Goal: Task Accomplishment & Management: Manage account settings

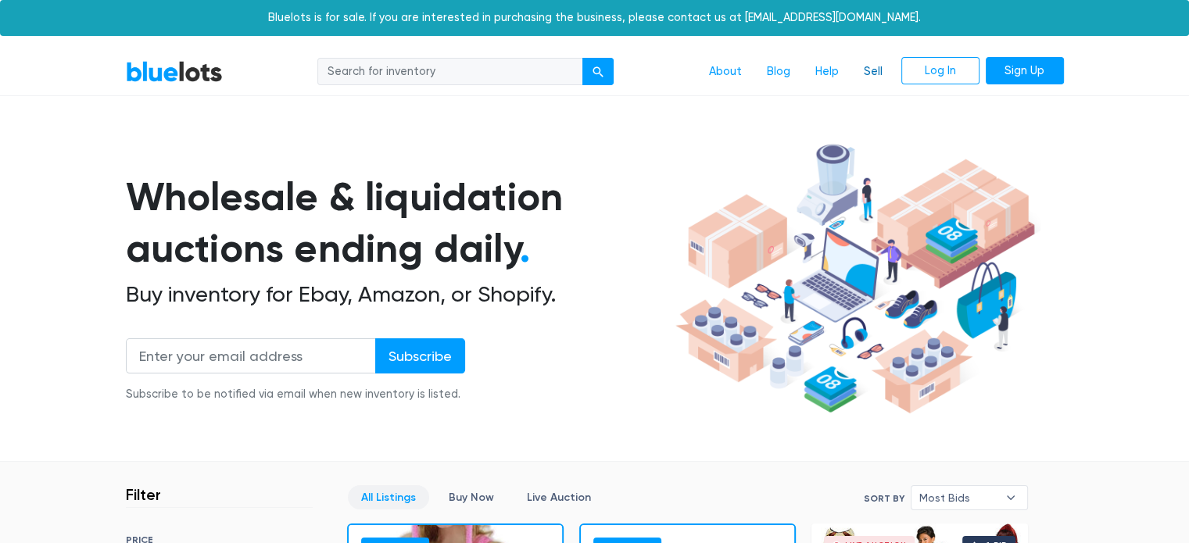
click at [863, 74] on link "Sell" at bounding box center [874, 72] width 44 height 30
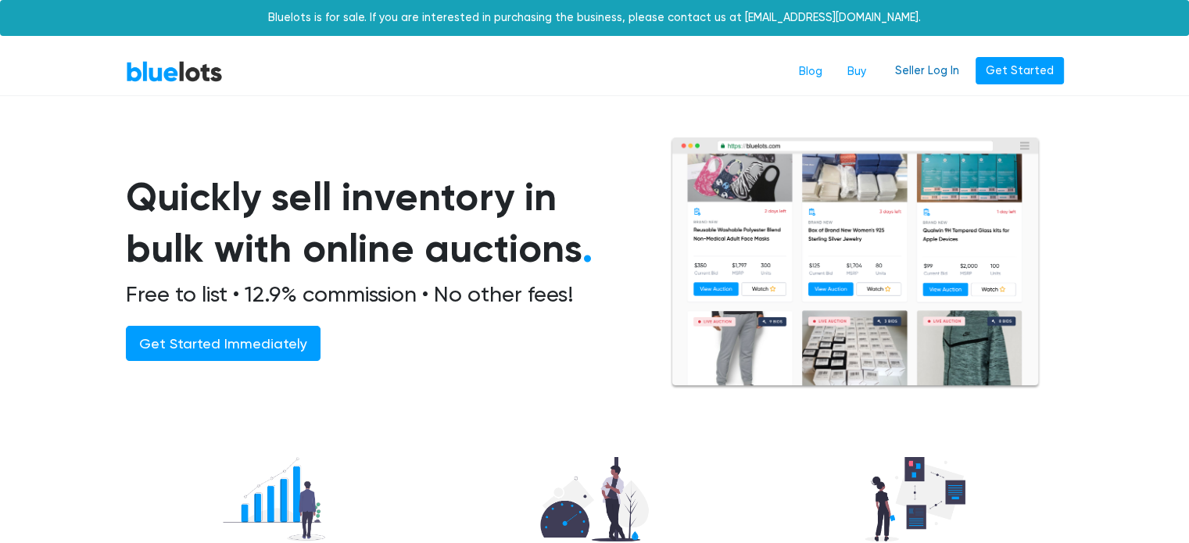
click at [932, 61] on link "Seller Log In" at bounding box center [927, 71] width 84 height 28
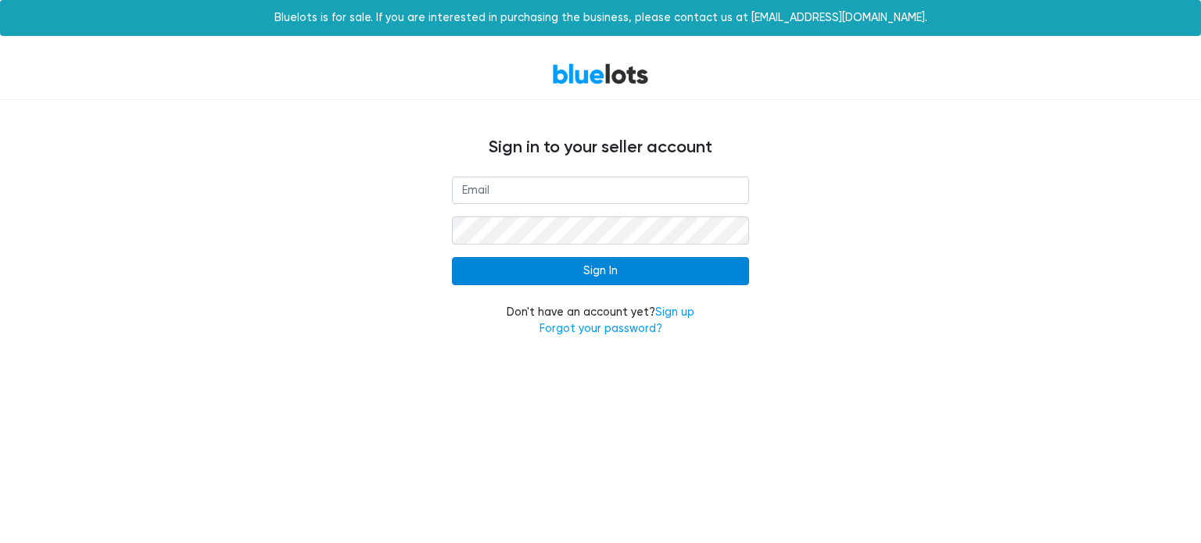
type input "stfeltos@yahoo.com"
click at [625, 274] on input "Sign In" at bounding box center [600, 271] width 297 height 28
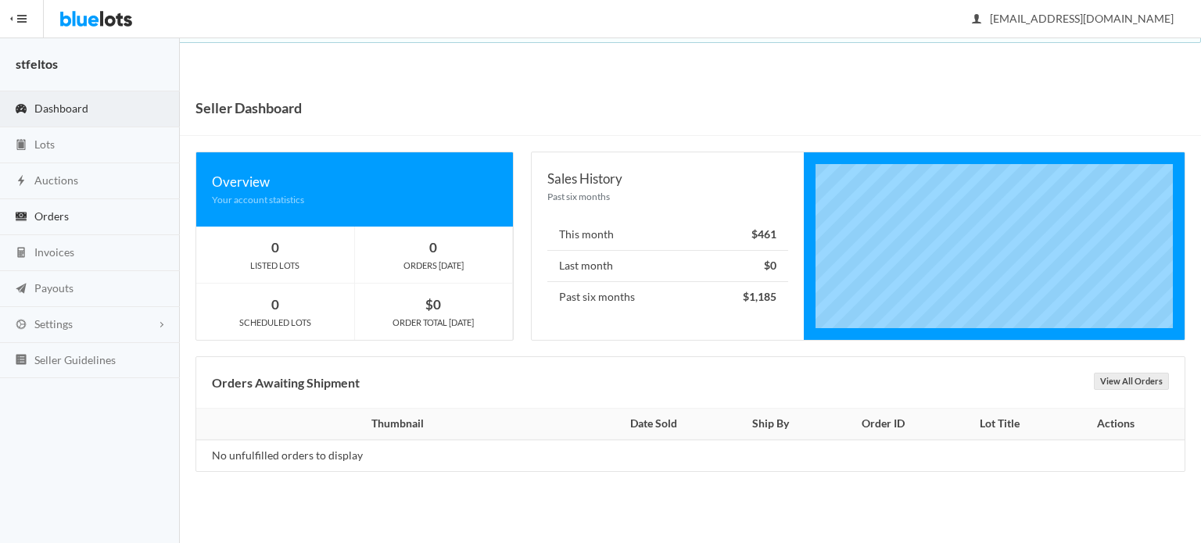
click at [71, 217] on link "Orders" at bounding box center [90, 217] width 180 height 36
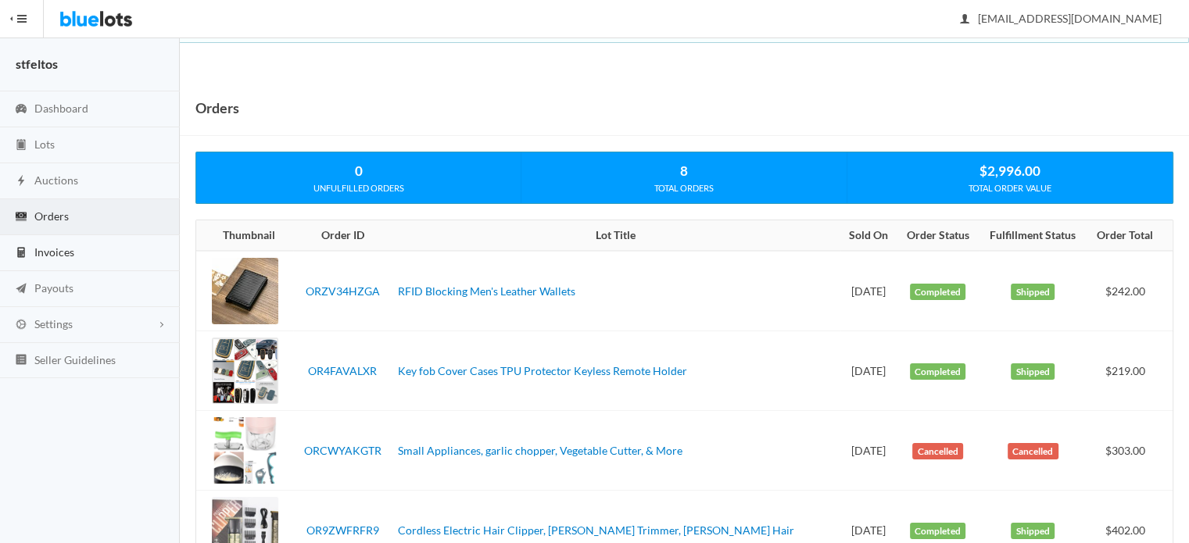
click at [72, 246] on span "Invoices" at bounding box center [54, 252] width 40 height 13
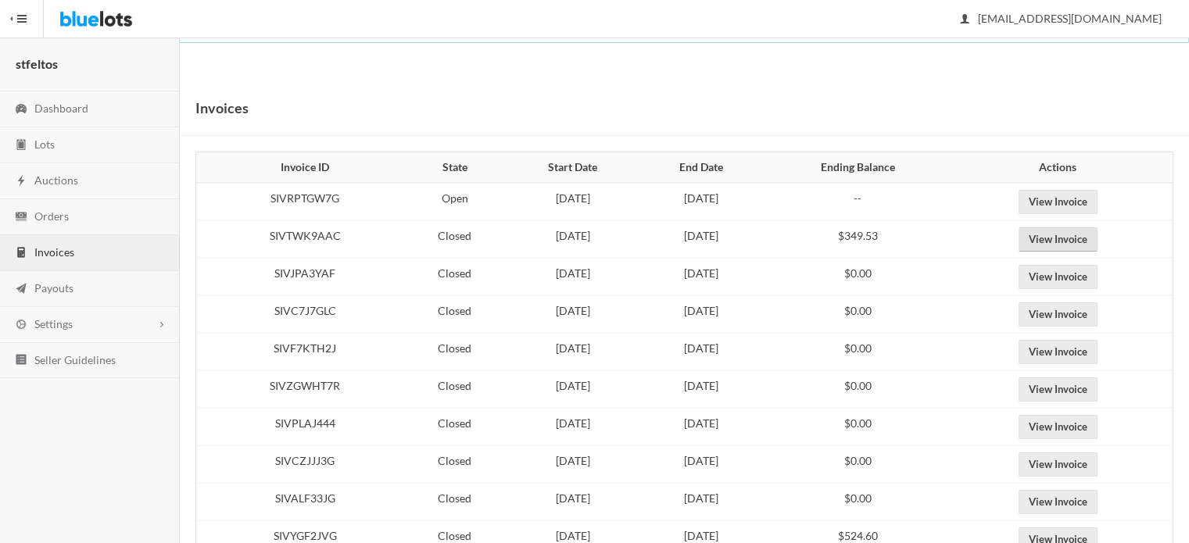
click at [1071, 235] on link "View Invoice" at bounding box center [1058, 240] width 79 height 24
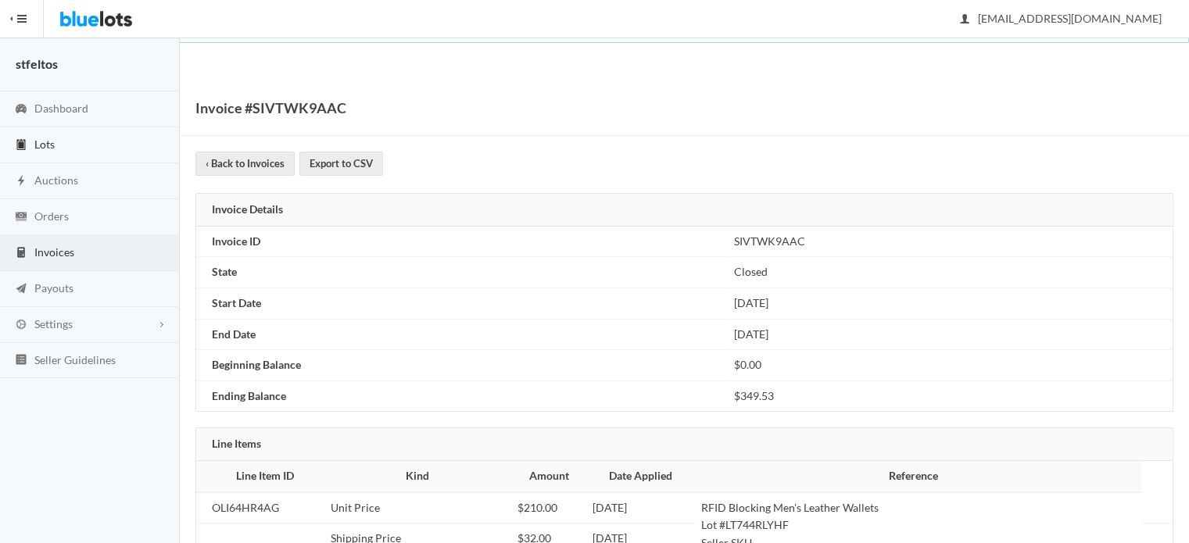
click at [93, 152] on link "Lots" at bounding box center [90, 145] width 180 height 36
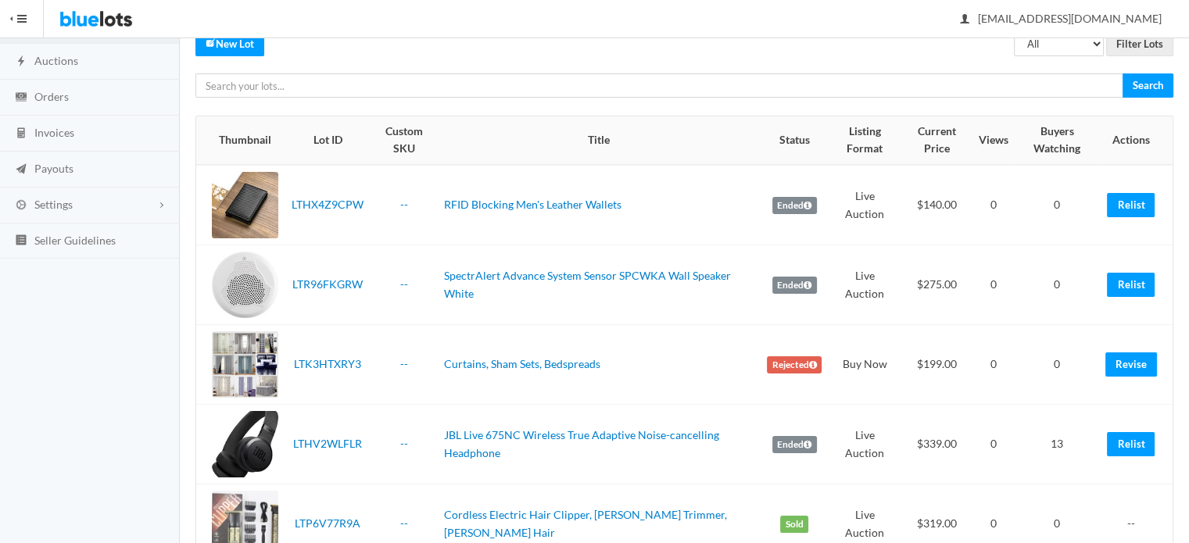
scroll to position [156, 0]
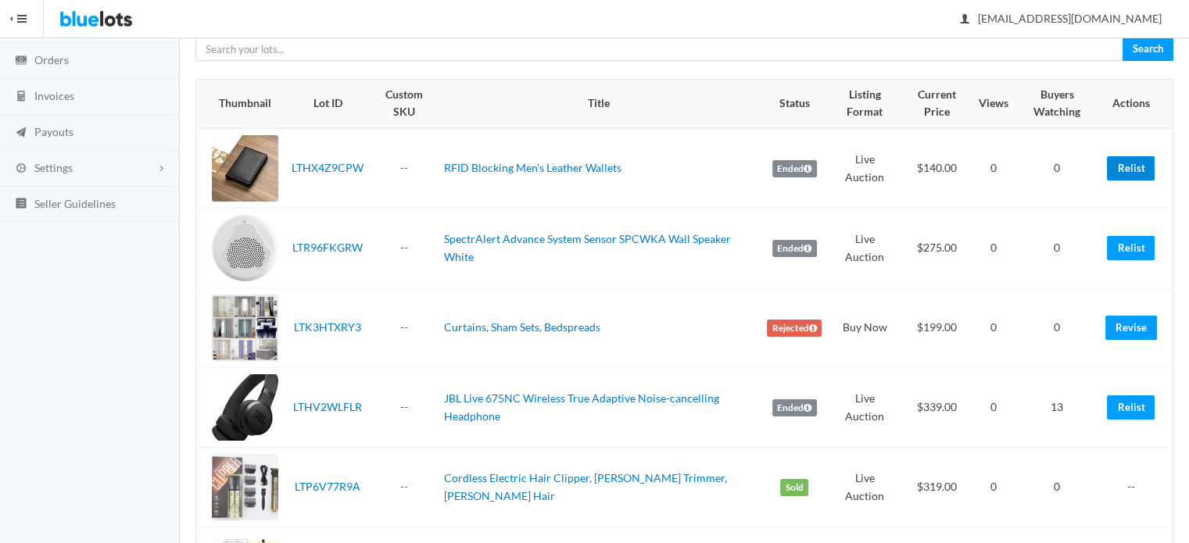
click at [1137, 162] on link "Relist" at bounding box center [1131, 168] width 48 height 24
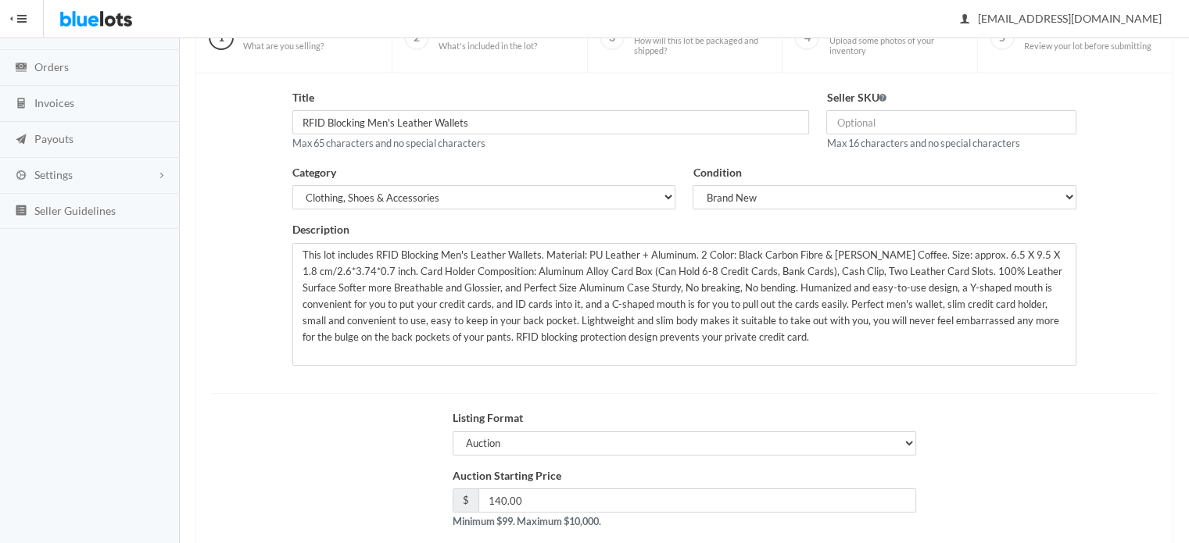
scroll to position [237, 0]
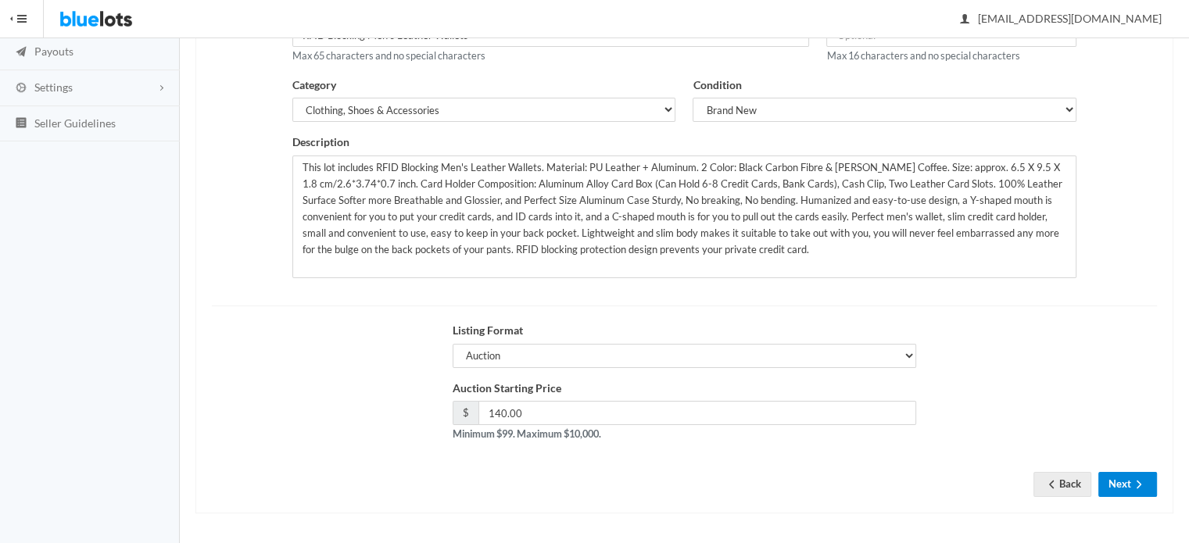
click at [1135, 490] on ion-icon "arrow forward" at bounding box center [1140, 486] width 16 height 15
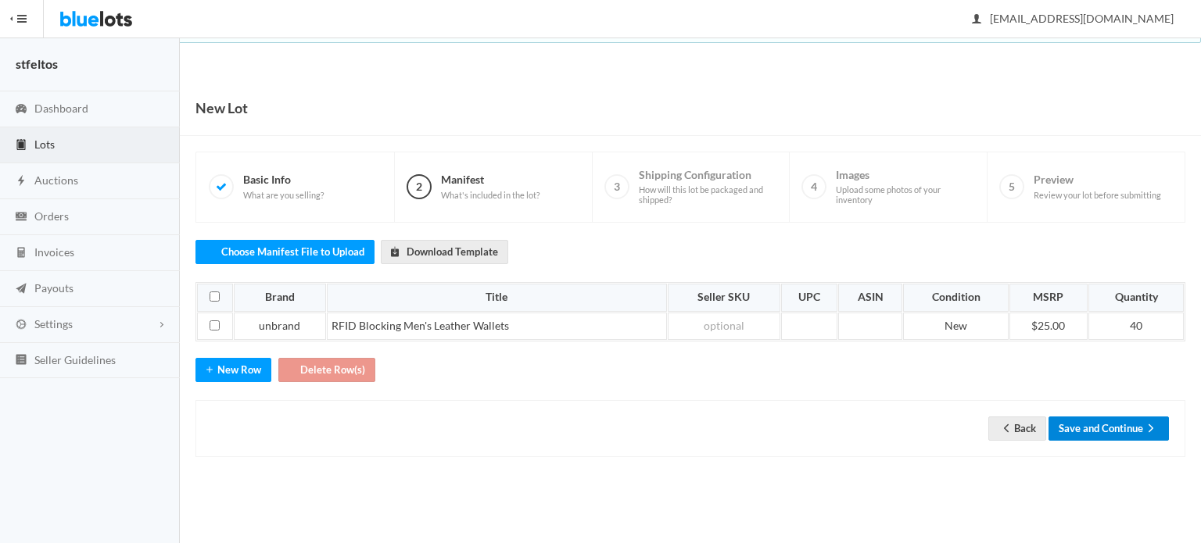
click at [1116, 424] on button "Save and Continue" at bounding box center [1109, 429] width 120 height 24
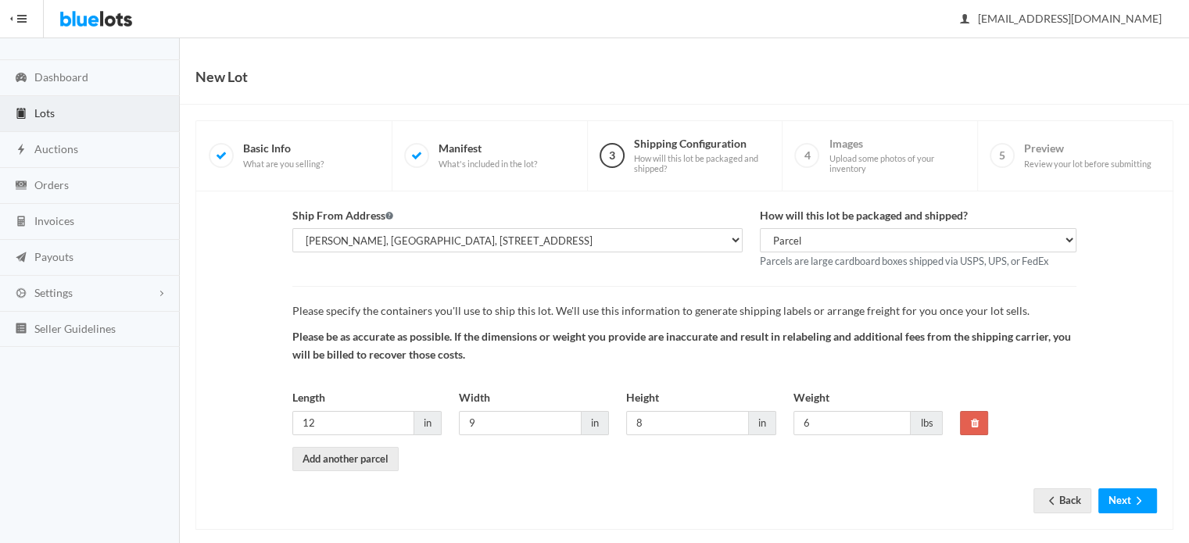
scroll to position [48, 0]
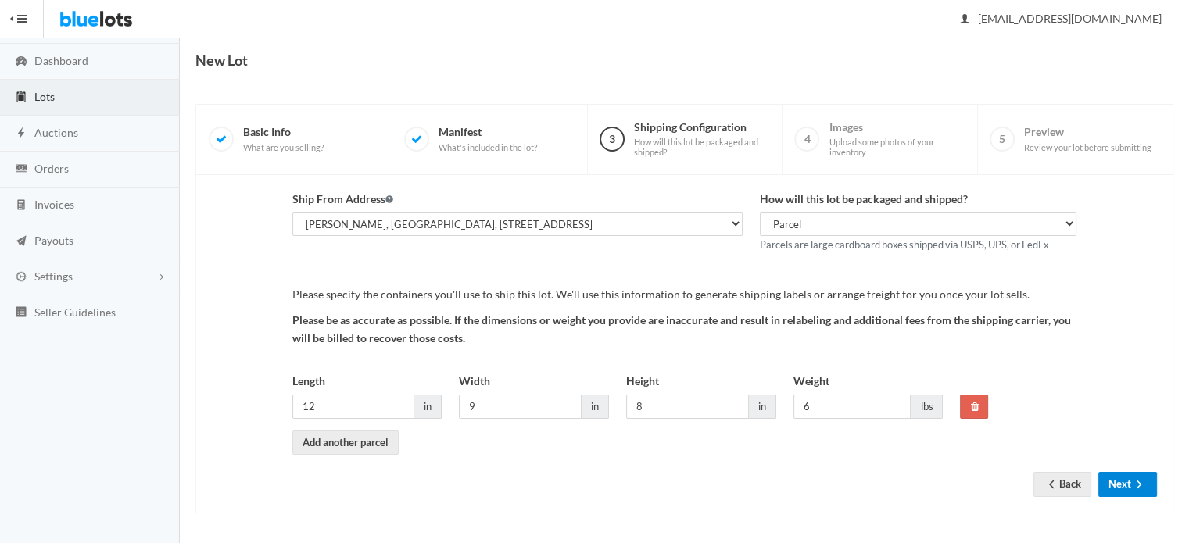
click at [1132, 486] on icon "arrow forward" at bounding box center [1140, 485] width 16 height 13
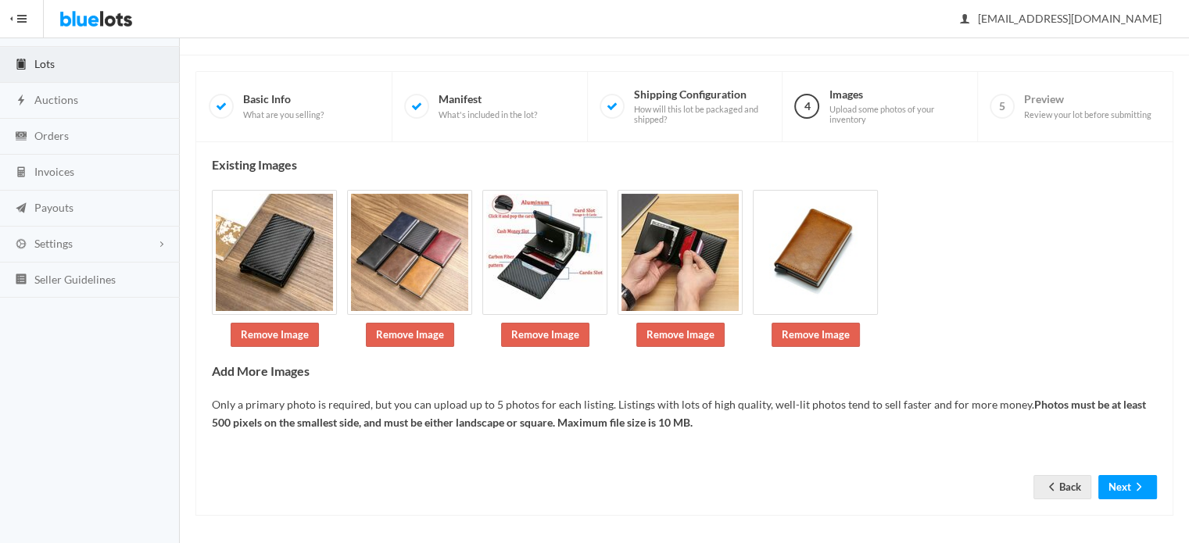
scroll to position [83, 0]
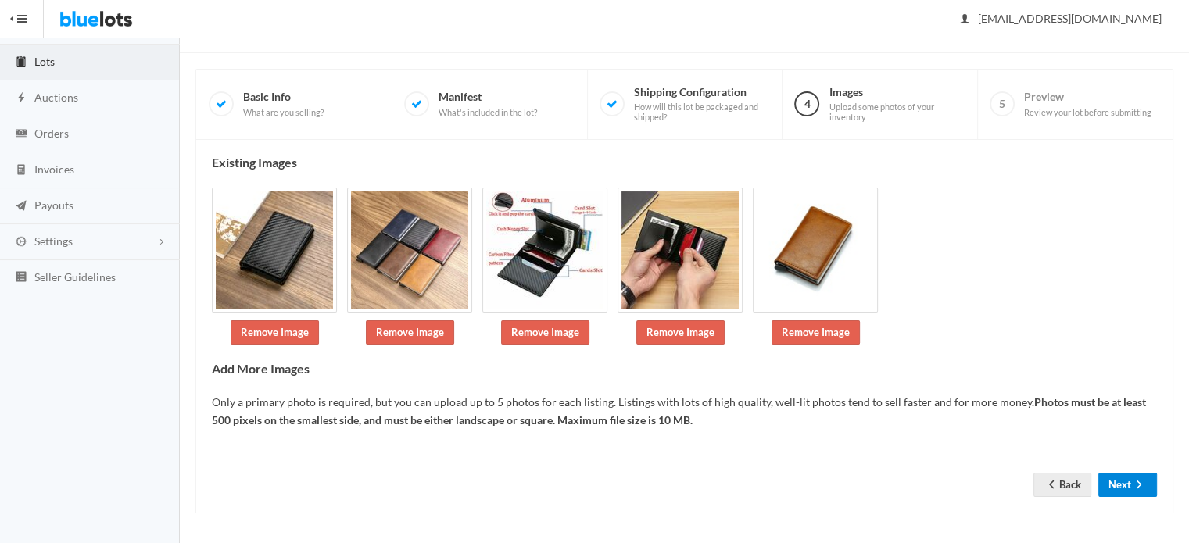
click at [1132, 486] on icon "arrow forward" at bounding box center [1140, 485] width 16 height 13
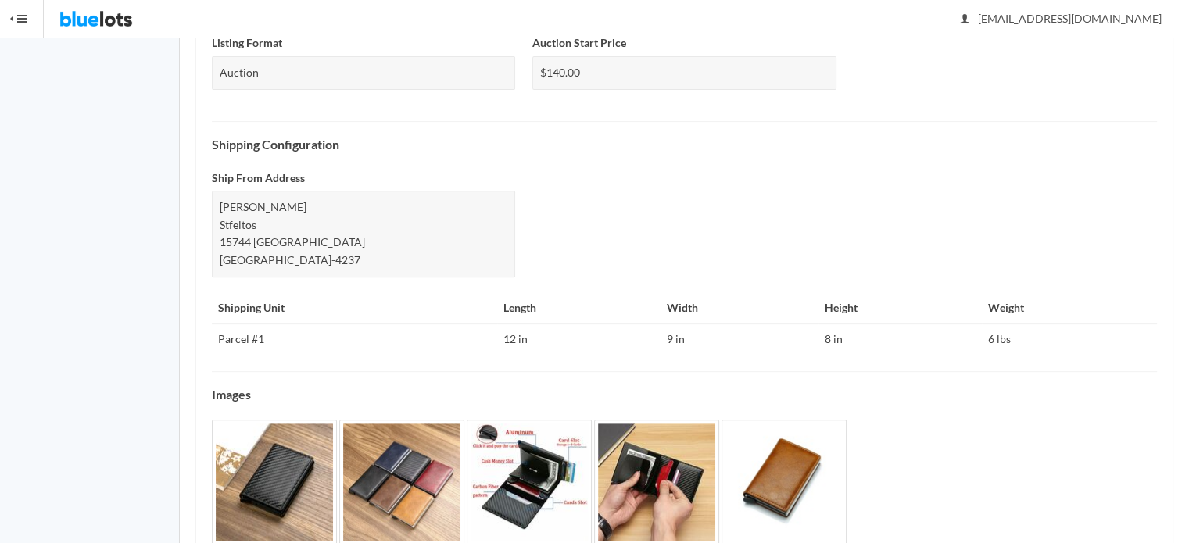
scroll to position [678, 0]
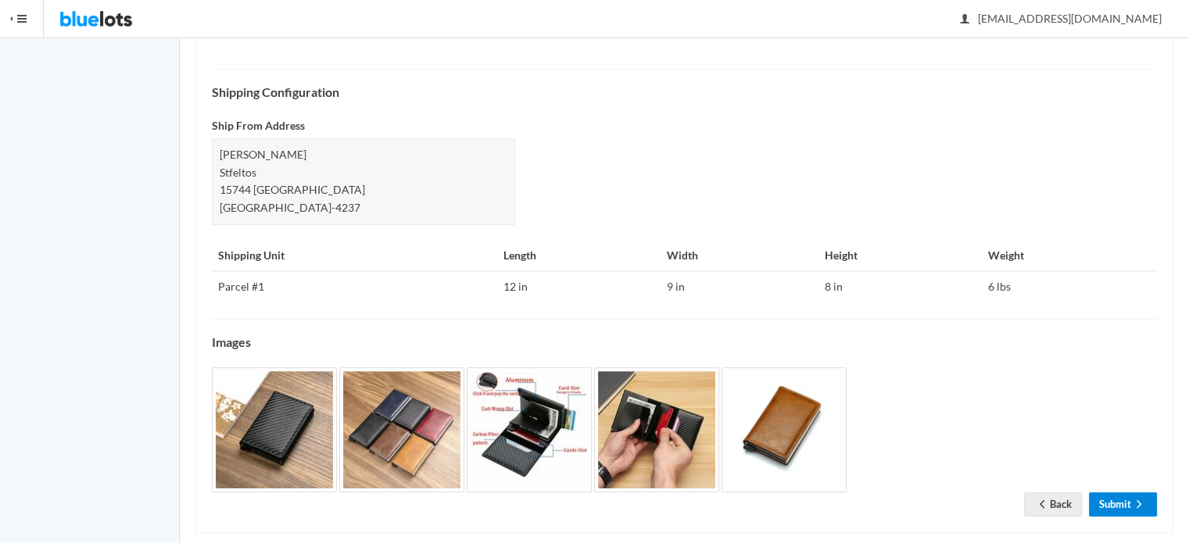
click at [1132, 498] on icon "arrow forward" at bounding box center [1140, 504] width 16 height 13
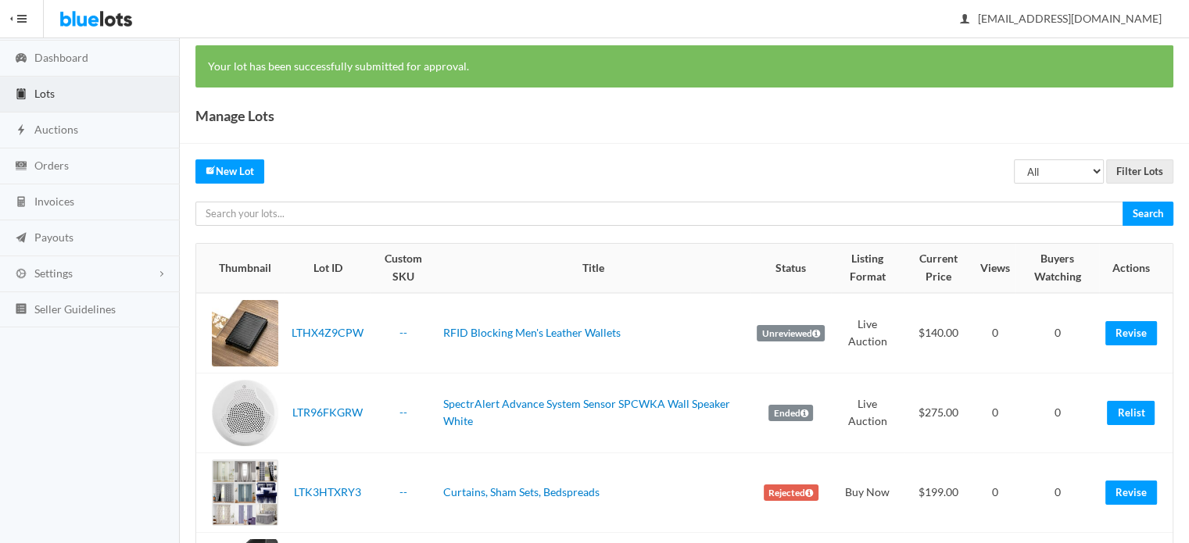
scroll to position [78, 0]
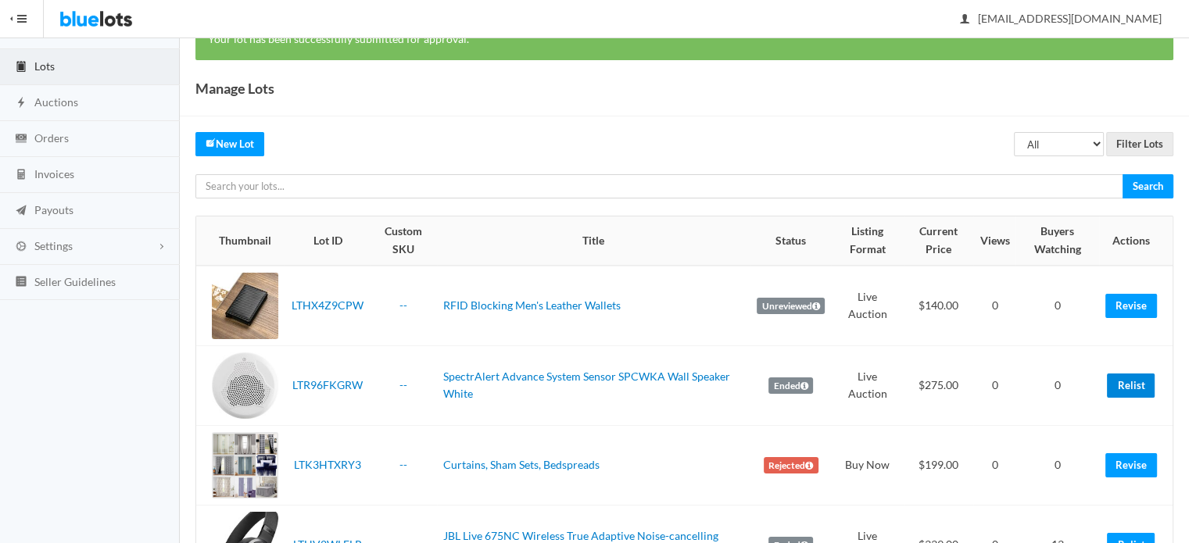
click at [1124, 380] on link "Relist" at bounding box center [1131, 386] width 48 height 24
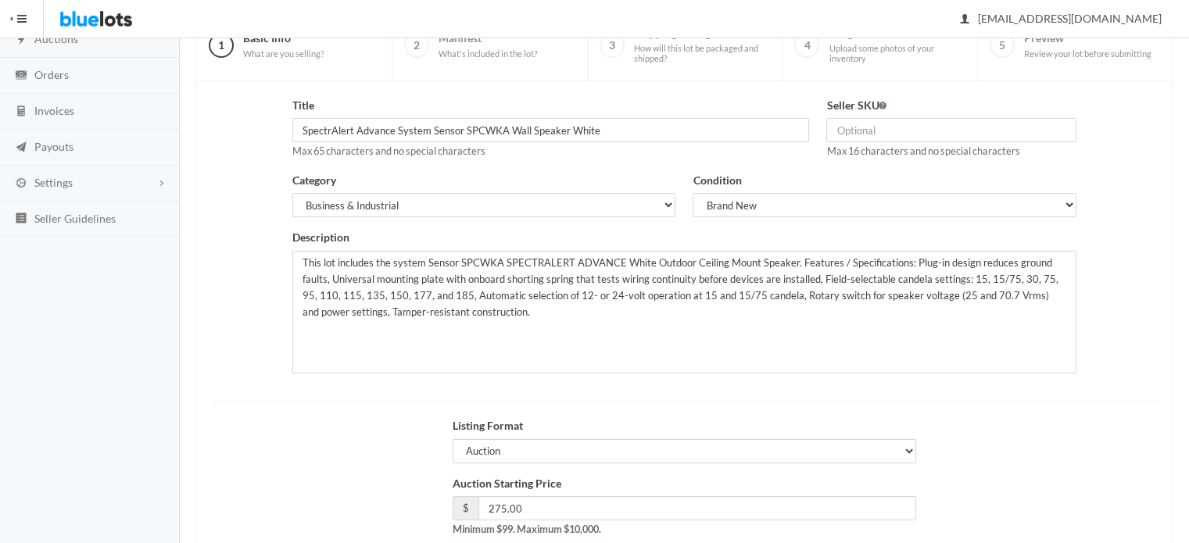
scroll to position [237, 0]
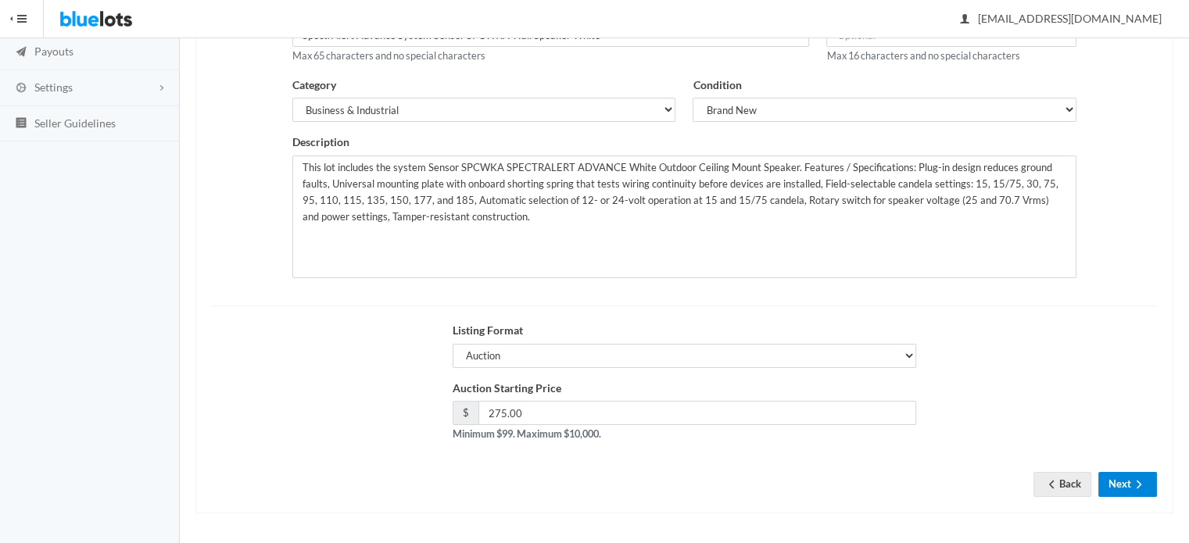
click at [1117, 472] on button "Next" at bounding box center [1128, 484] width 59 height 24
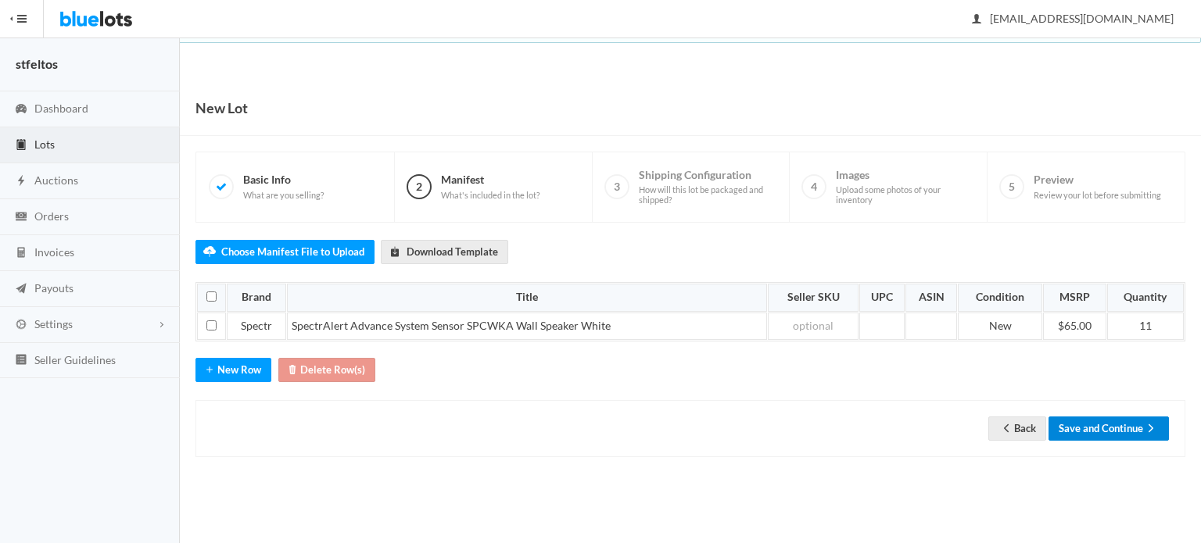
click at [1119, 515] on body "Bluelots is for sale. If you are interested in purchasing the business, please …" at bounding box center [600, 271] width 1201 height 543
click at [1104, 421] on button "Save and Continue" at bounding box center [1109, 429] width 120 height 24
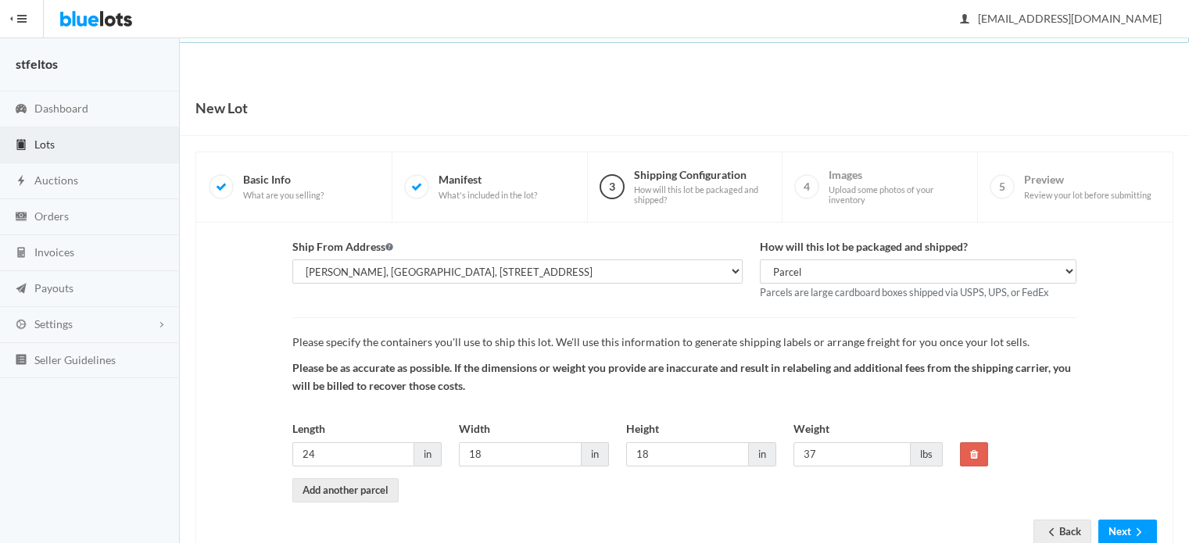
scroll to position [48, 0]
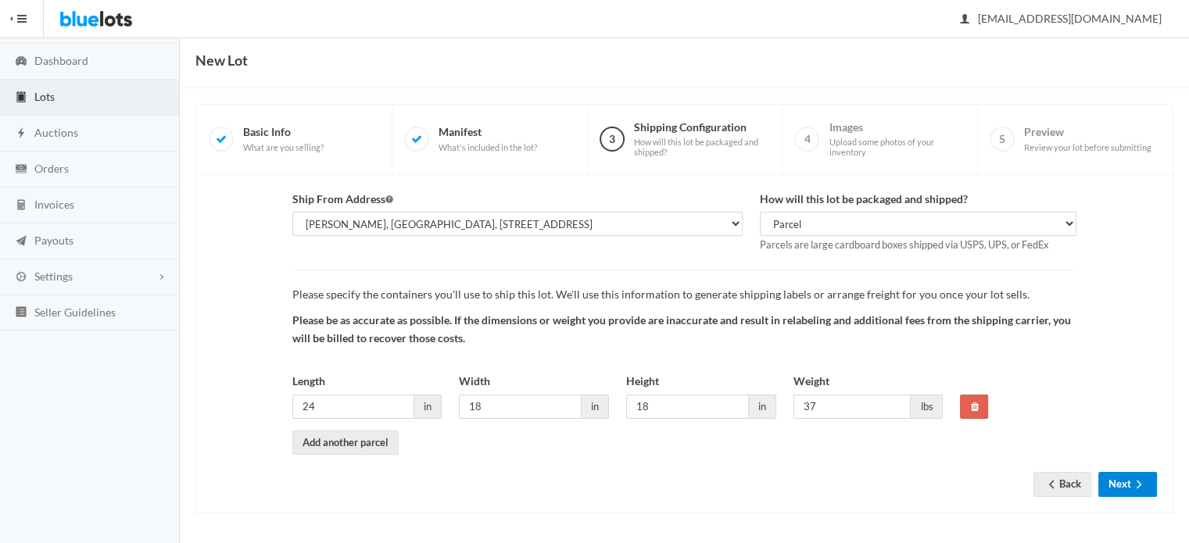
click at [1133, 493] on button "Next" at bounding box center [1128, 484] width 59 height 24
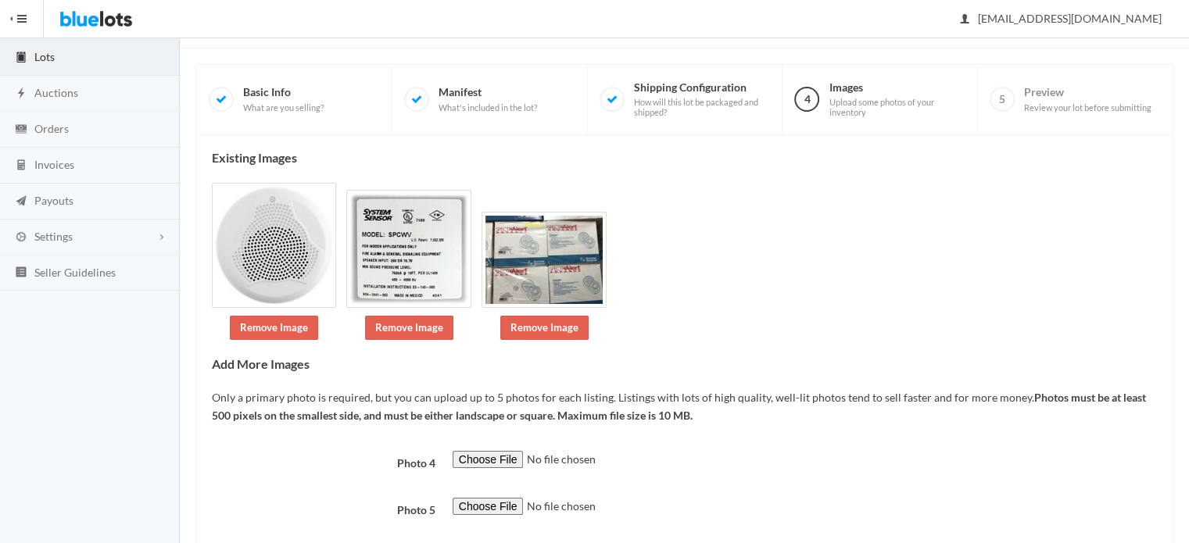
scroll to position [178, 0]
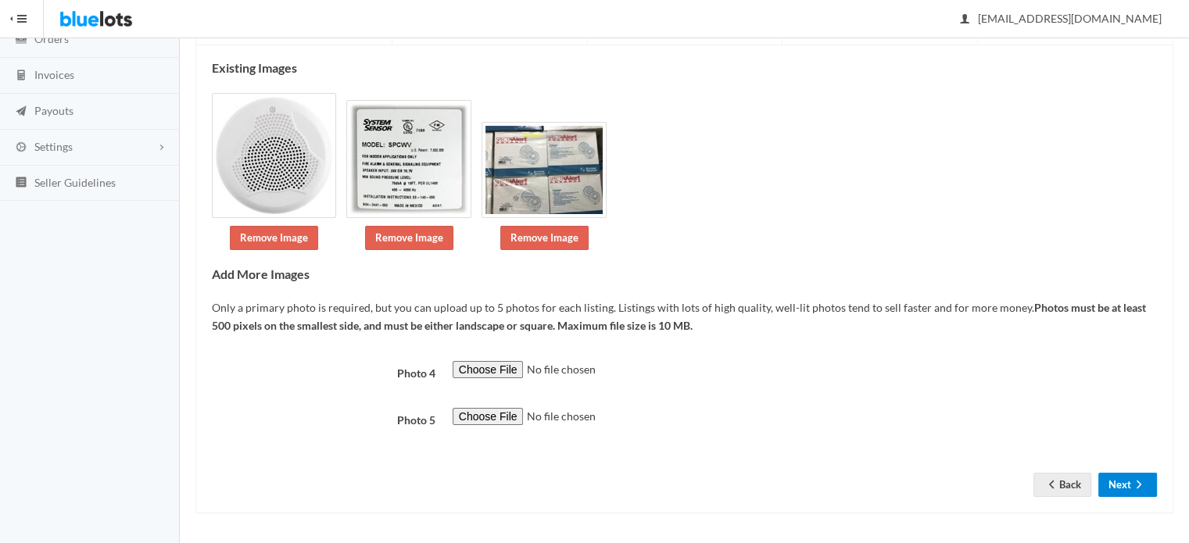
click at [1129, 486] on button "Next" at bounding box center [1128, 485] width 59 height 24
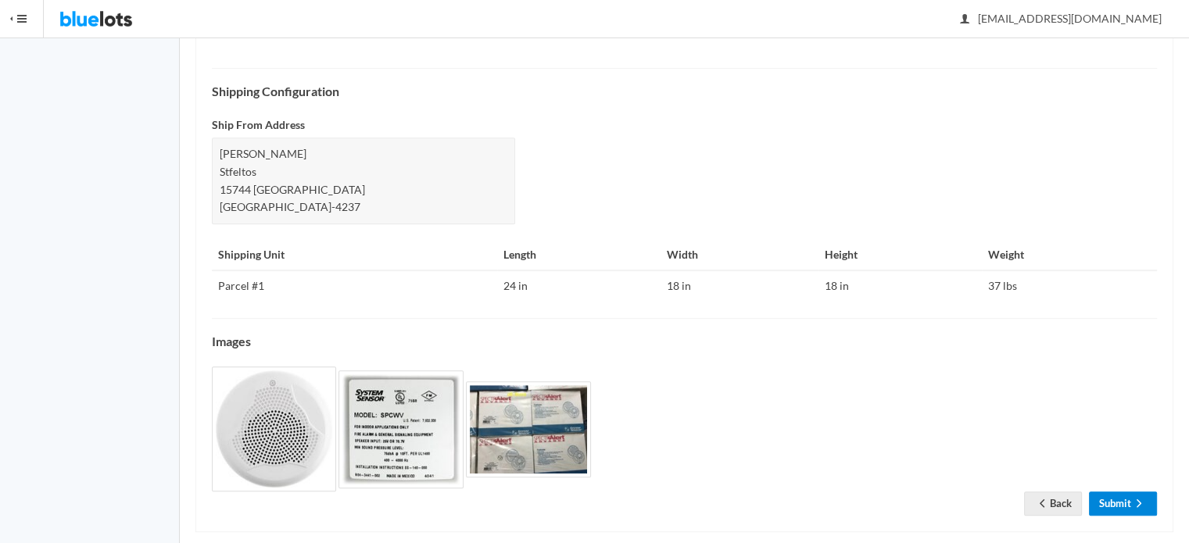
scroll to position [643, 0]
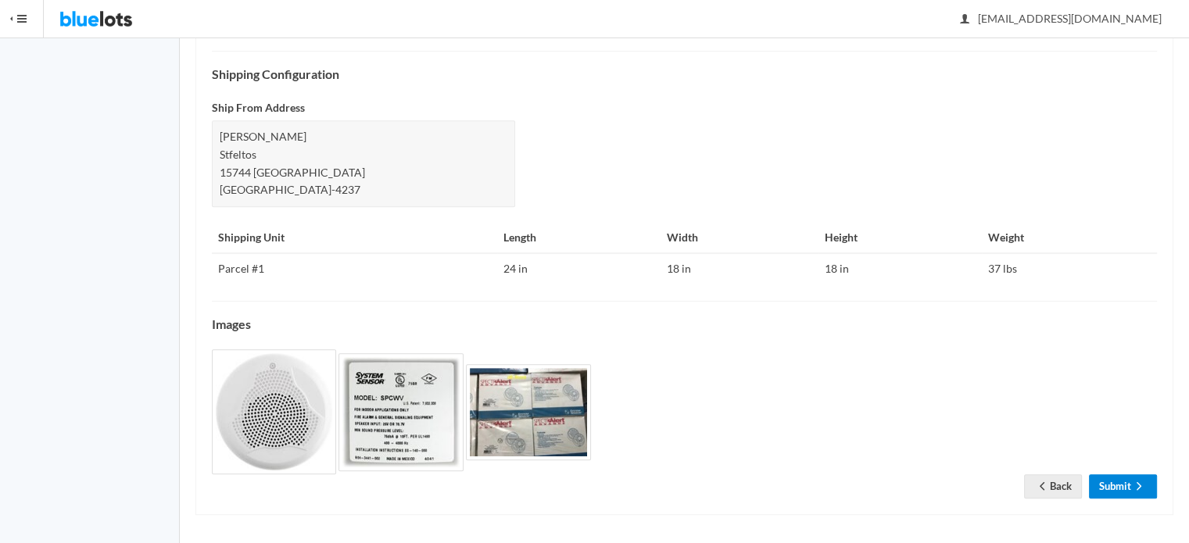
click at [1146, 486] on icon "arrow forward" at bounding box center [1140, 486] width 16 height 13
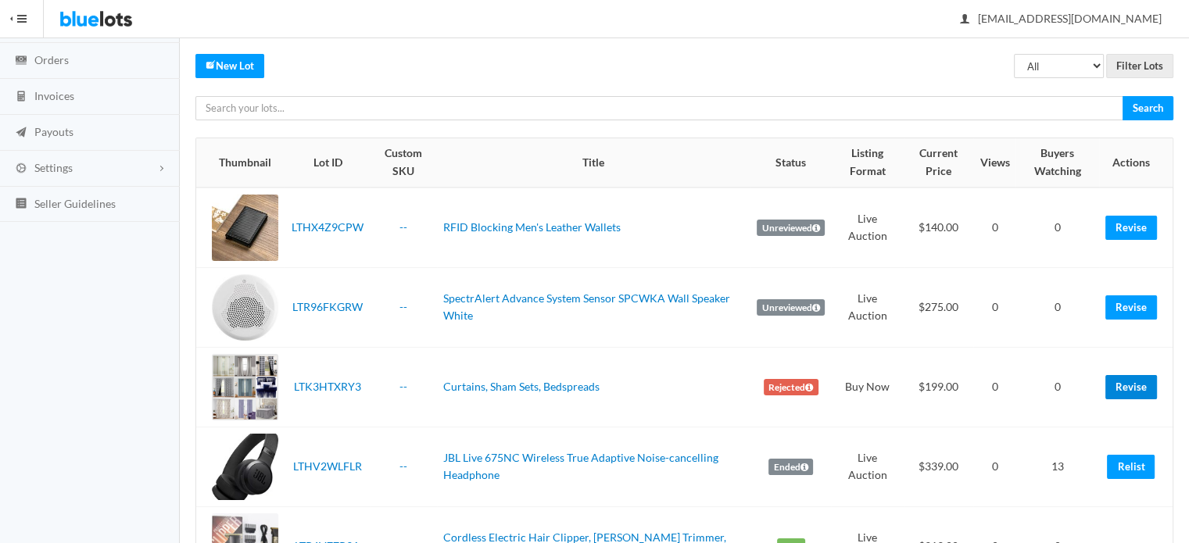
scroll to position [235, 0]
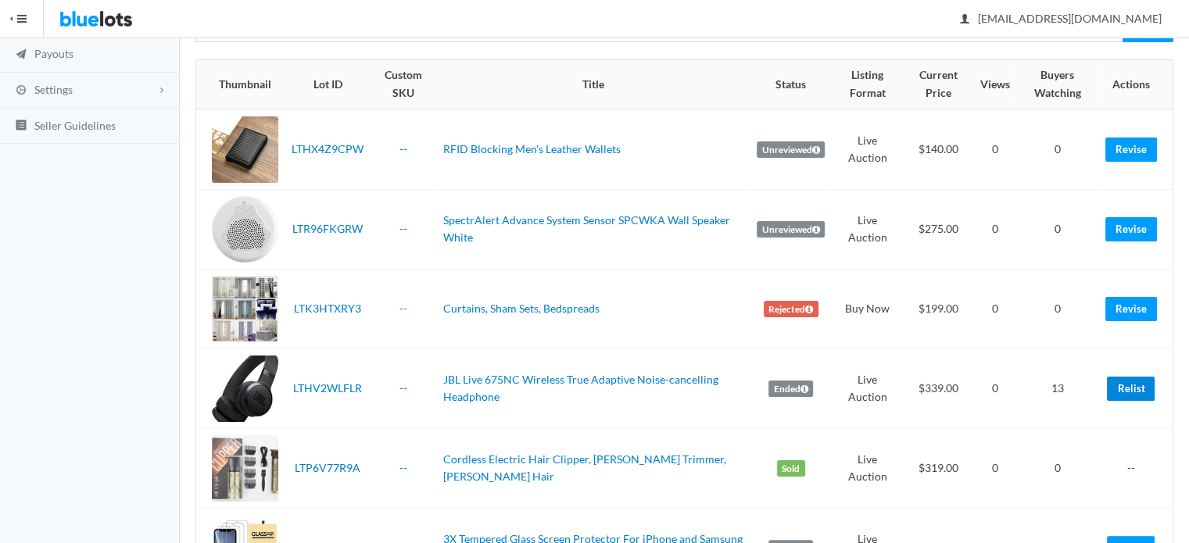
drag, startPoint x: 1134, startPoint y: 389, endPoint x: 672, endPoint y: 50, distance: 572.7
click at [1134, 389] on link "Relist" at bounding box center [1131, 389] width 48 height 24
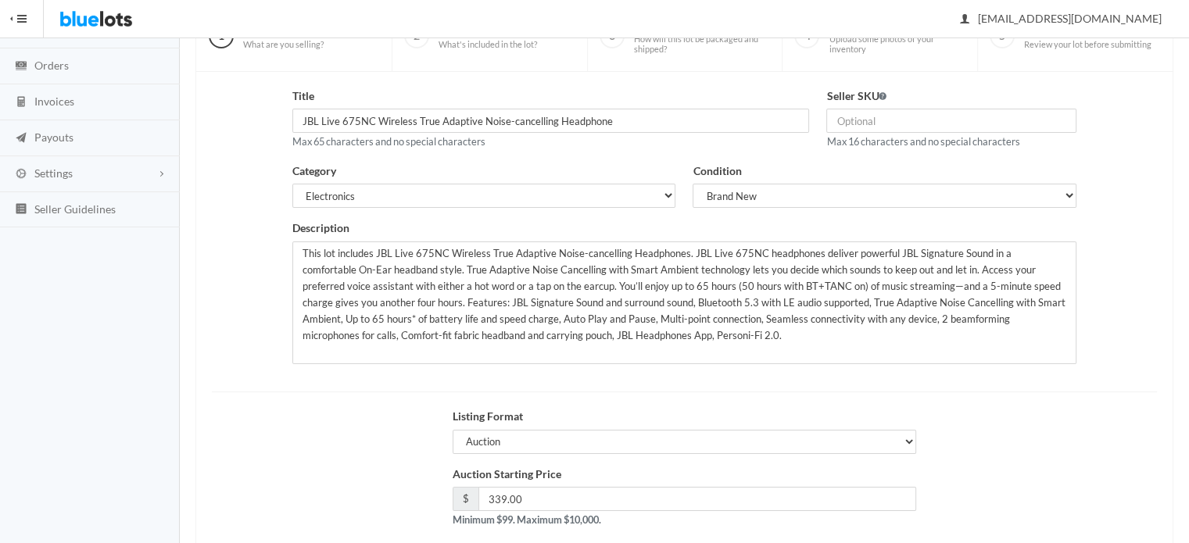
scroll to position [237, 0]
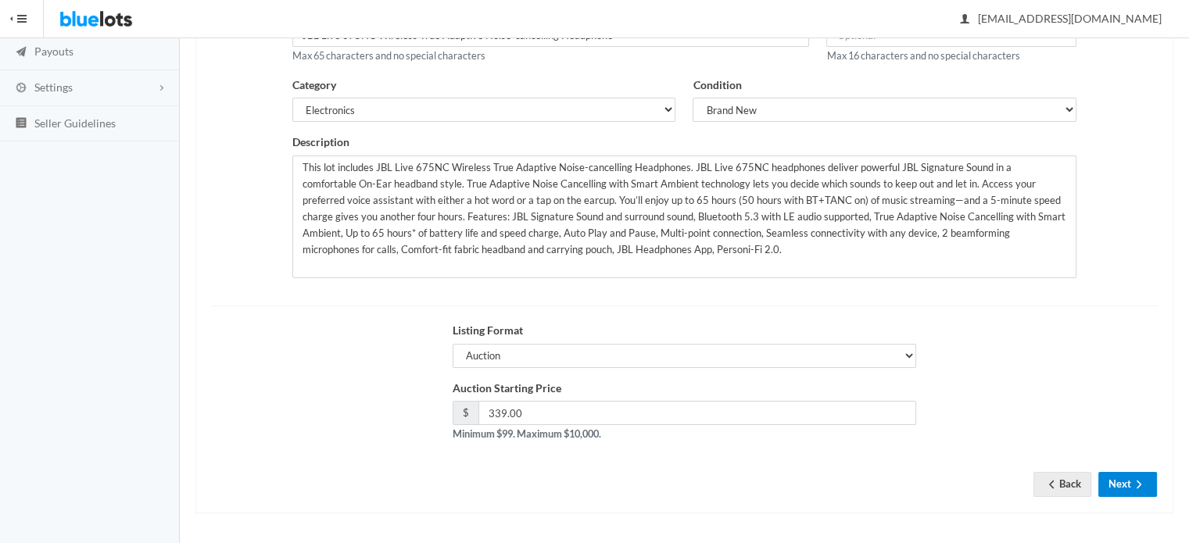
click at [1143, 475] on button "Next" at bounding box center [1128, 484] width 59 height 24
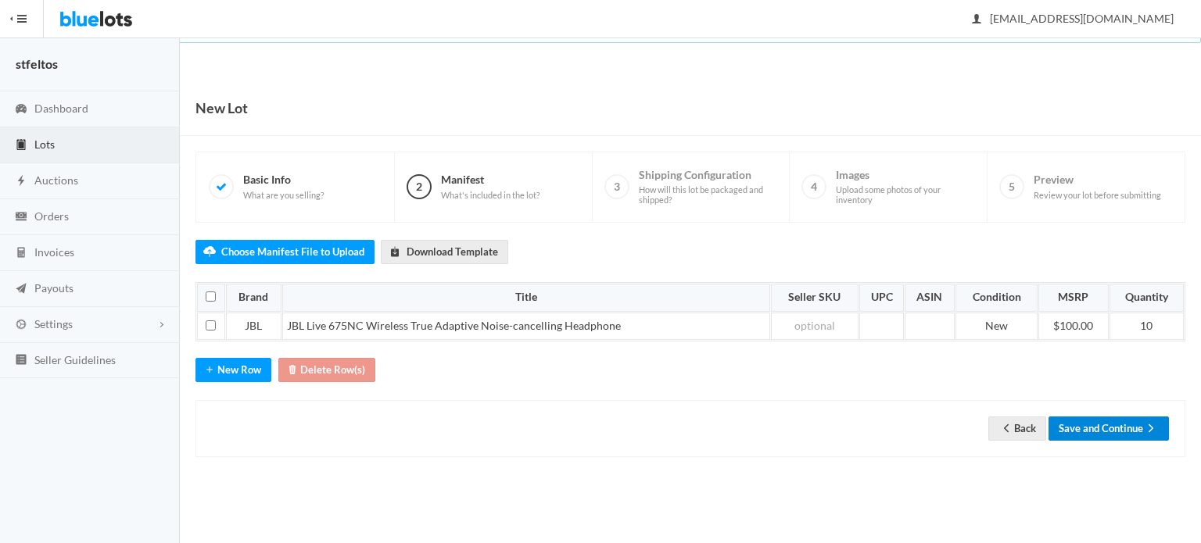
click at [1121, 426] on button "Save and Continue" at bounding box center [1109, 429] width 120 height 24
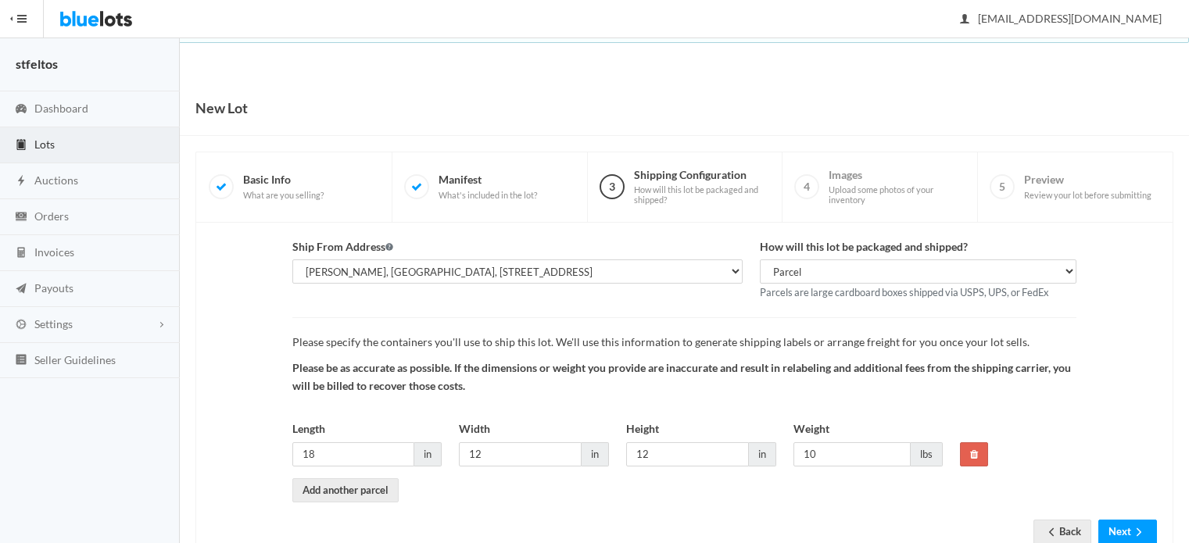
scroll to position [48, 0]
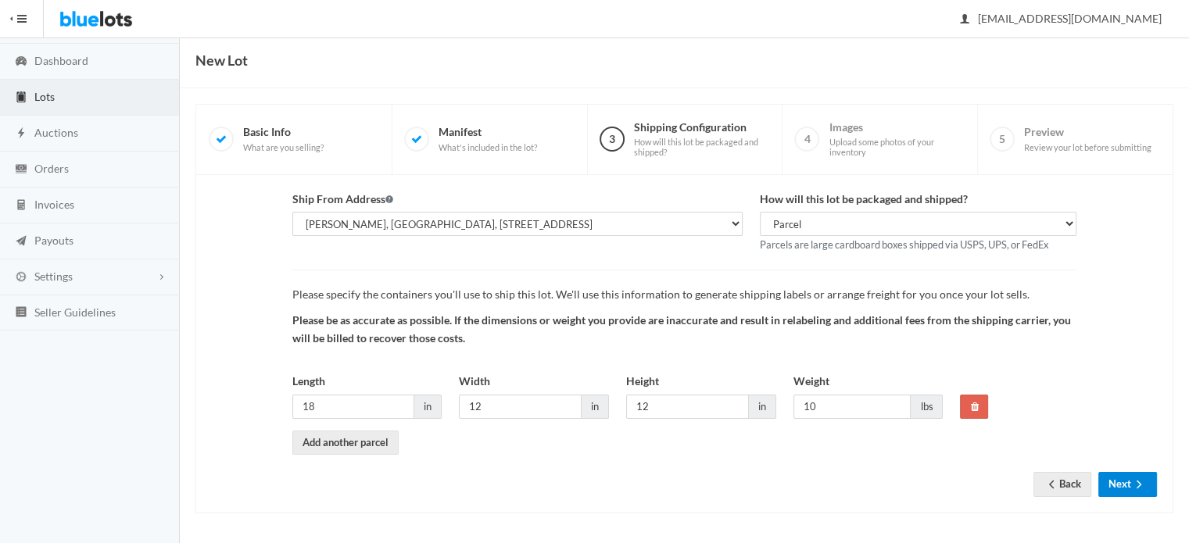
click at [1124, 480] on button "Next" at bounding box center [1128, 484] width 59 height 24
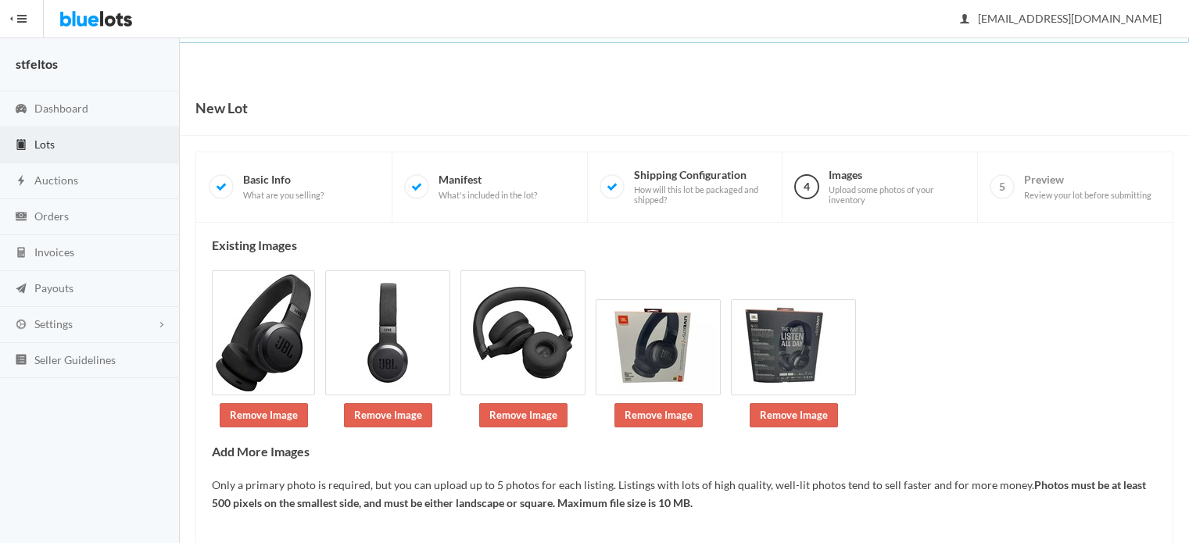
scroll to position [83, 0]
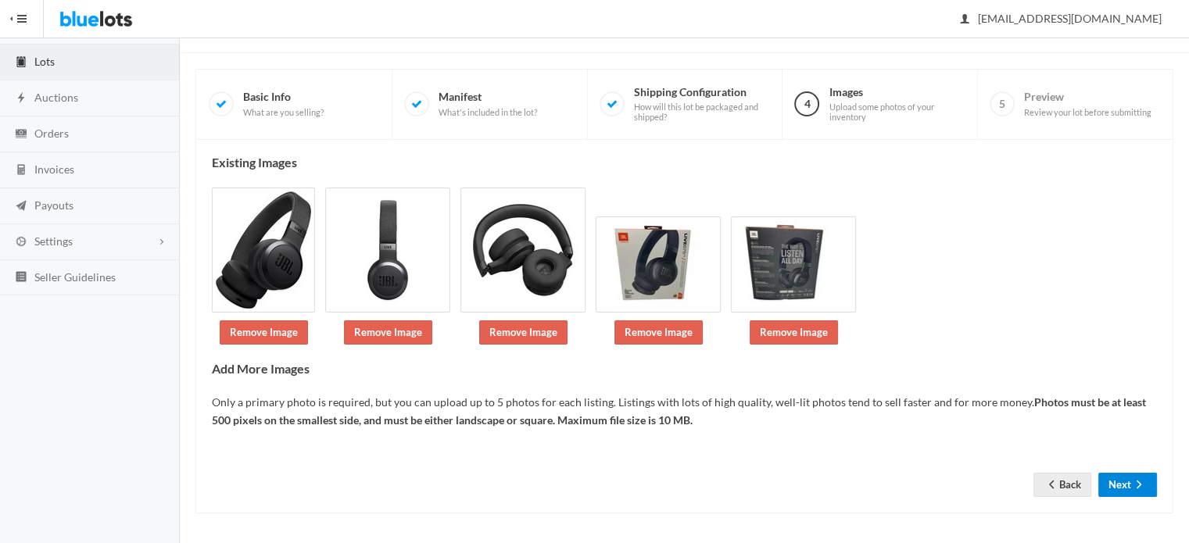
click at [1124, 480] on button "Next" at bounding box center [1128, 485] width 59 height 24
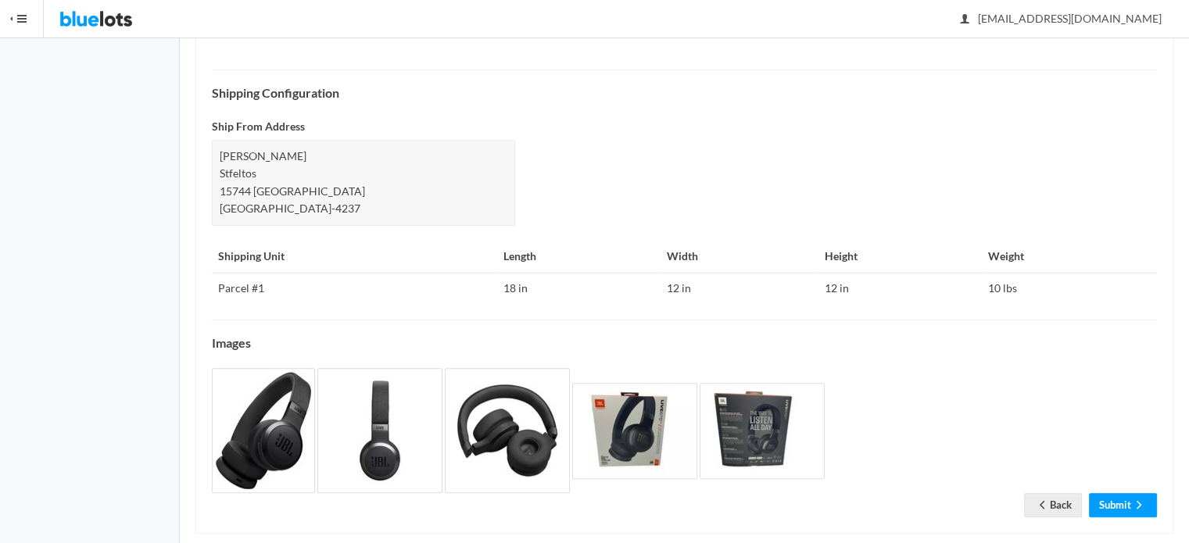
scroll to position [678, 0]
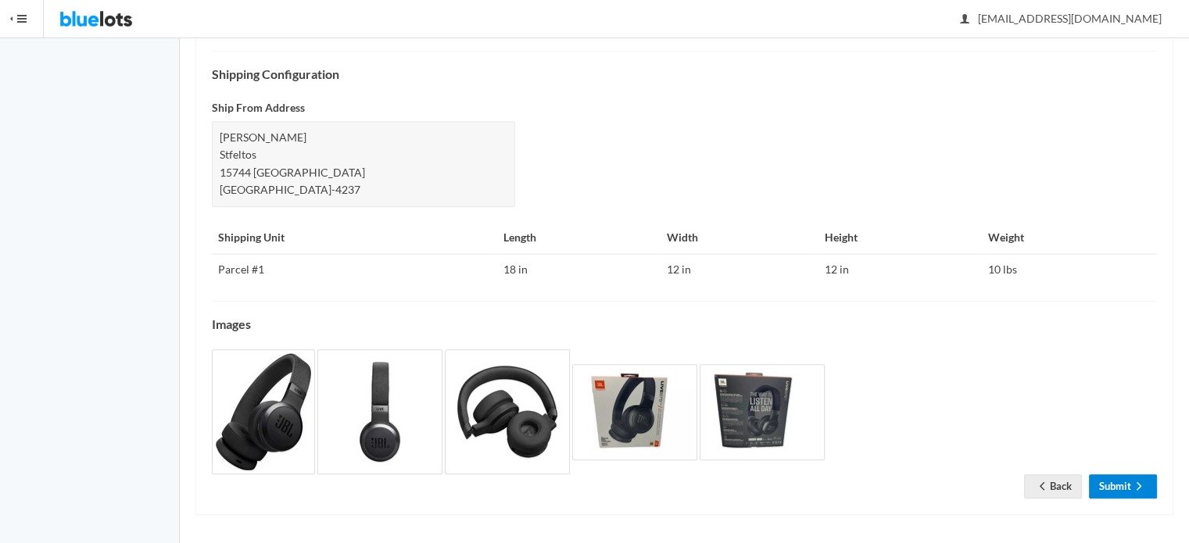
click at [1124, 481] on link "Submit" at bounding box center [1123, 487] width 68 height 24
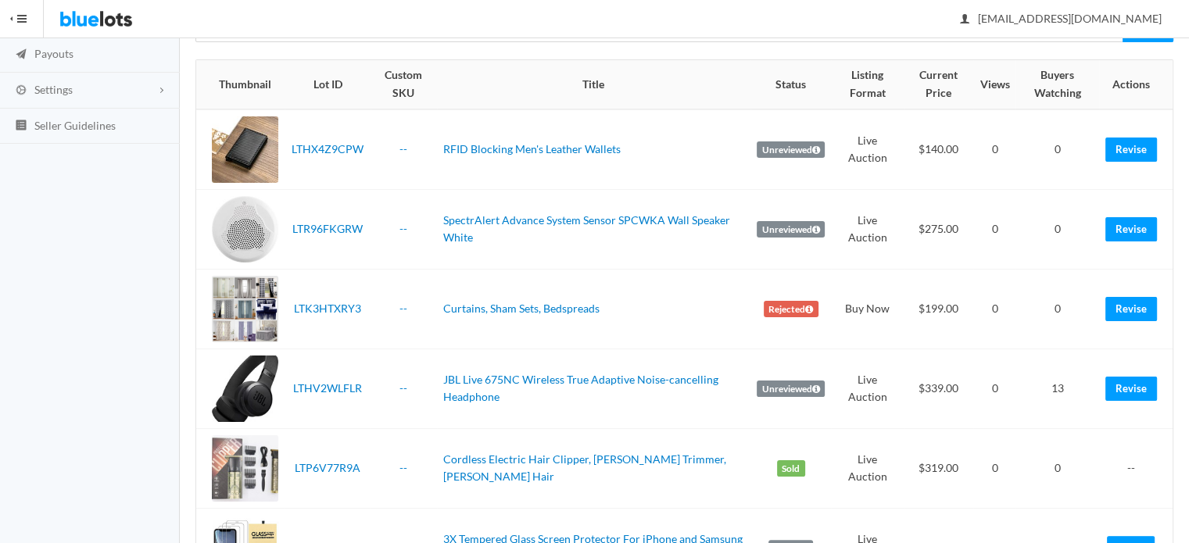
scroll to position [469, 0]
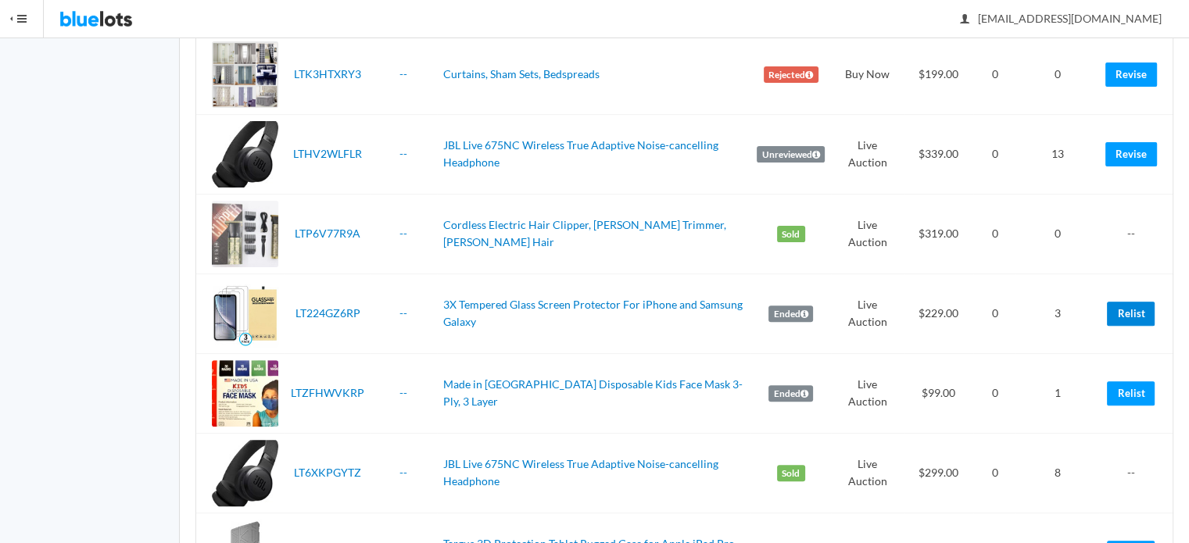
click at [1135, 307] on link "Relist" at bounding box center [1131, 314] width 48 height 24
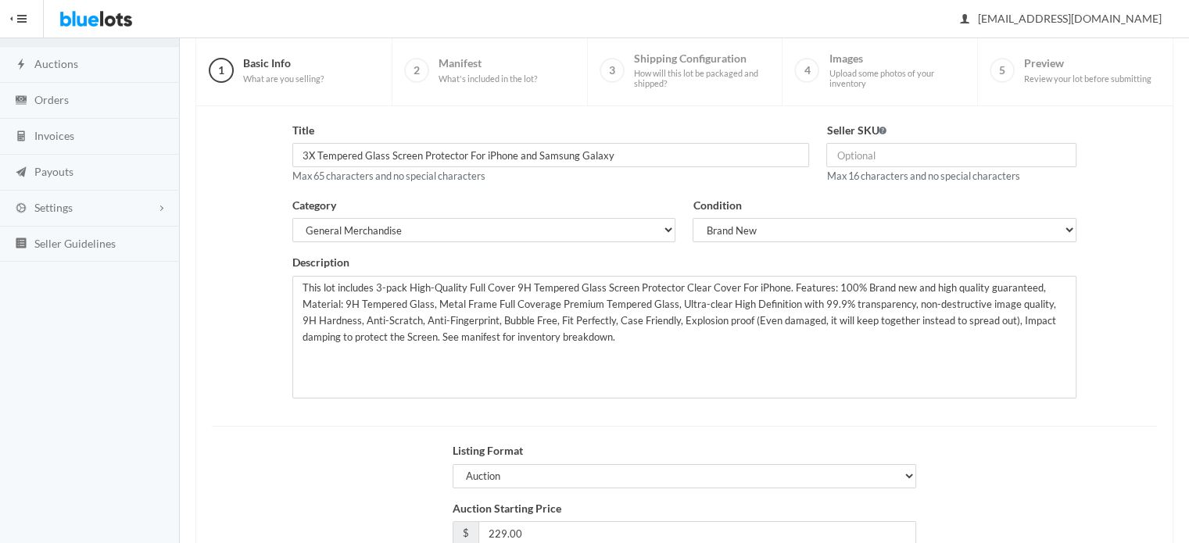
scroll to position [237, 0]
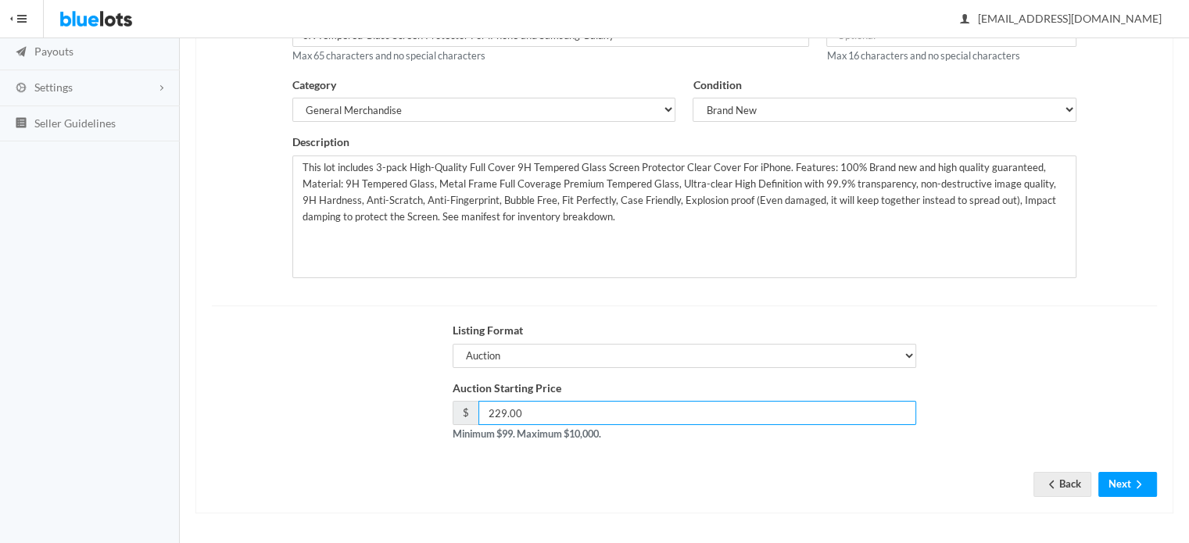
click at [574, 406] on input "229.00" at bounding box center [698, 413] width 439 height 24
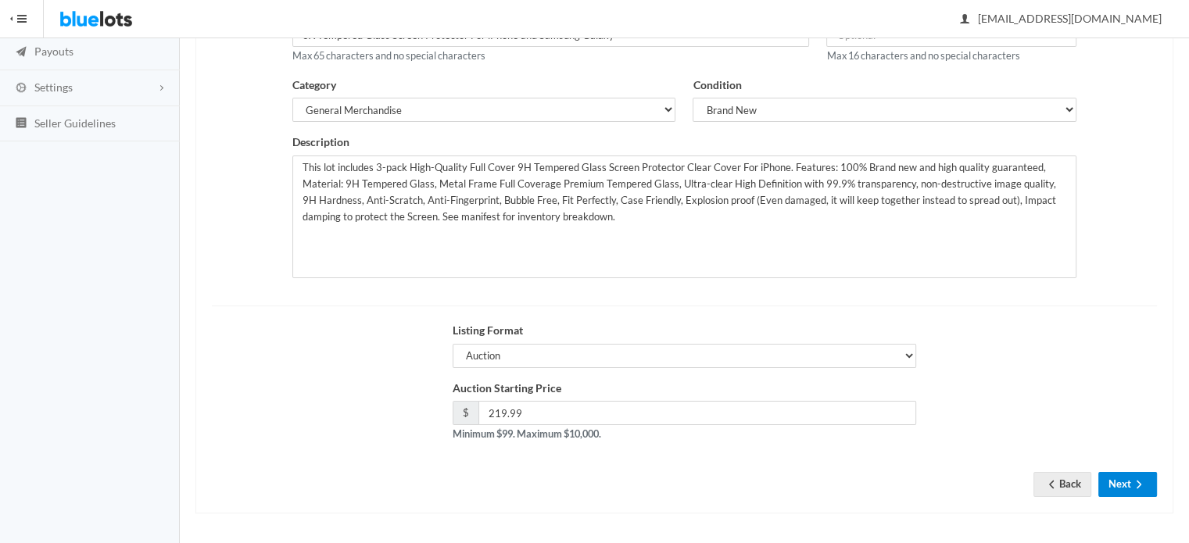
click at [1157, 481] on button "Next" at bounding box center [1128, 484] width 59 height 24
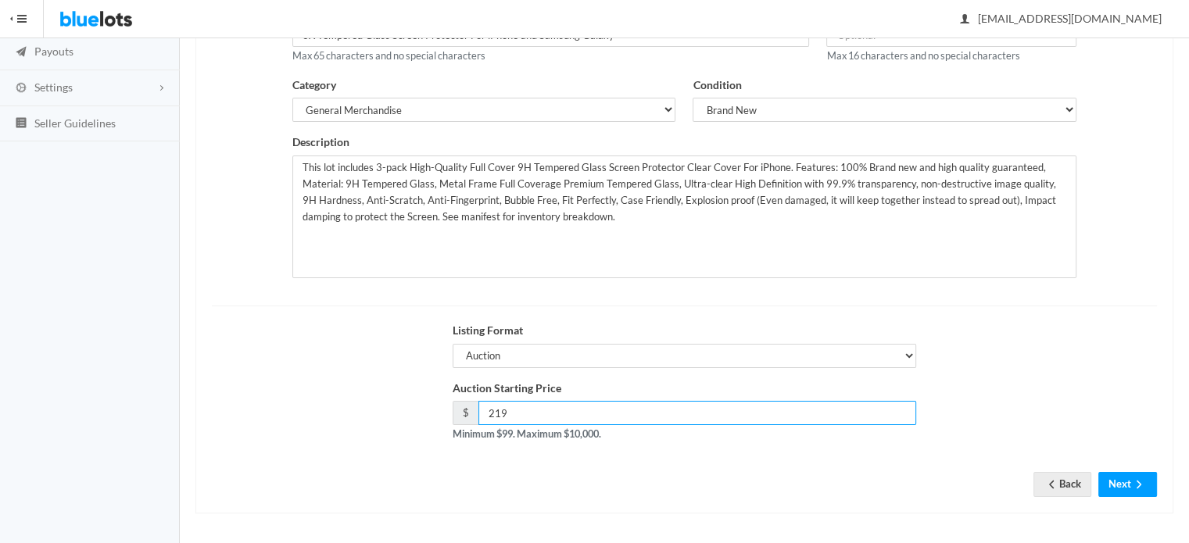
type input "219"
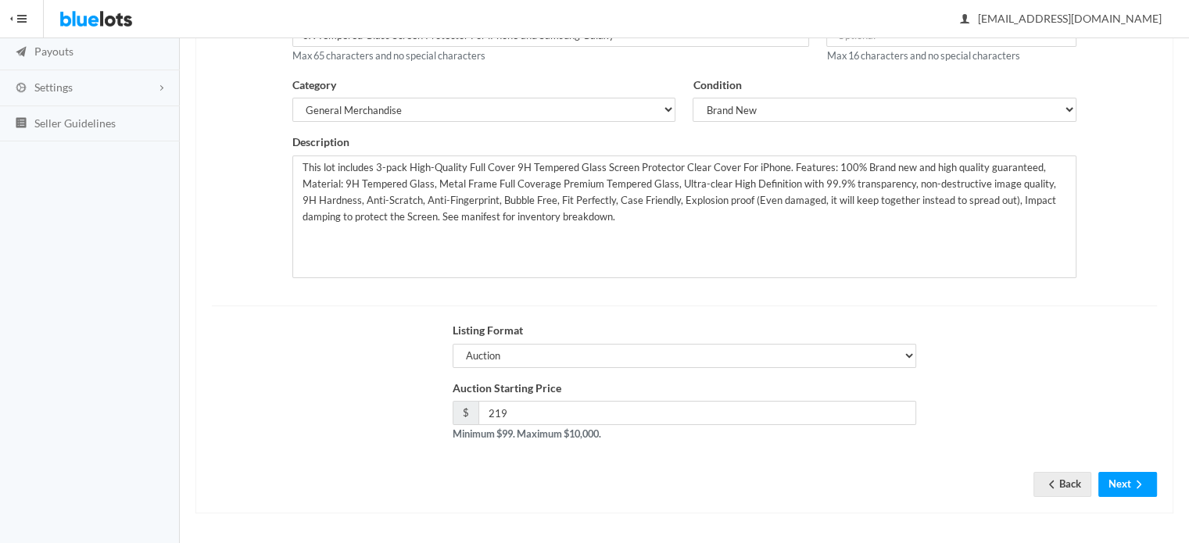
click at [1061, 380] on div "Auction Starting Price $ 219 Minimum $99. Maximum $10,000." at bounding box center [684, 417] width 963 height 75
click at [1120, 482] on button "Next" at bounding box center [1128, 484] width 59 height 24
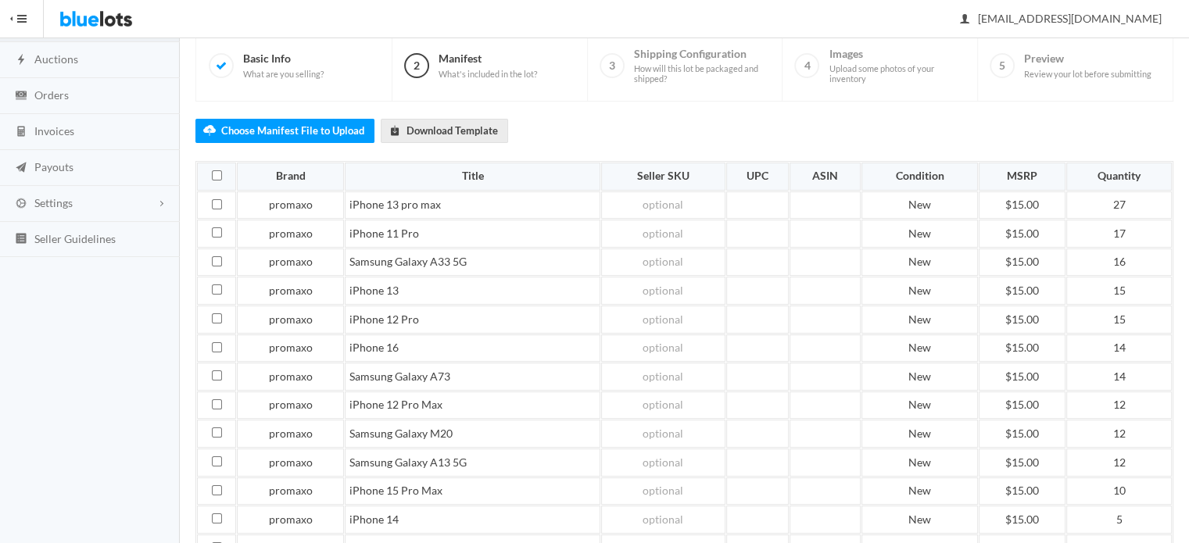
scroll to position [281, 0]
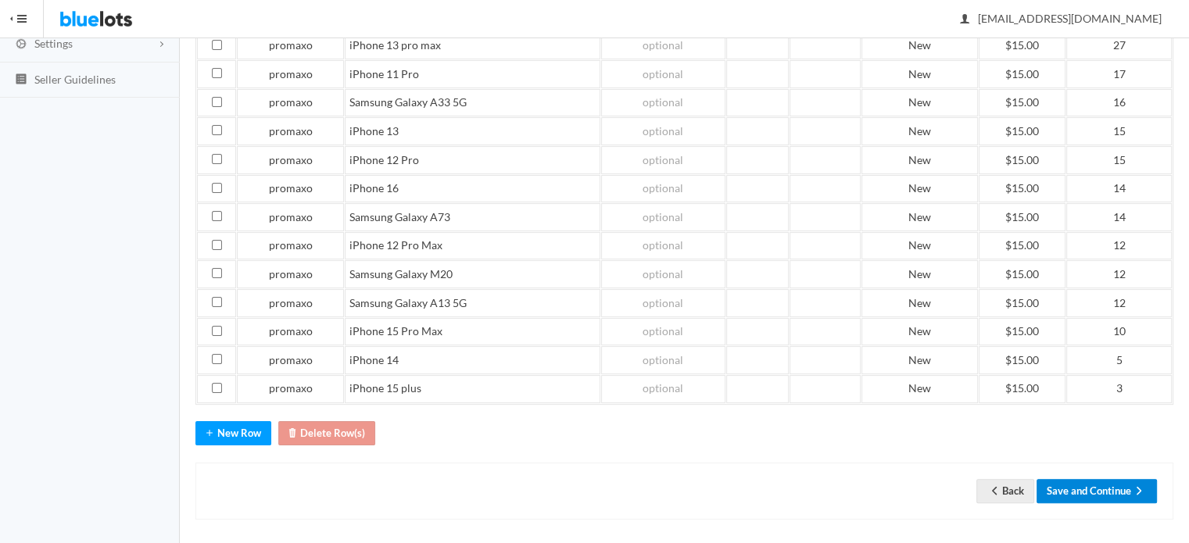
click at [1117, 479] on button "Save and Continue" at bounding box center [1097, 491] width 120 height 24
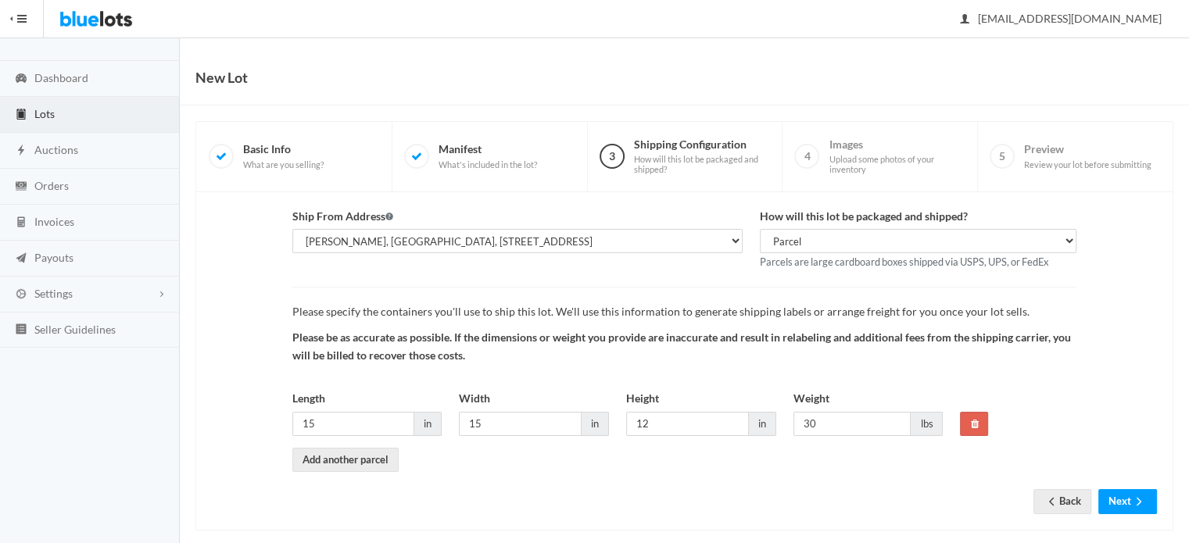
scroll to position [48, 0]
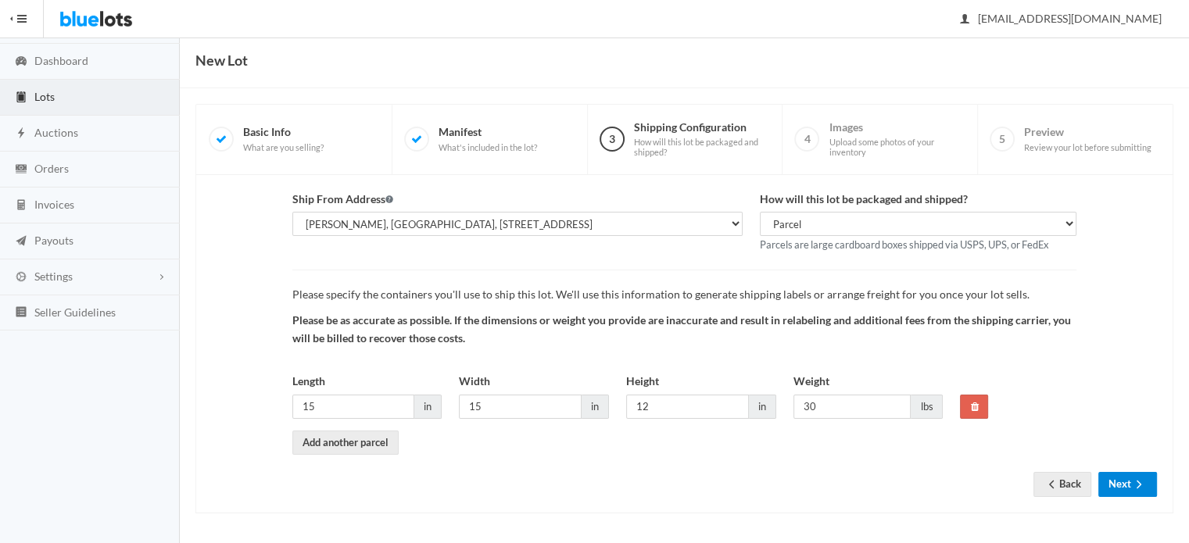
click at [1116, 472] on button "Next" at bounding box center [1128, 484] width 59 height 24
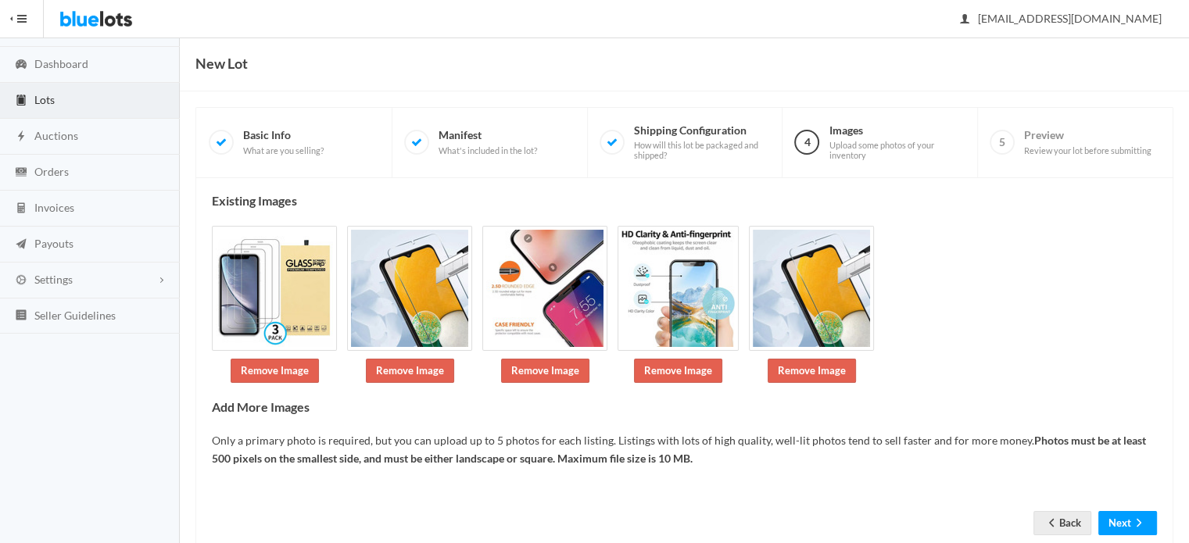
scroll to position [83, 0]
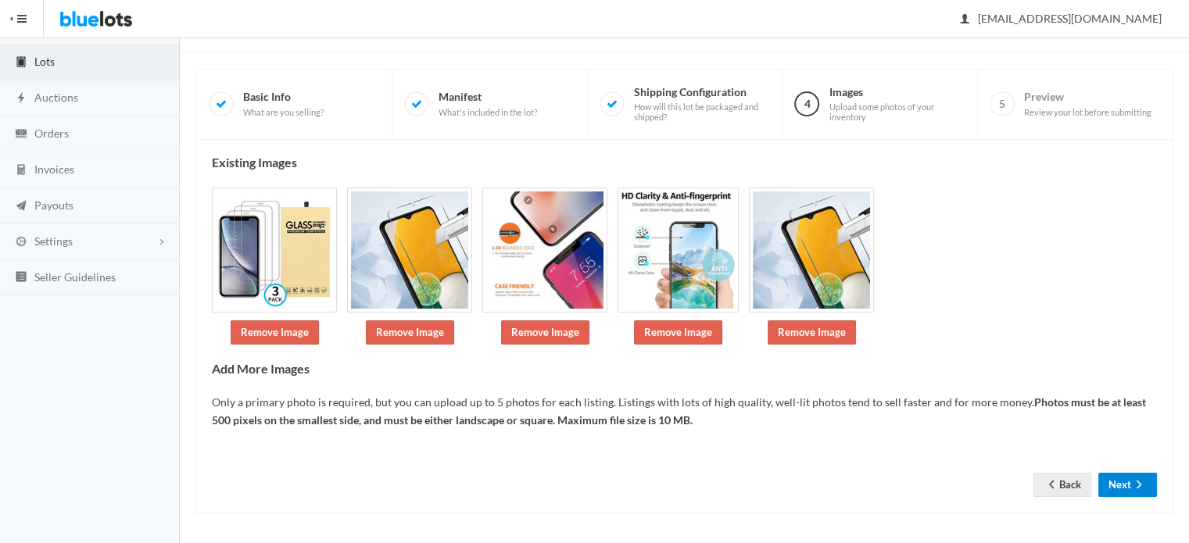
click at [1117, 483] on button "Next" at bounding box center [1128, 485] width 59 height 24
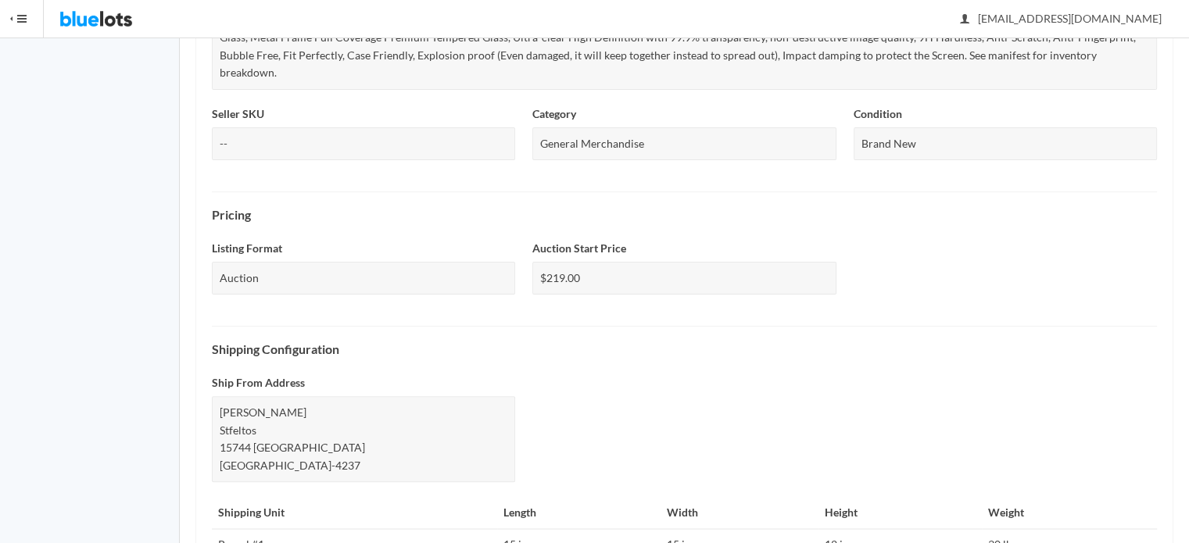
scroll to position [643, 0]
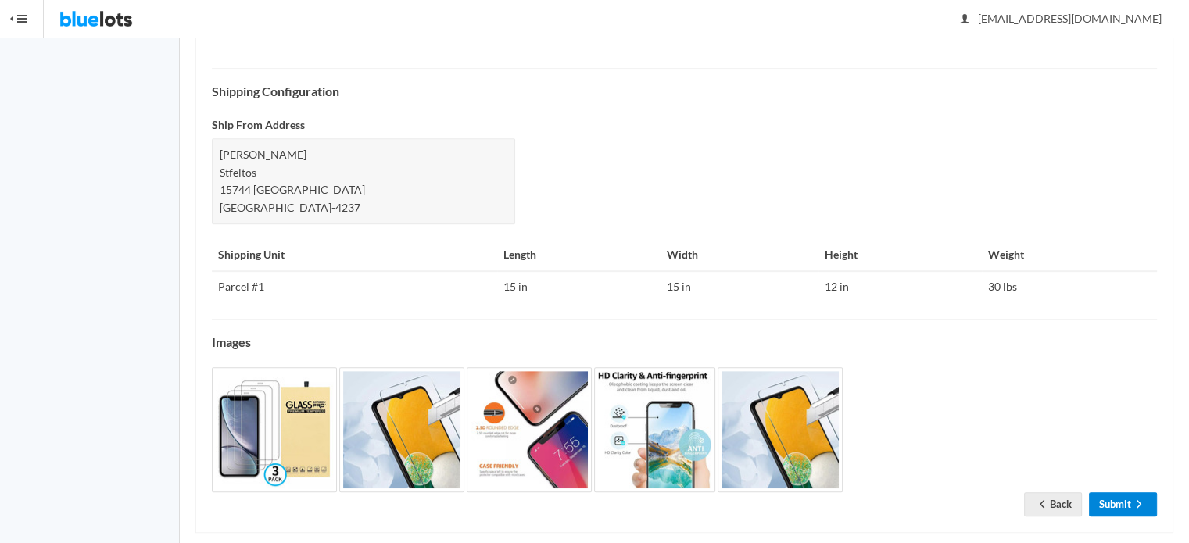
click at [1117, 493] on link "Submit" at bounding box center [1123, 505] width 68 height 24
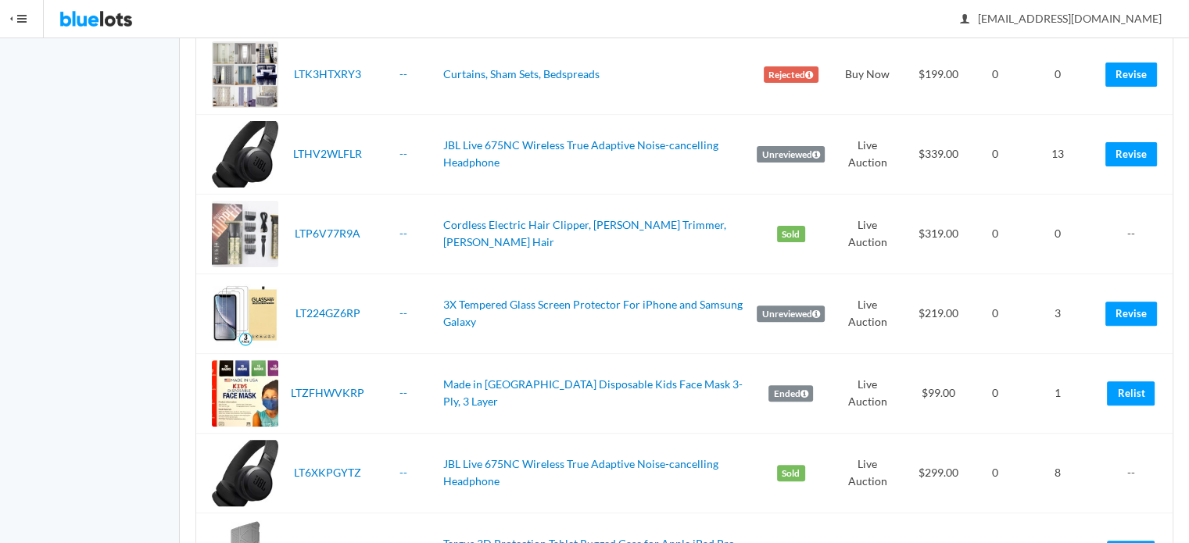
scroll to position [547, 0]
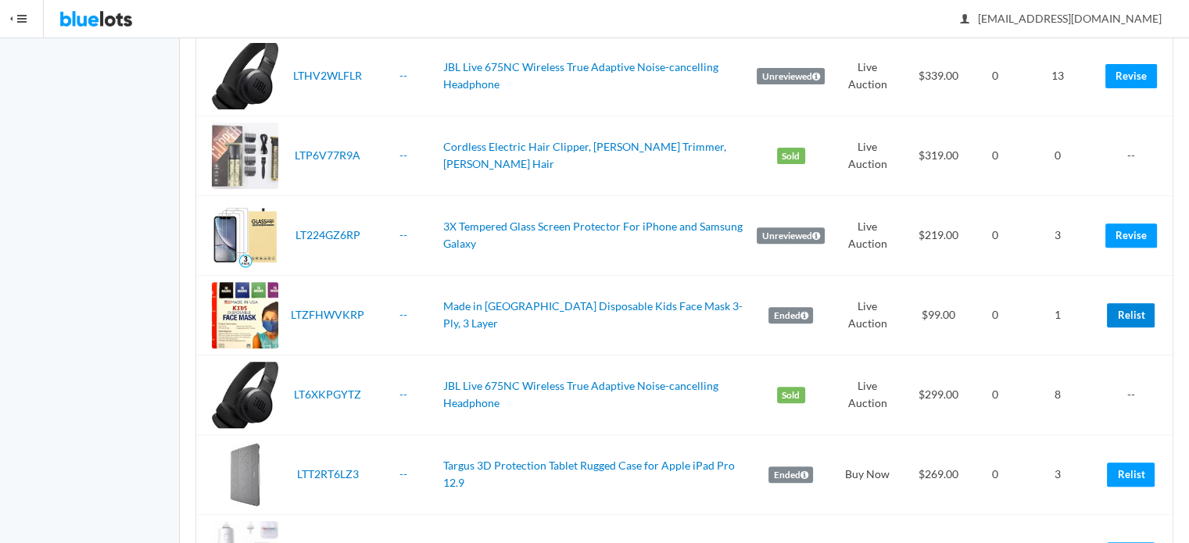
click at [1132, 312] on link "Relist" at bounding box center [1131, 315] width 48 height 24
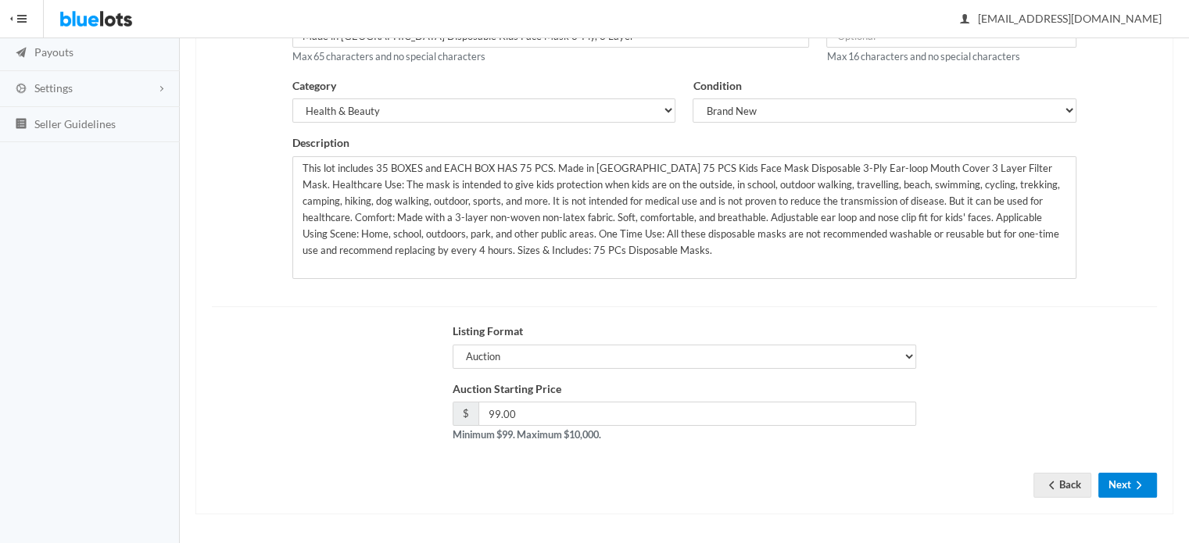
scroll to position [237, 0]
click at [1144, 481] on icon "arrow forward" at bounding box center [1140, 485] width 16 height 13
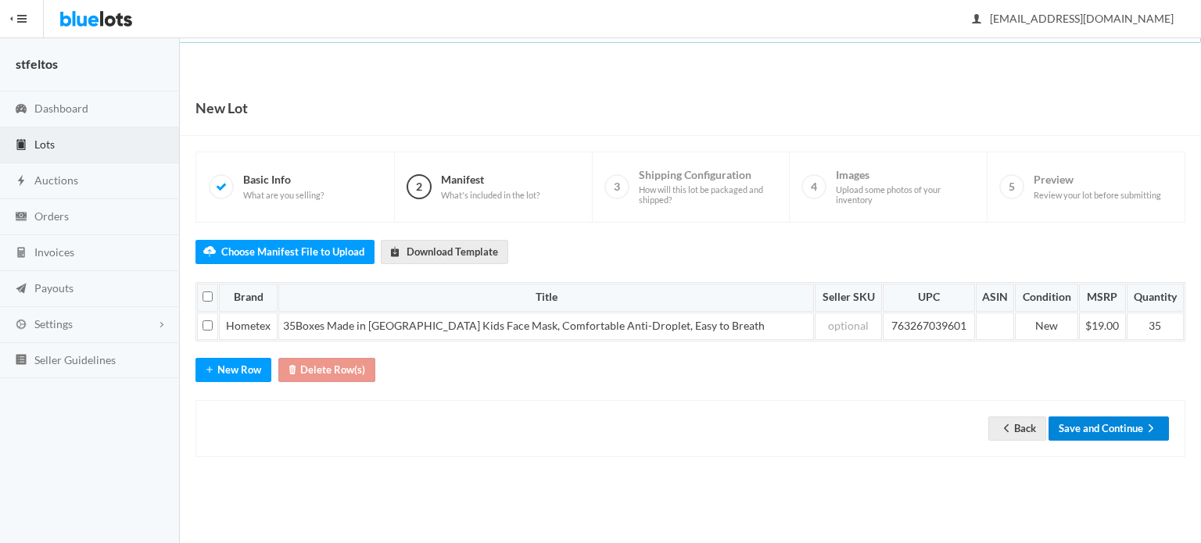
click at [1079, 422] on button "Save and Continue" at bounding box center [1109, 429] width 120 height 24
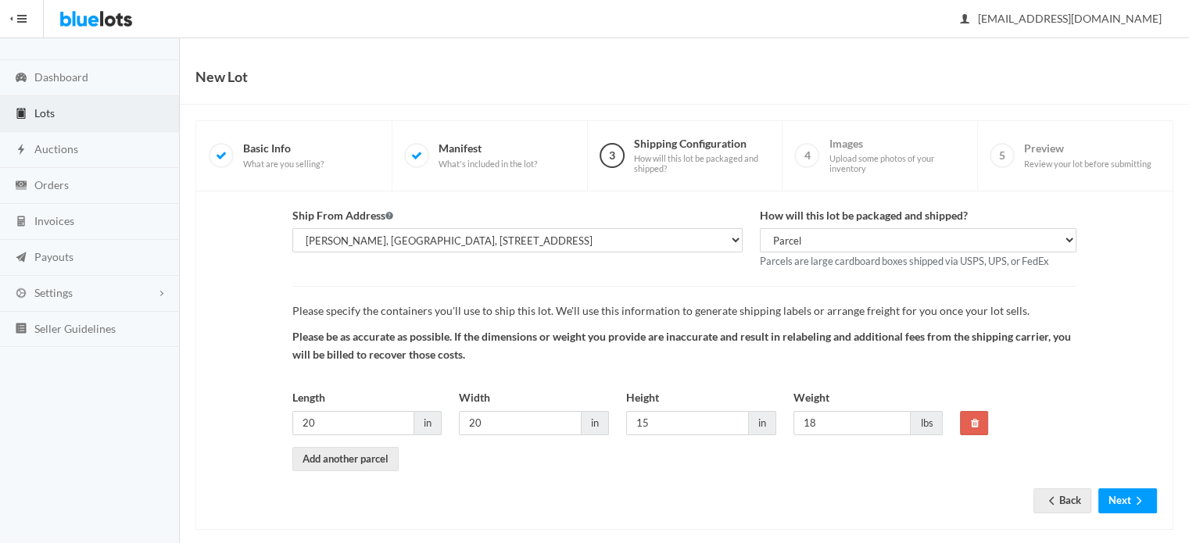
scroll to position [48, 0]
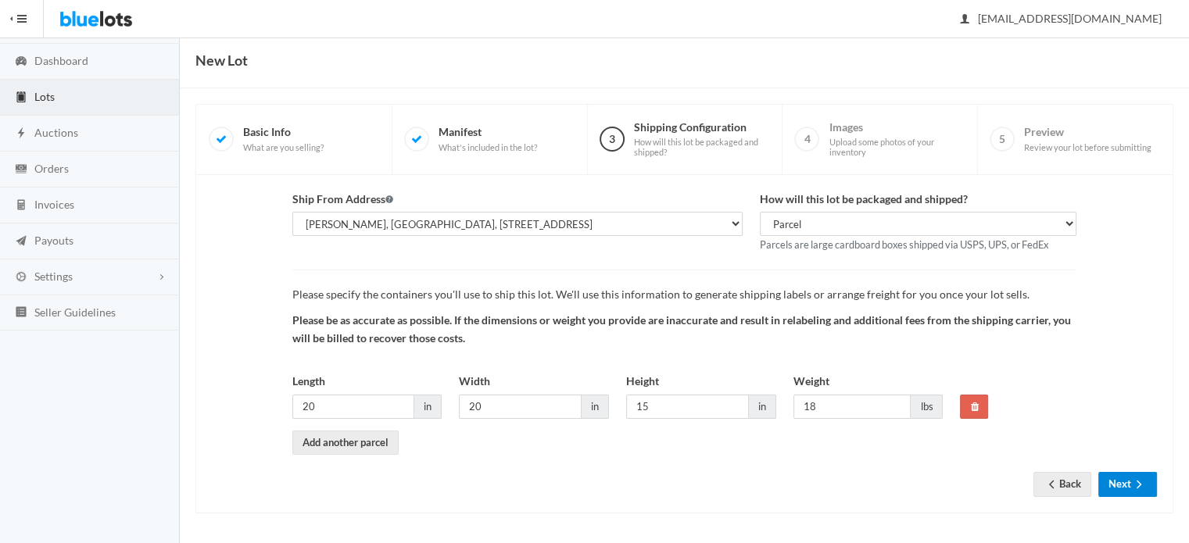
click at [1118, 487] on button "Next" at bounding box center [1128, 484] width 59 height 24
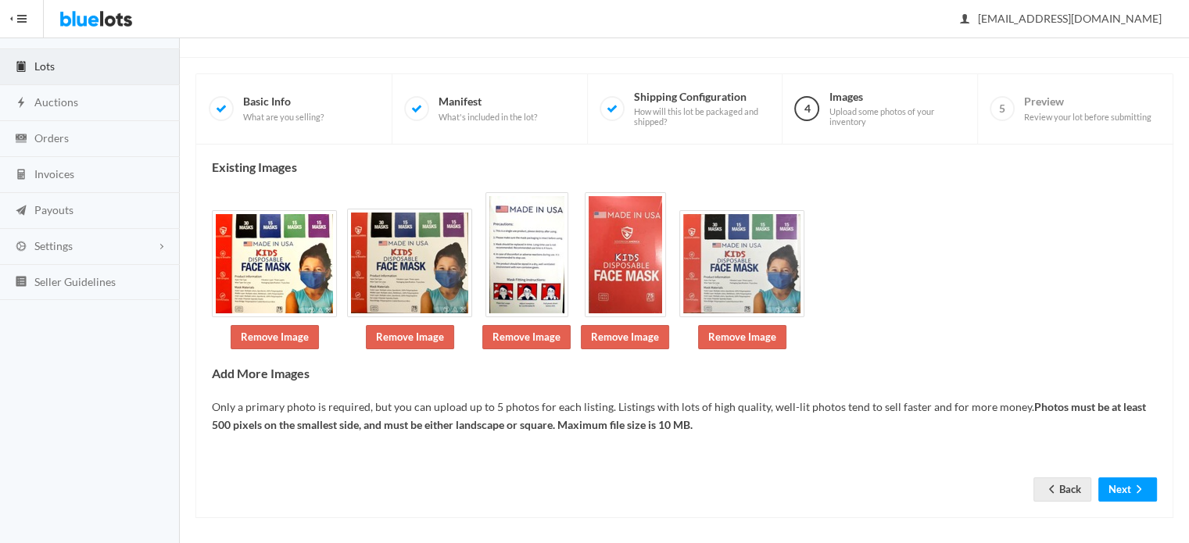
scroll to position [83, 0]
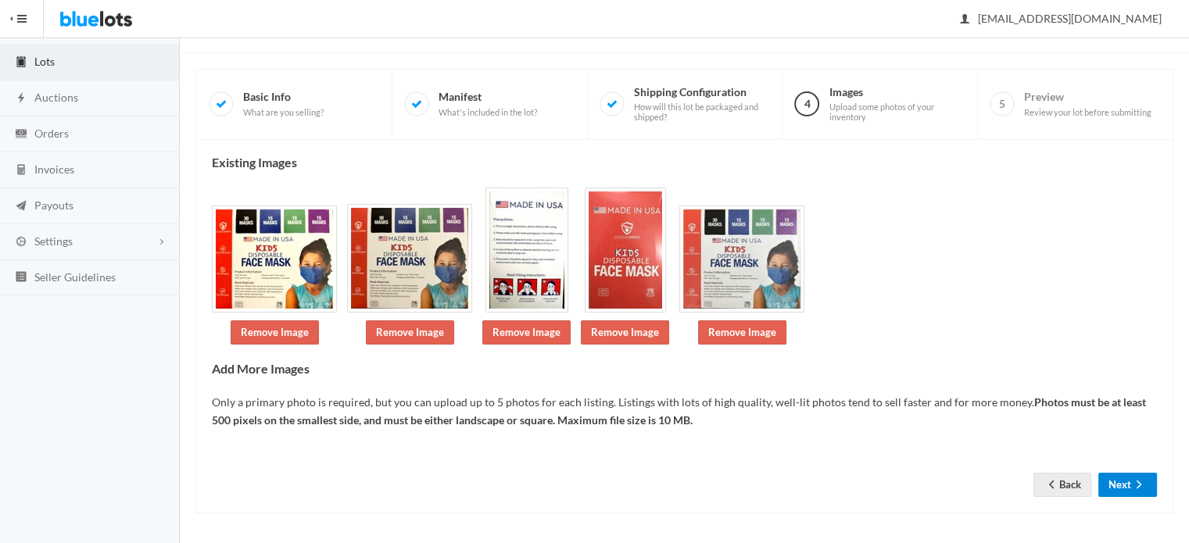
click at [1118, 487] on button "Next" at bounding box center [1128, 485] width 59 height 24
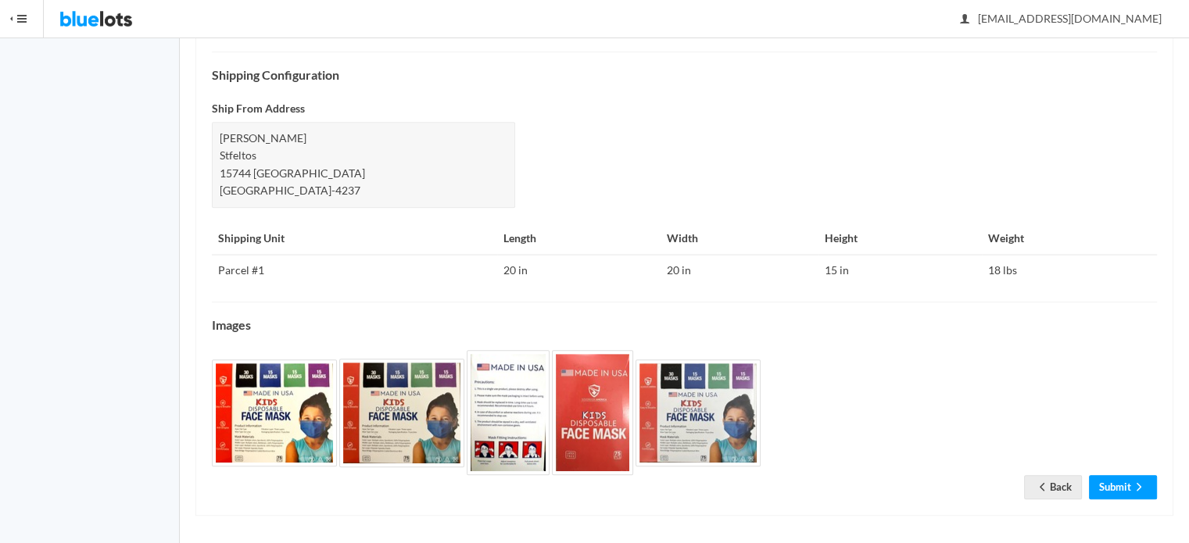
scroll to position [678, 0]
click at [1118, 487] on link "Submit" at bounding box center [1123, 487] width 68 height 24
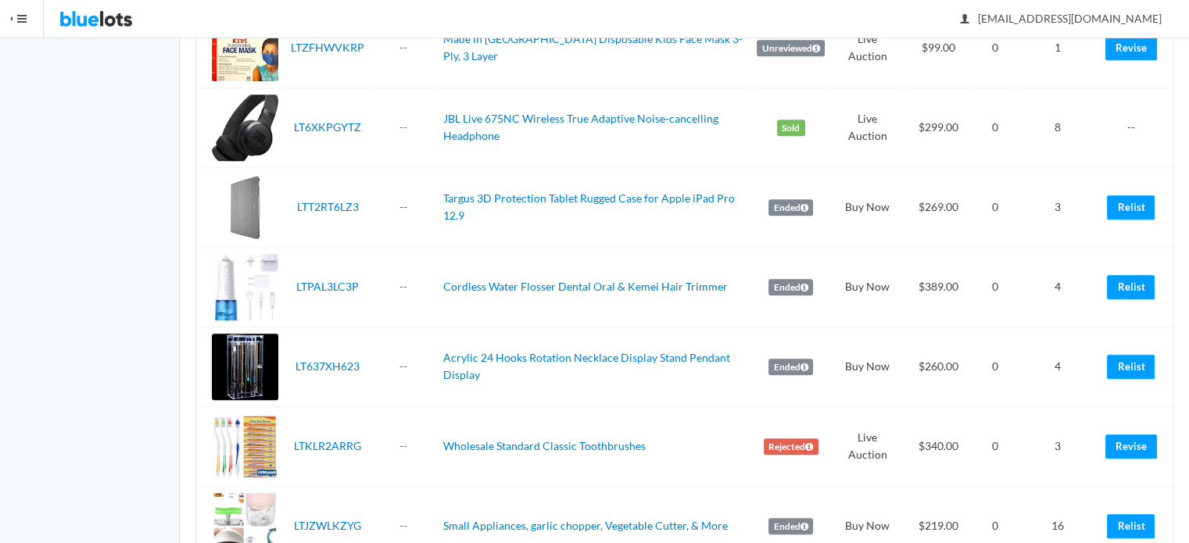
scroll to position [860, 0]
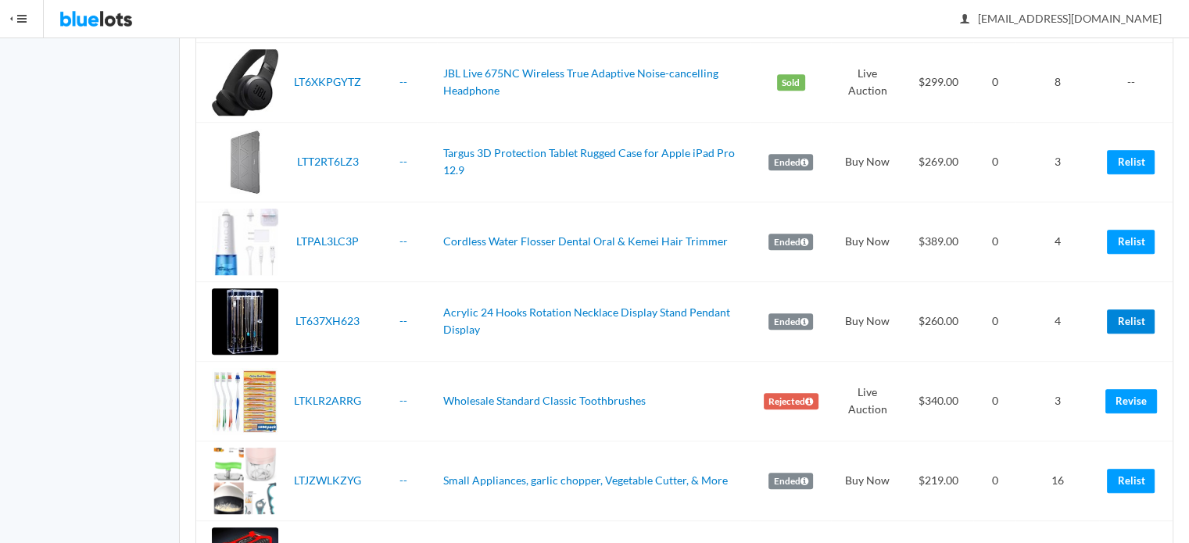
click at [1136, 313] on link "Relist" at bounding box center [1131, 322] width 48 height 24
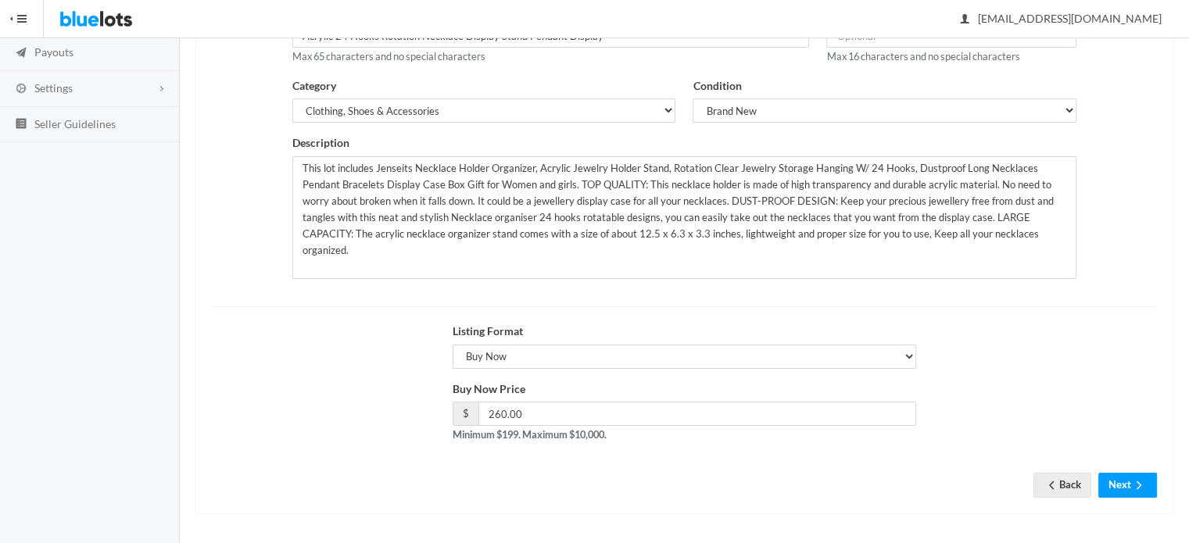
scroll to position [237, 0]
click at [1122, 493] on button "Next" at bounding box center [1128, 484] width 59 height 24
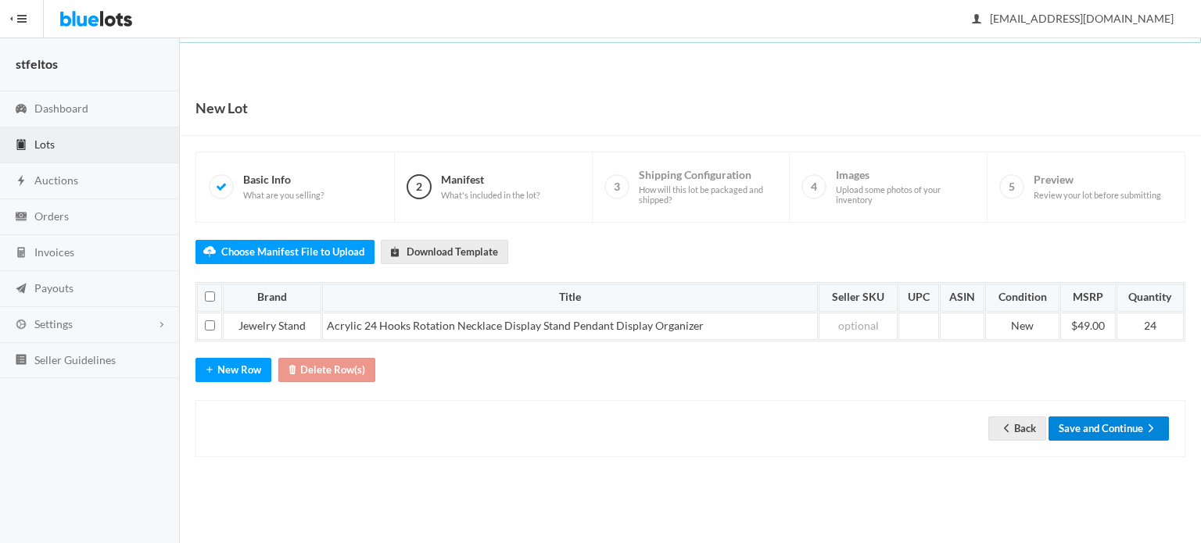
click at [1117, 431] on button "Save and Continue" at bounding box center [1109, 429] width 120 height 24
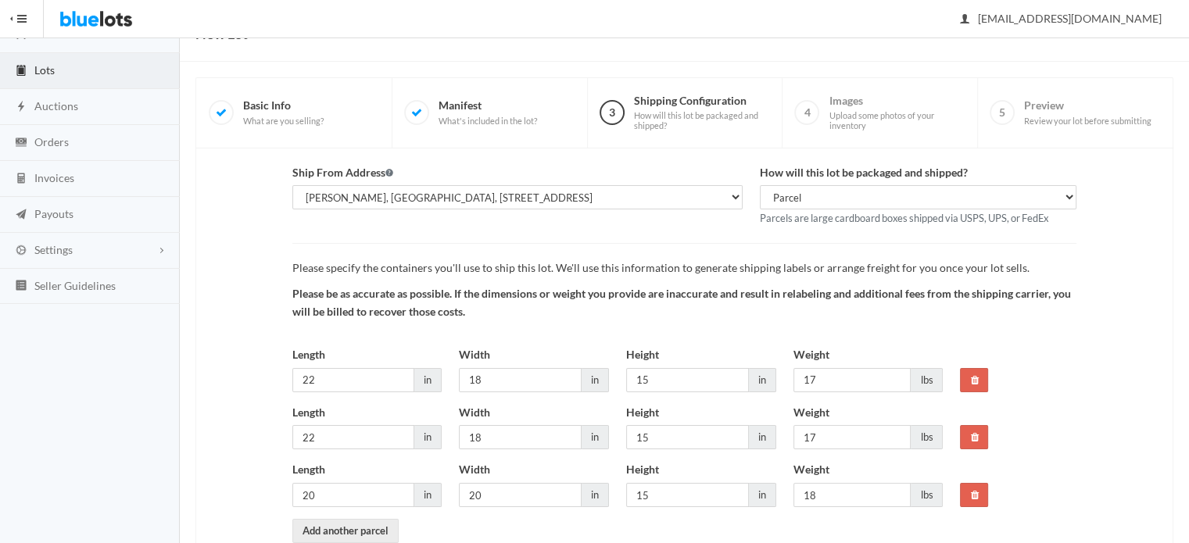
scroll to position [163, 0]
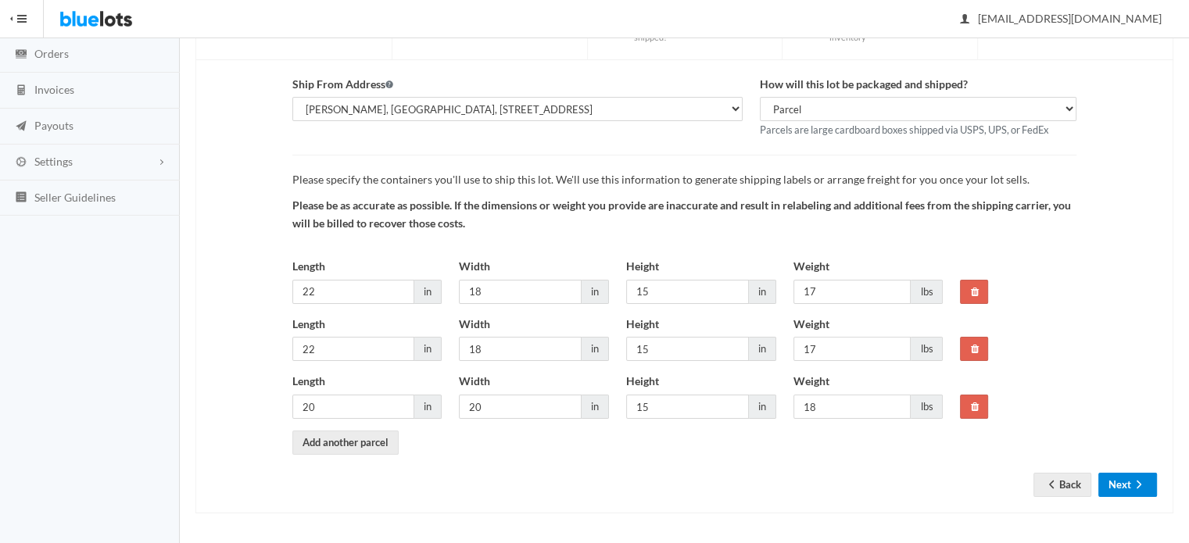
click at [1129, 490] on button "Next" at bounding box center [1128, 485] width 59 height 24
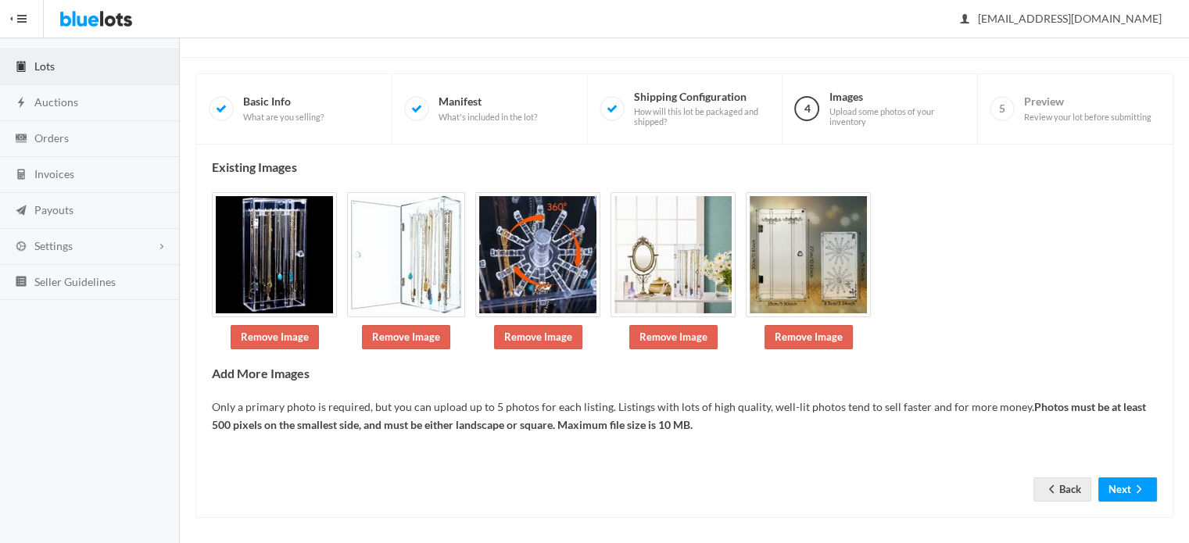
scroll to position [83, 0]
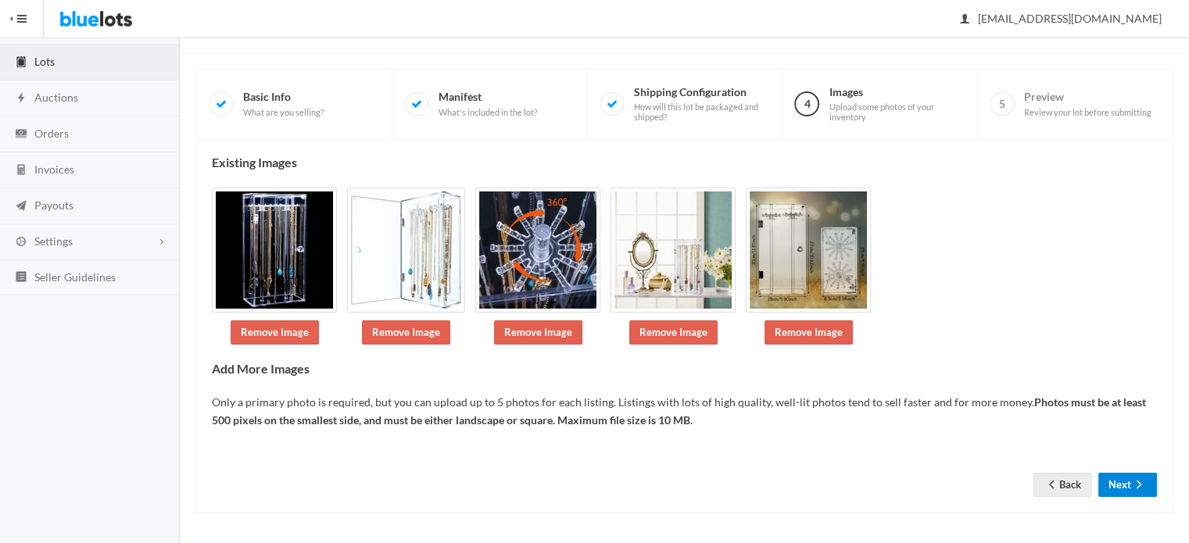
click at [1129, 490] on button "Next" at bounding box center [1128, 485] width 59 height 24
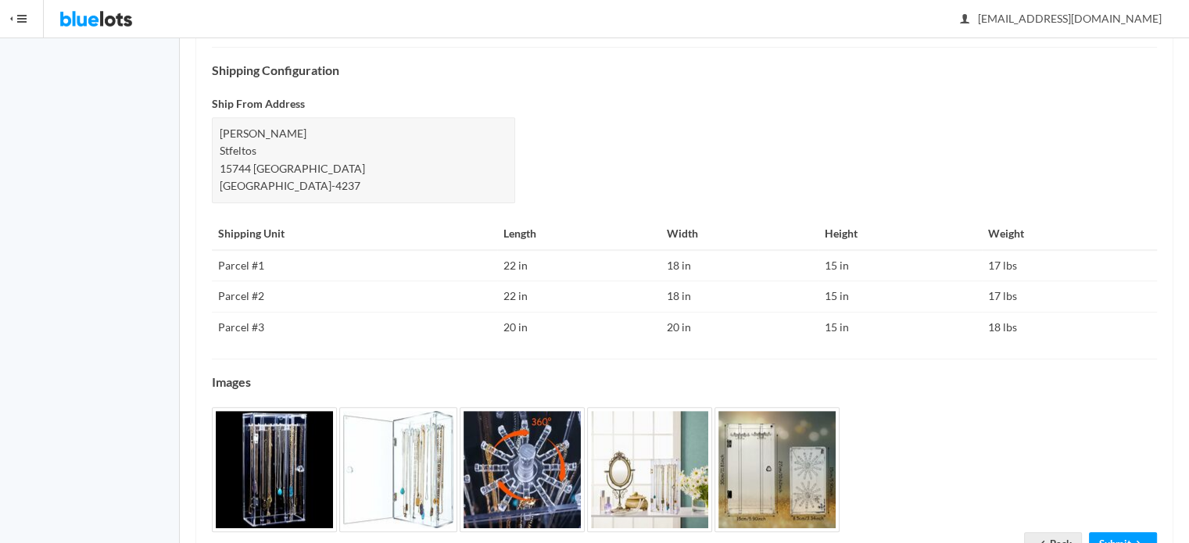
scroll to position [740, 0]
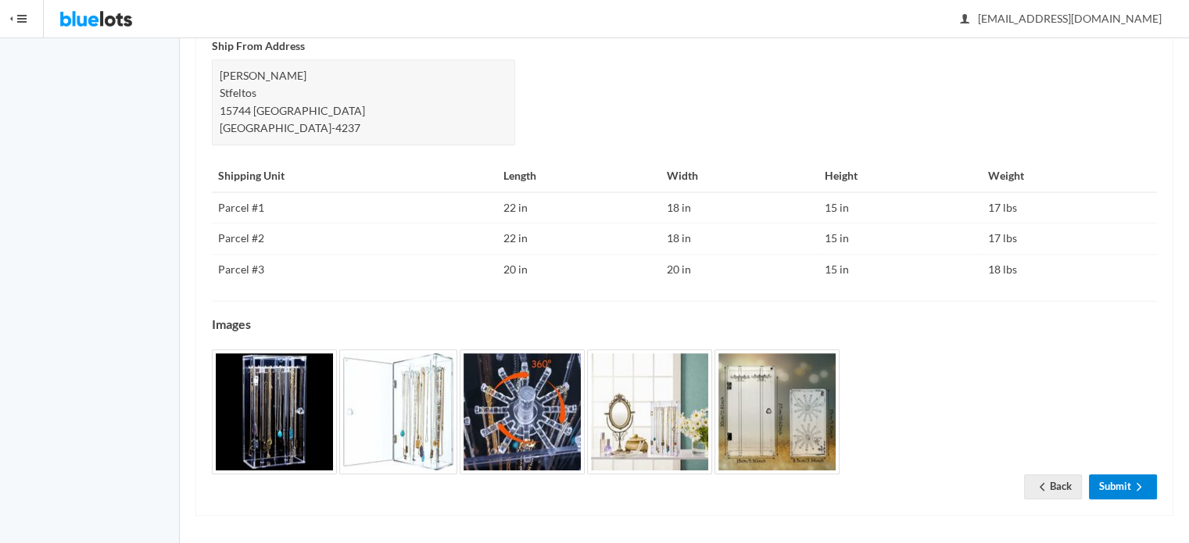
click at [1129, 492] on link "Submit" at bounding box center [1123, 487] width 68 height 24
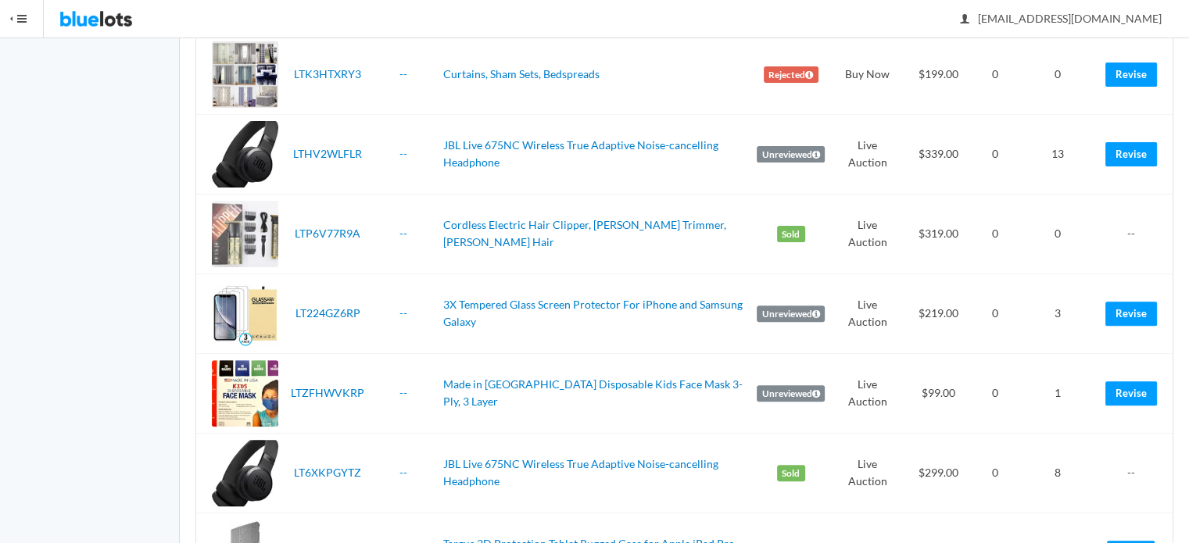
scroll to position [1017, 0]
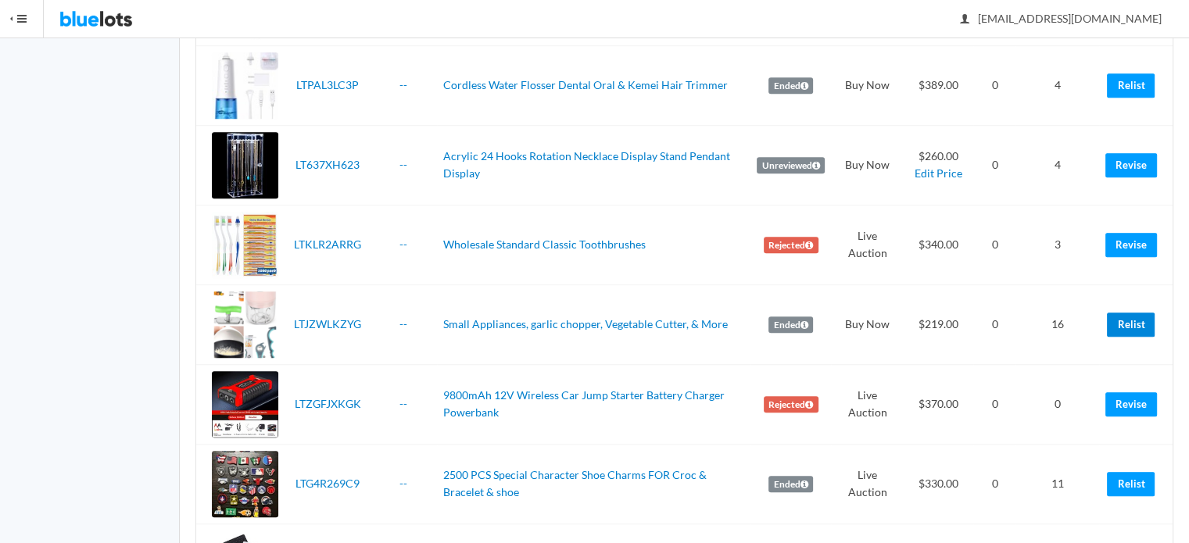
click at [1128, 314] on link "Relist" at bounding box center [1131, 325] width 48 height 24
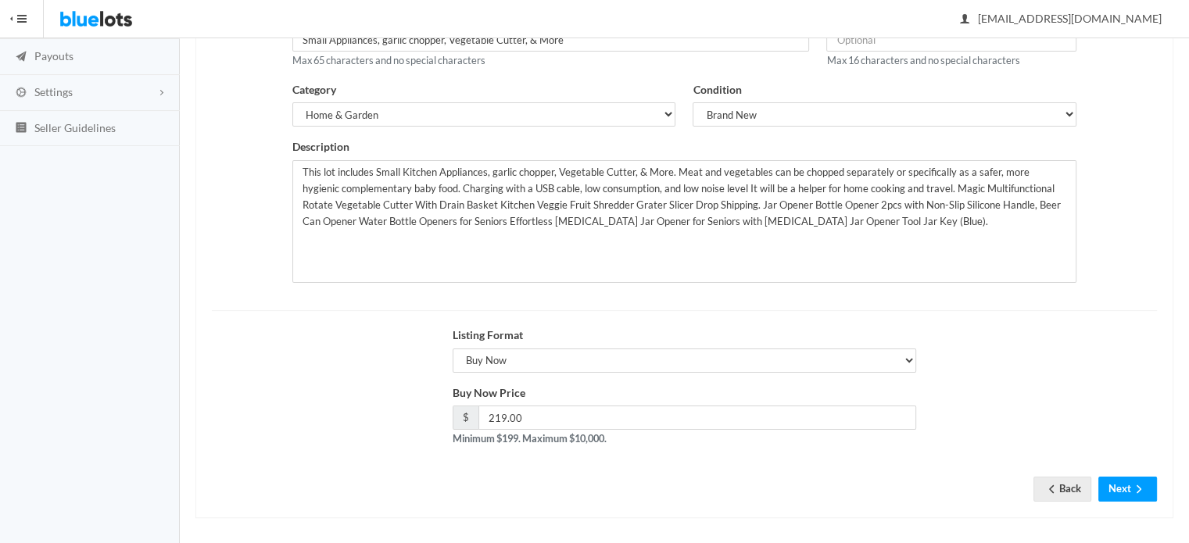
scroll to position [237, 0]
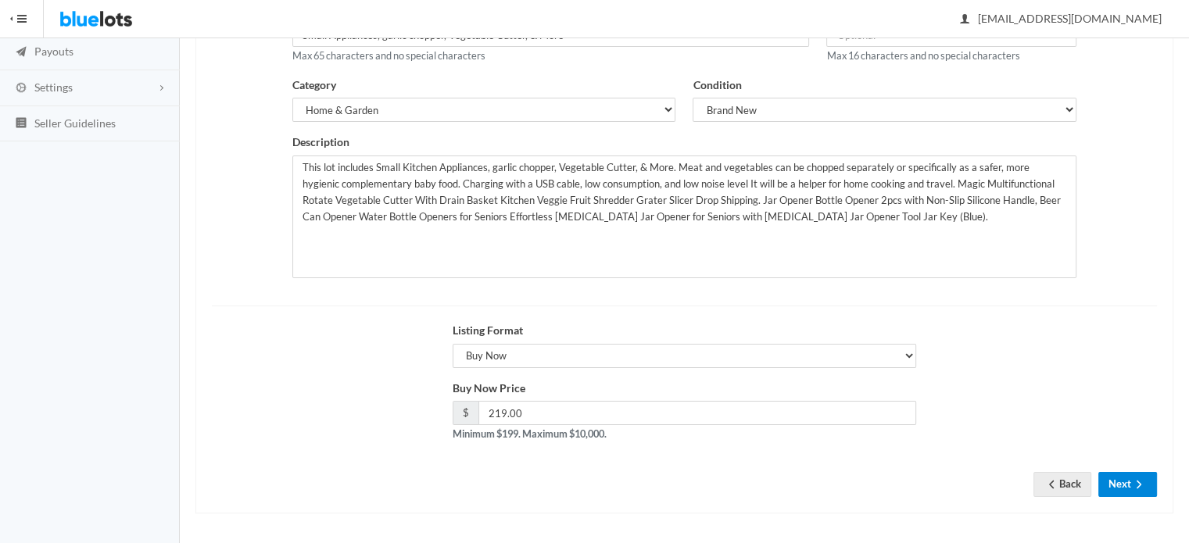
click at [1131, 480] on button "Next" at bounding box center [1128, 484] width 59 height 24
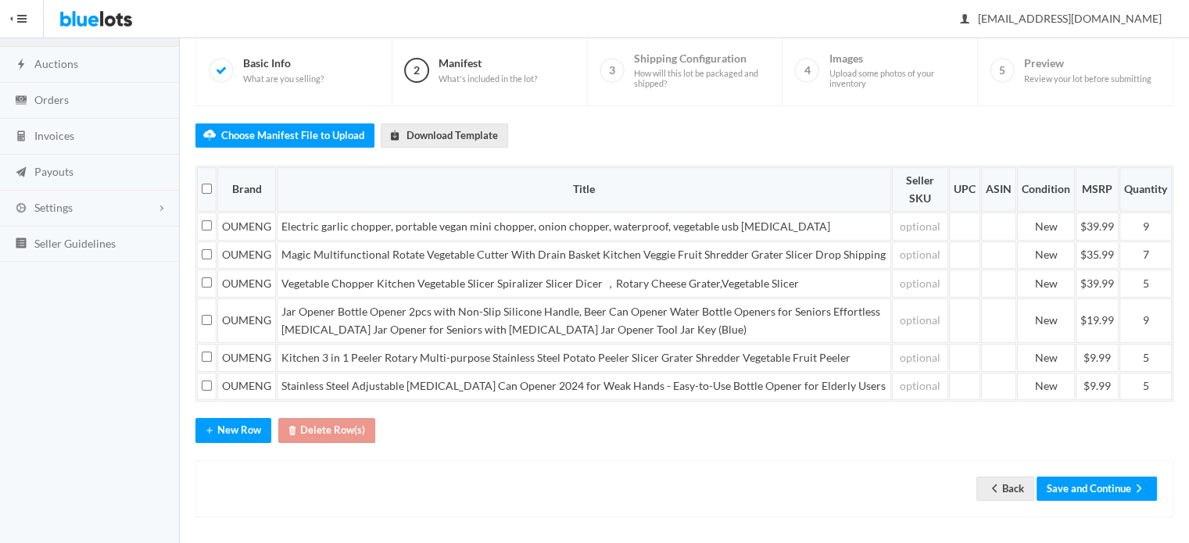
scroll to position [117, 0]
click at [1131, 480] on button "Save and Continue" at bounding box center [1097, 488] width 120 height 24
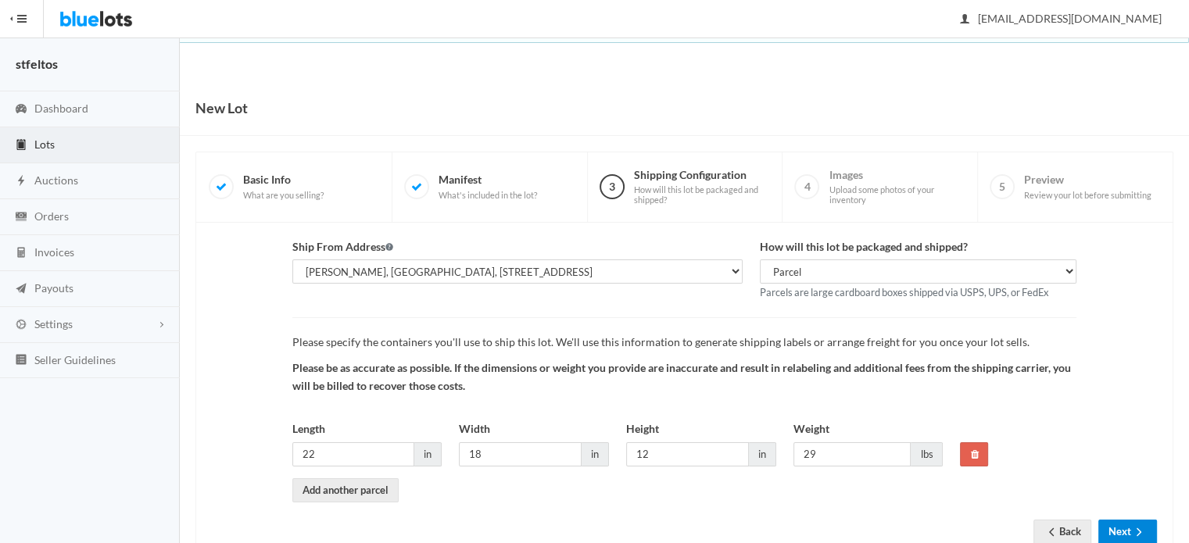
click at [1131, 526] on button "Next" at bounding box center [1128, 532] width 59 height 24
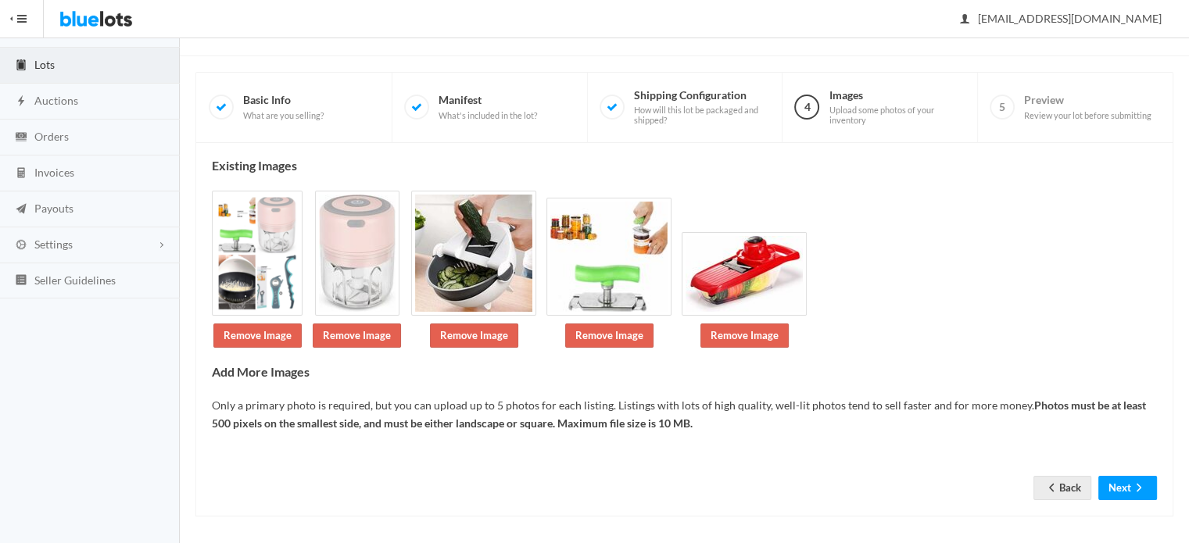
scroll to position [83, 0]
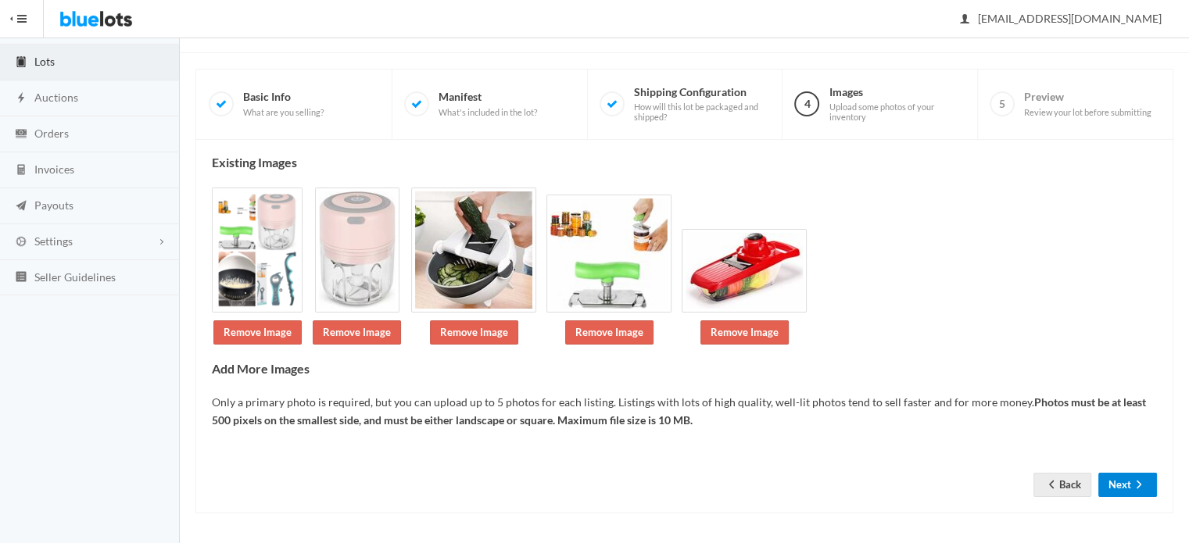
click at [1123, 487] on button "Next" at bounding box center [1128, 485] width 59 height 24
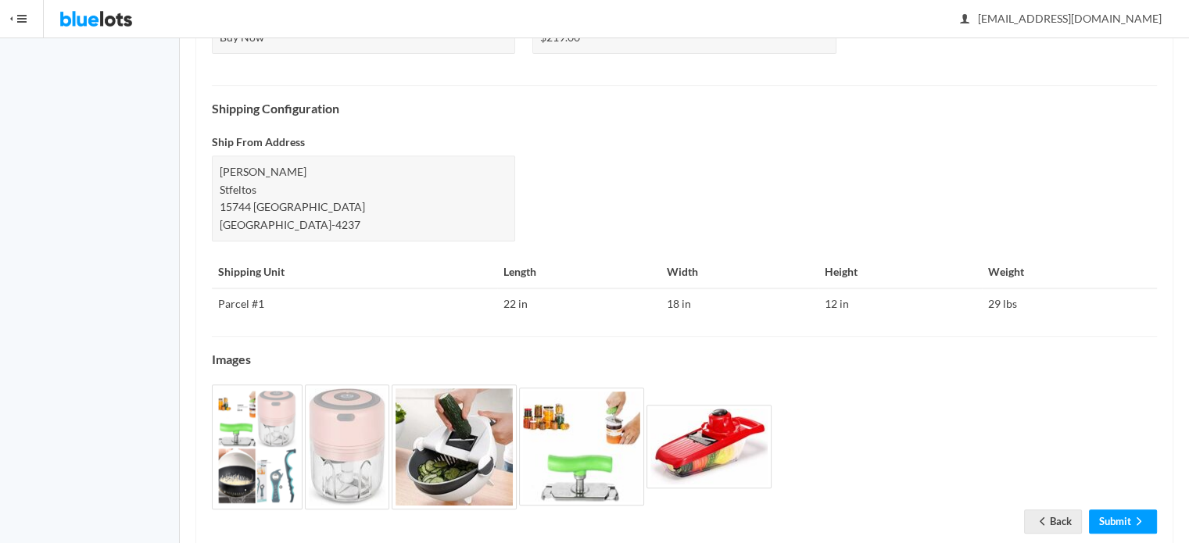
scroll to position [660, 0]
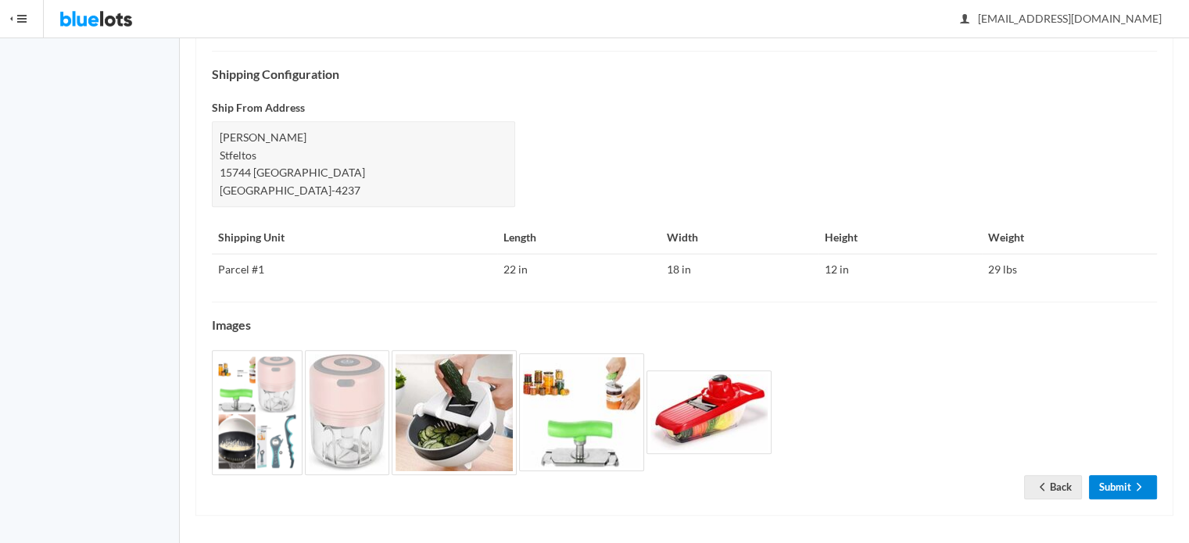
click at [1122, 489] on link "Submit" at bounding box center [1123, 487] width 68 height 24
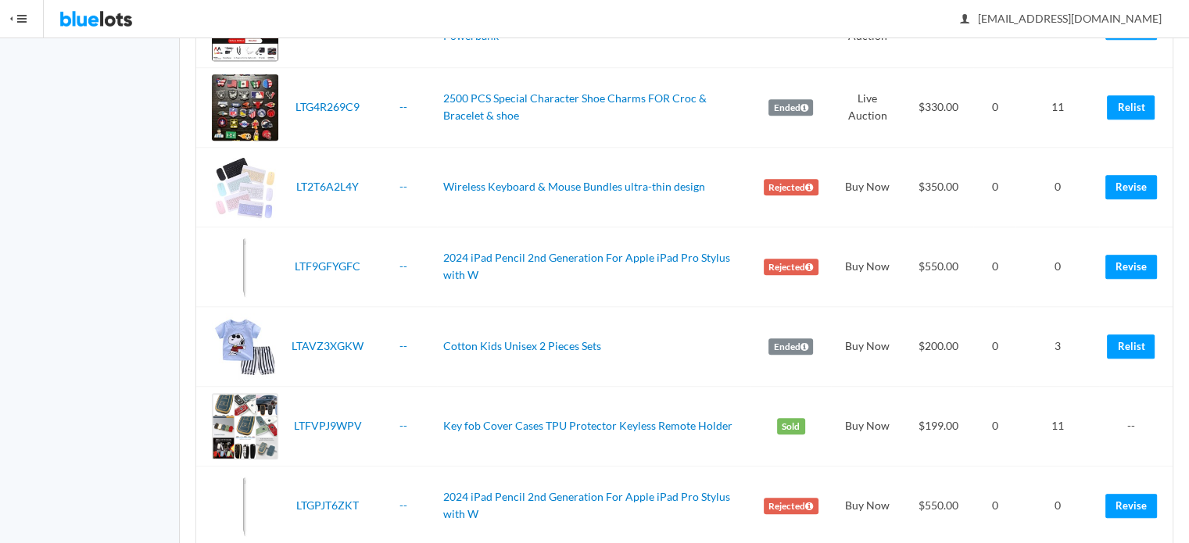
scroll to position [1408, 0]
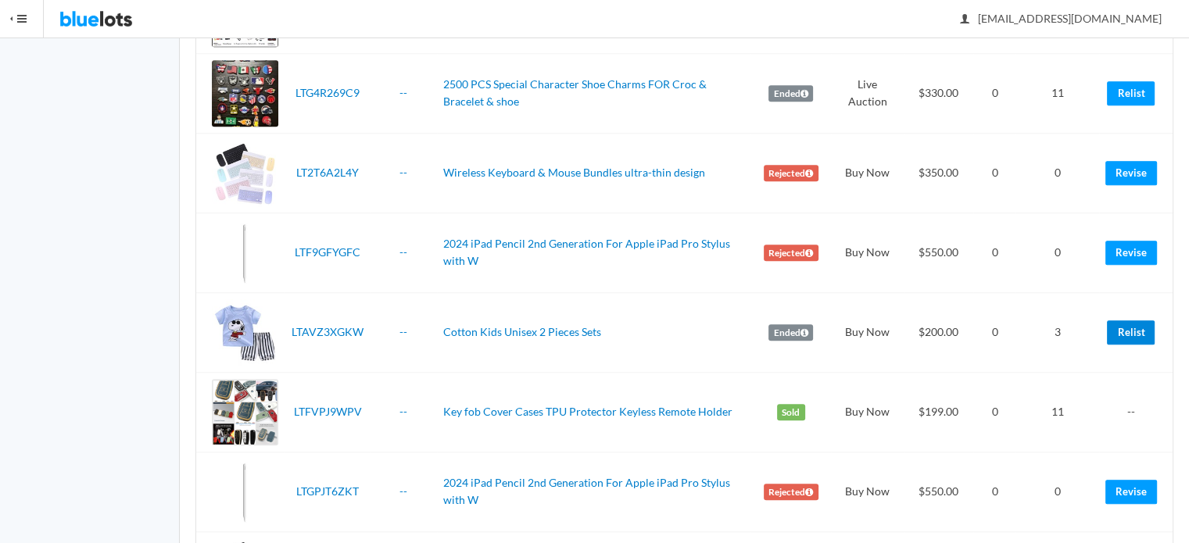
click at [1129, 321] on link "Relist" at bounding box center [1131, 333] width 48 height 24
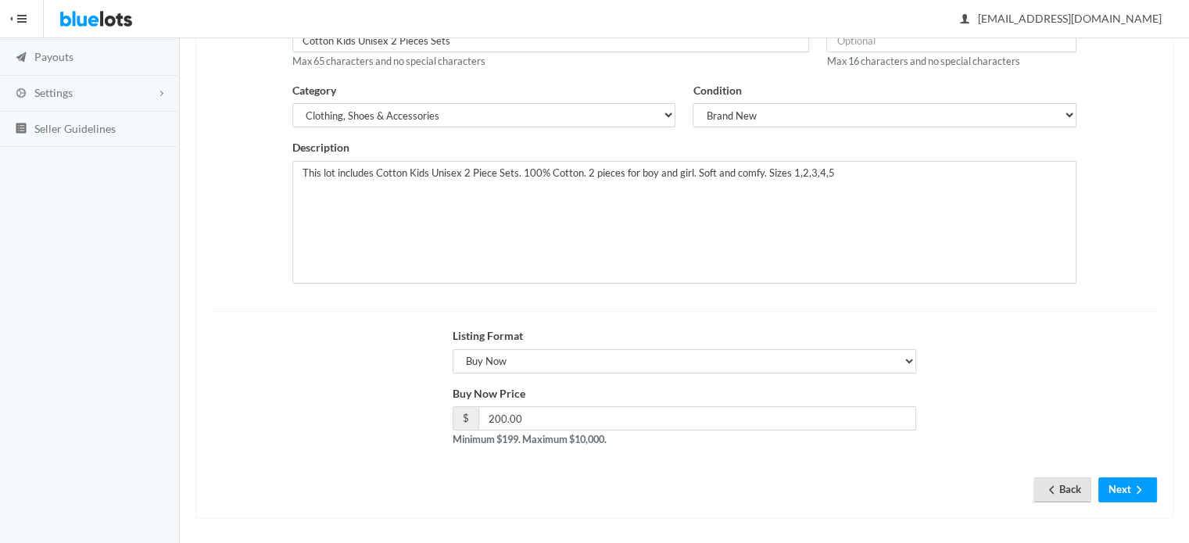
scroll to position [237, 0]
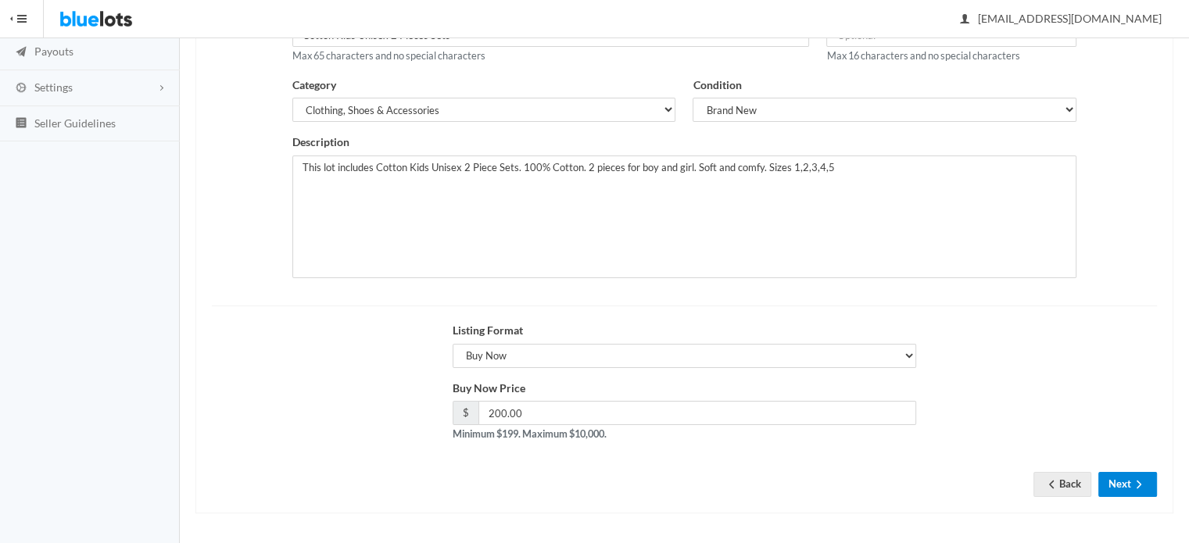
click at [1129, 483] on button "Next" at bounding box center [1128, 484] width 59 height 24
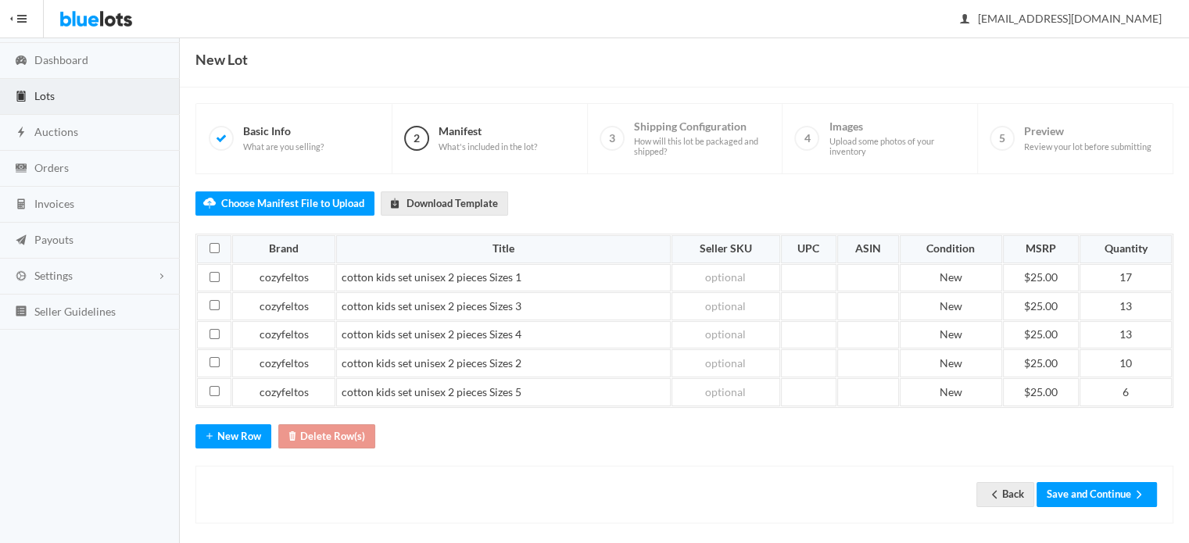
scroll to position [56, 0]
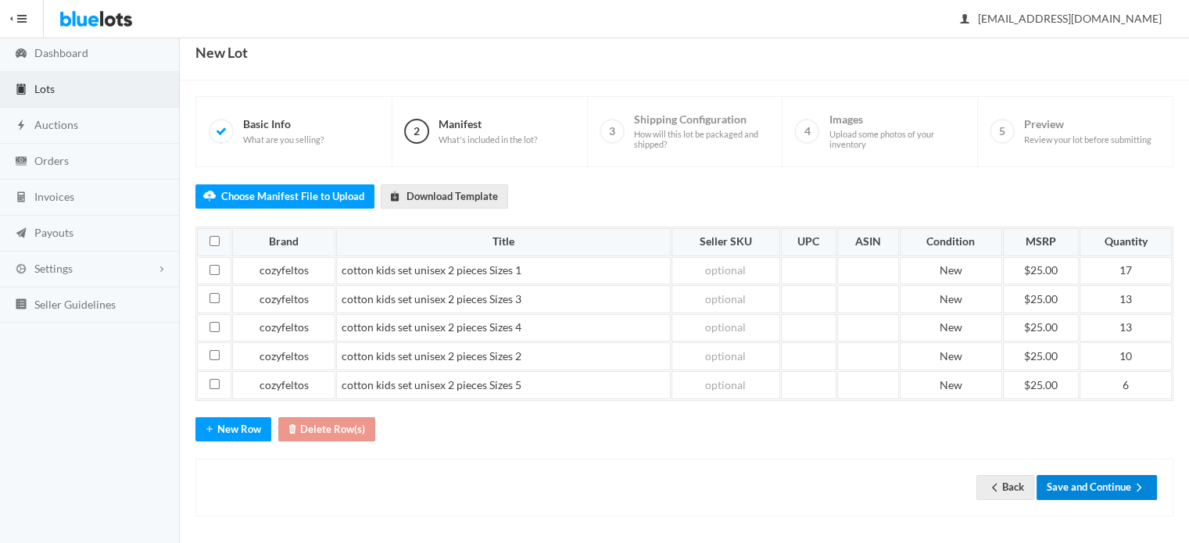
click at [1128, 484] on button "Save and Continue" at bounding box center [1097, 487] width 120 height 24
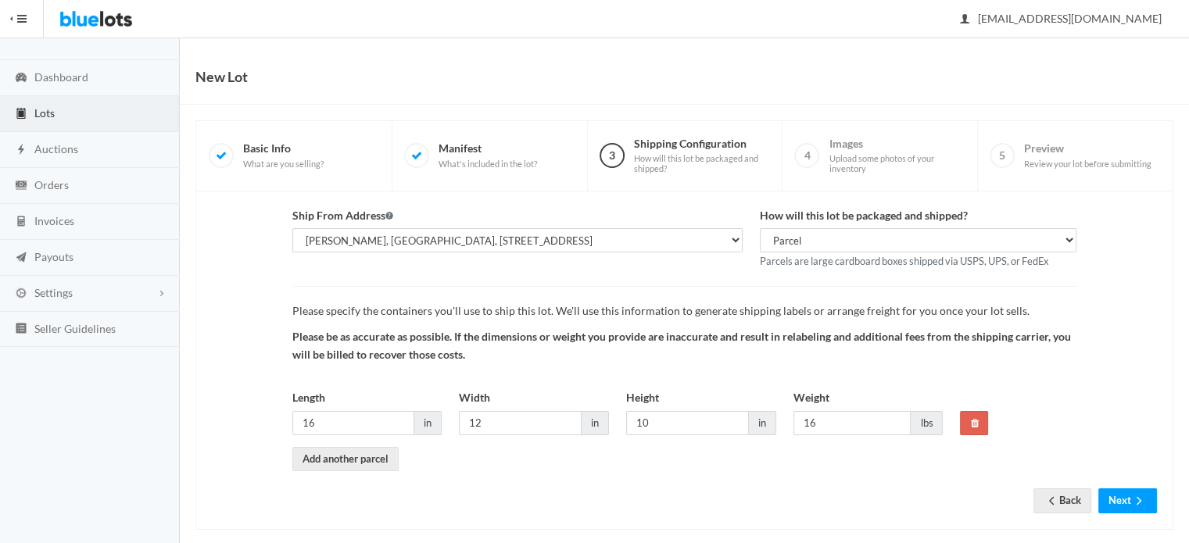
scroll to position [48, 0]
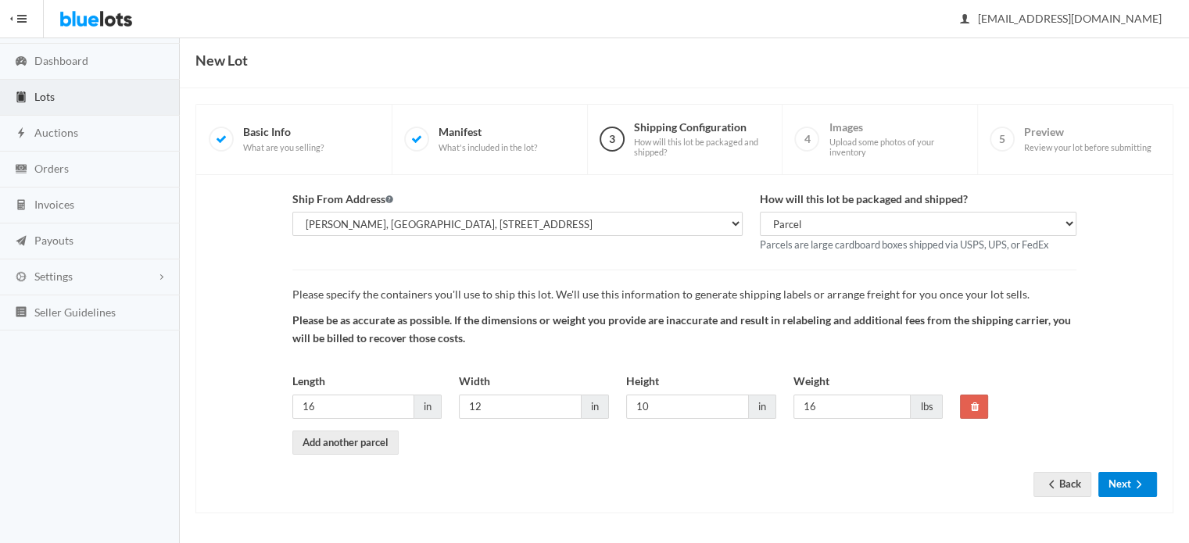
click at [1123, 478] on button "Next" at bounding box center [1128, 484] width 59 height 24
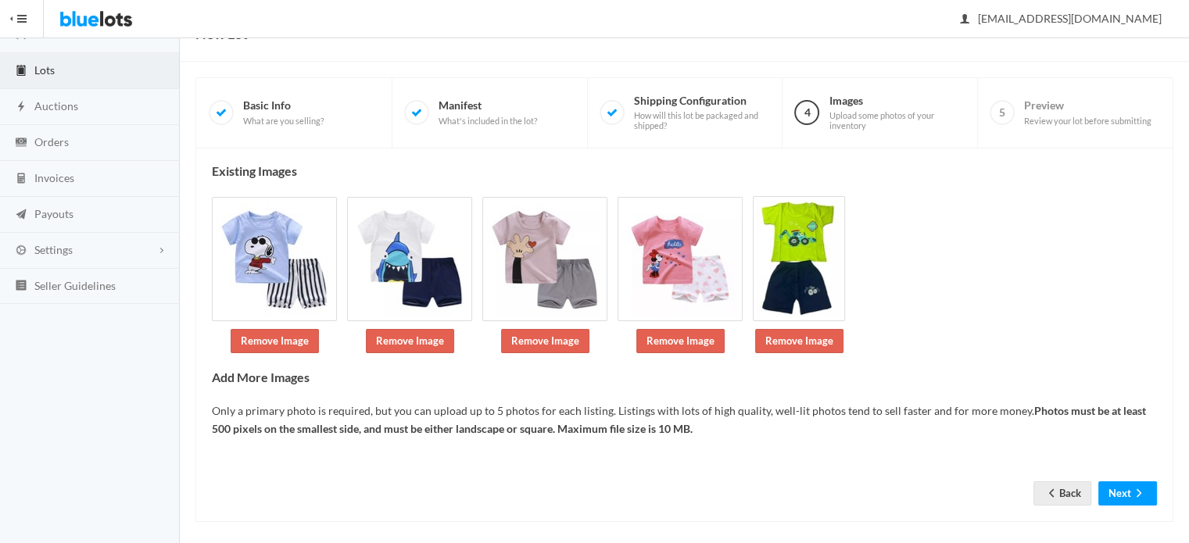
scroll to position [82, 0]
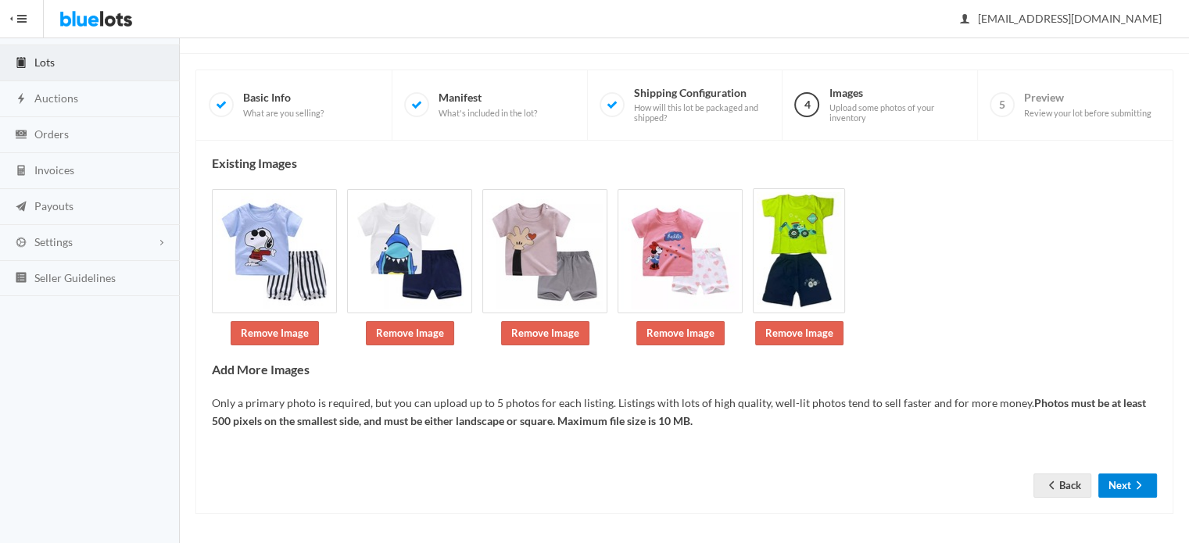
click at [1123, 479] on button "Next" at bounding box center [1128, 486] width 59 height 24
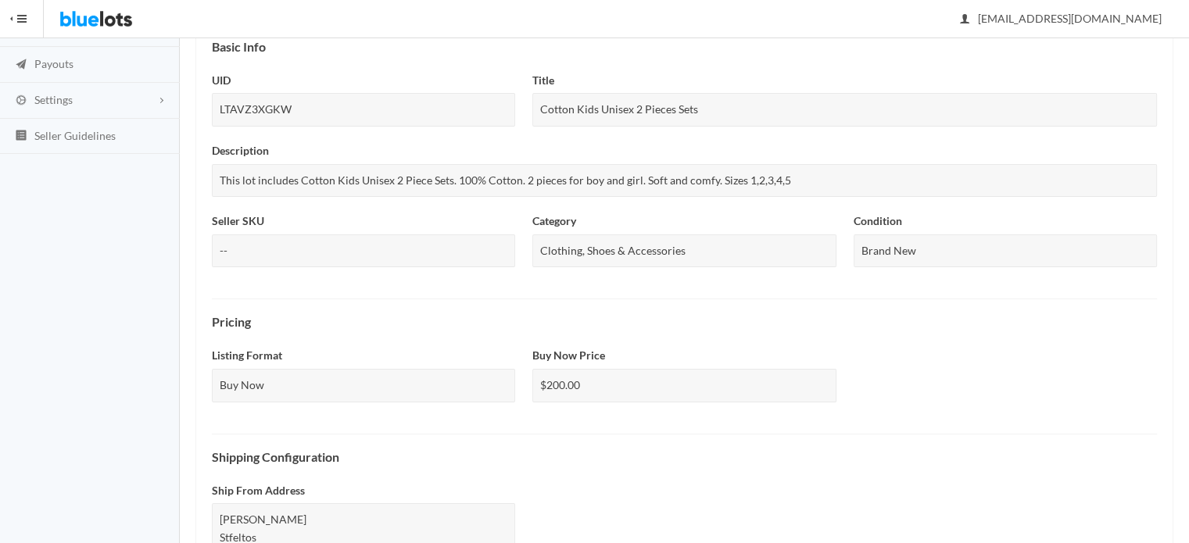
scroll to position [607, 0]
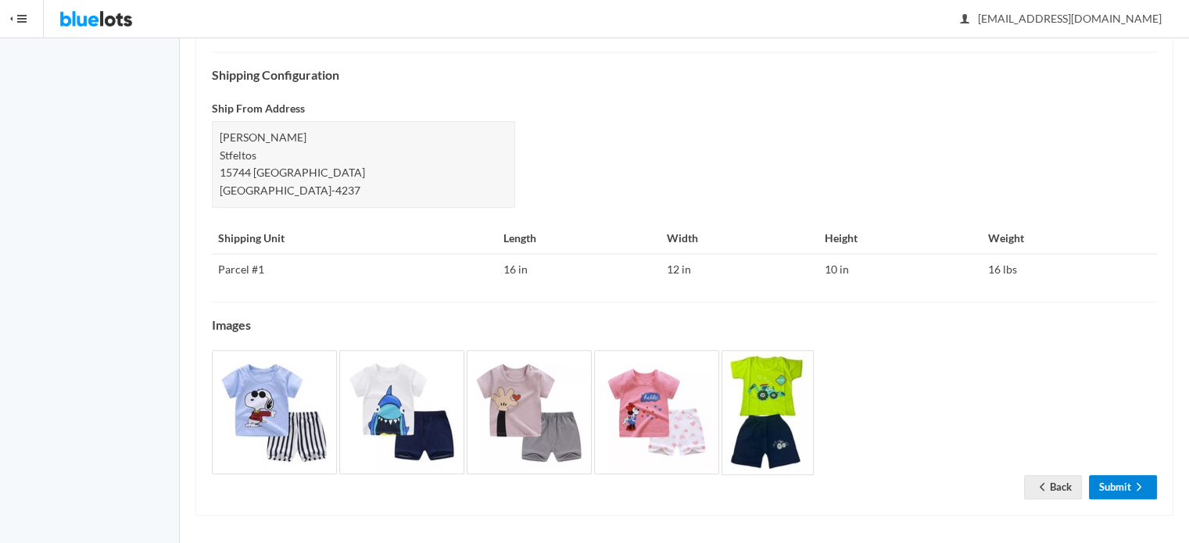
drag, startPoint x: 0, startPoint y: 0, endPoint x: 1122, endPoint y: 479, distance: 1220.2
click at [1122, 479] on link "Submit" at bounding box center [1123, 487] width 68 height 24
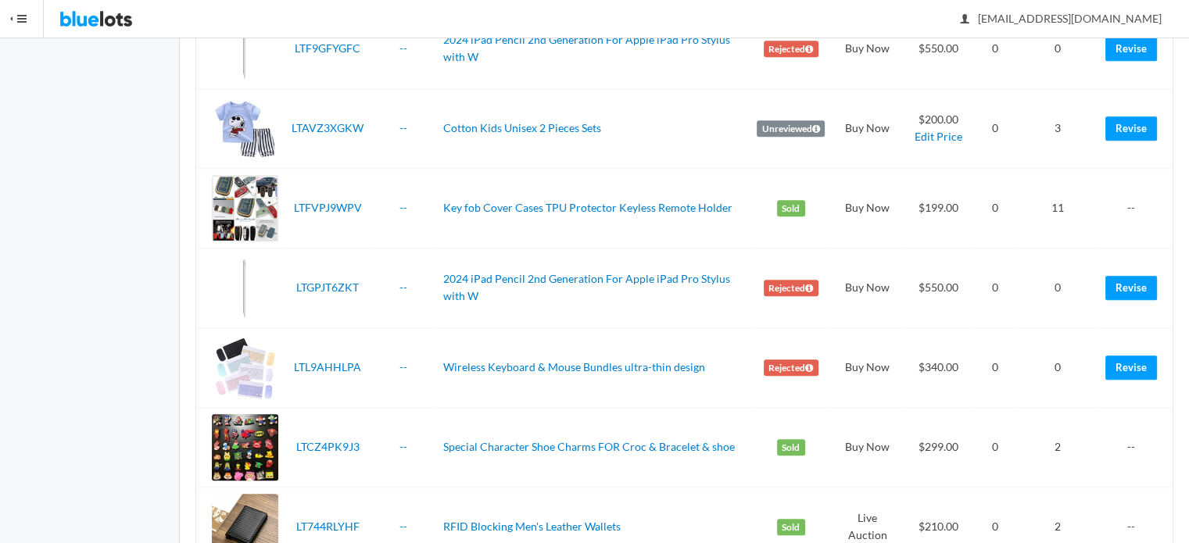
scroll to position [1584, 0]
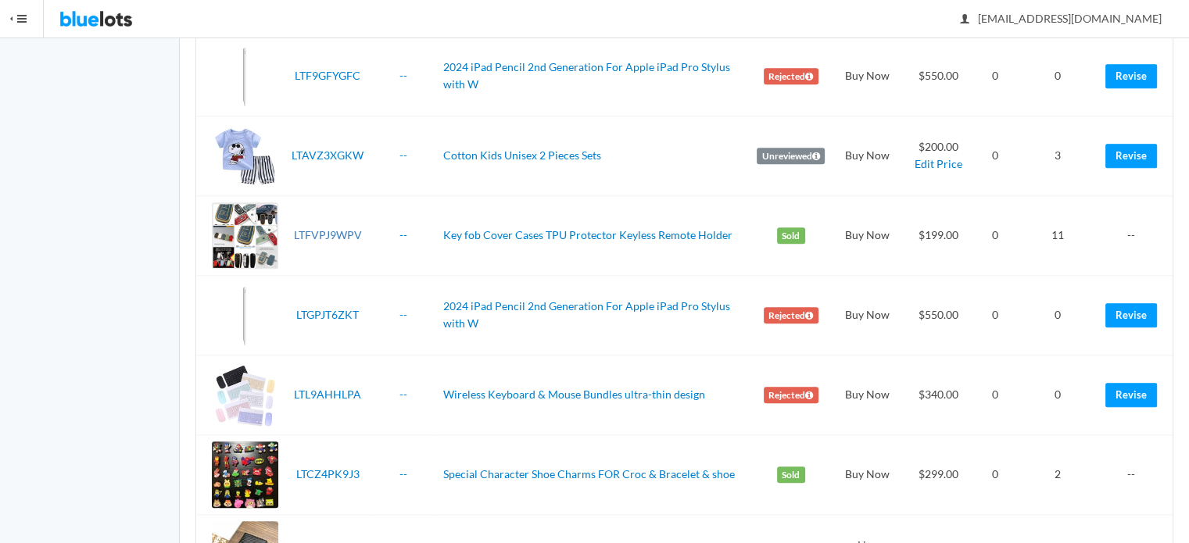
click at [342, 231] on link "LTFVPJ9WPV" at bounding box center [328, 234] width 68 height 13
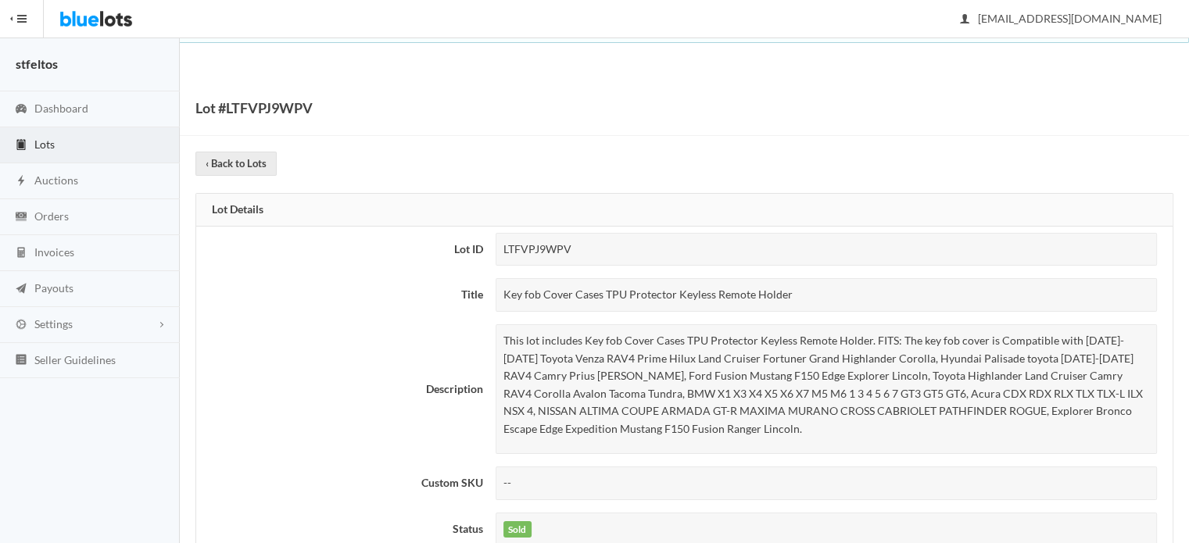
drag, startPoint x: 800, startPoint y: 293, endPoint x: 466, endPoint y: 310, distance: 334.3
click at [466, 310] on tr "Title Key fob Cover Cases TPU Protector Keyless Remote Holder" at bounding box center [684, 295] width 977 height 46
click at [820, 289] on div "Key fob Cover Cases TPU Protector Keyless Remote Holder" at bounding box center [827, 295] width 662 height 34
drag, startPoint x: 809, startPoint y: 290, endPoint x: 500, endPoint y: 292, distance: 308.9
click at [500, 292] on div "Key fob Cover Cases TPU Protector Keyless Remote Holder" at bounding box center [827, 295] width 662 height 34
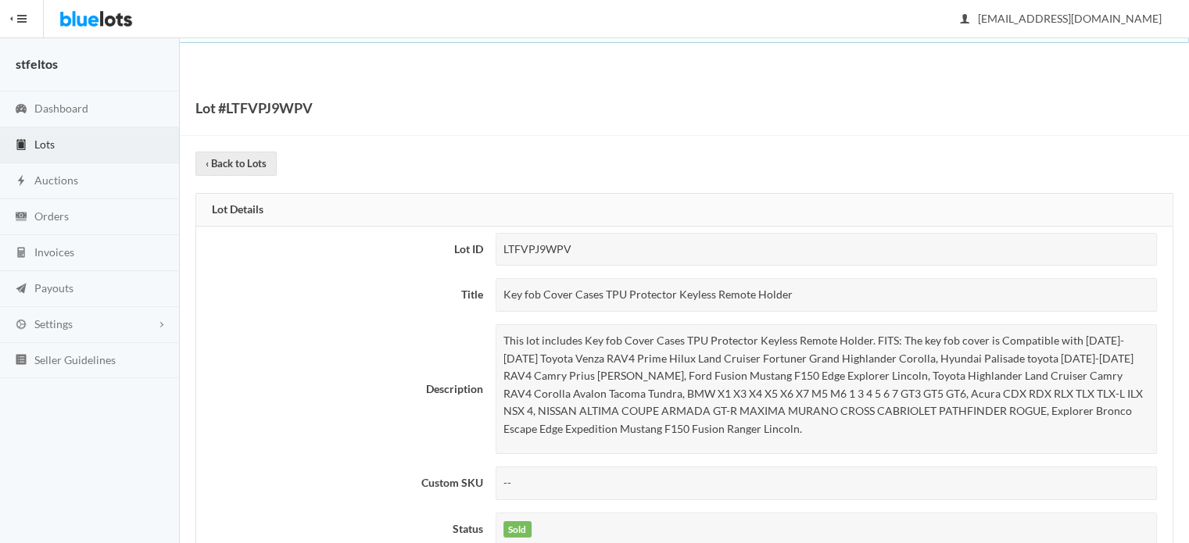
copy div "Key fob Cover Cases TPU Protector Keyless Remote Holder"
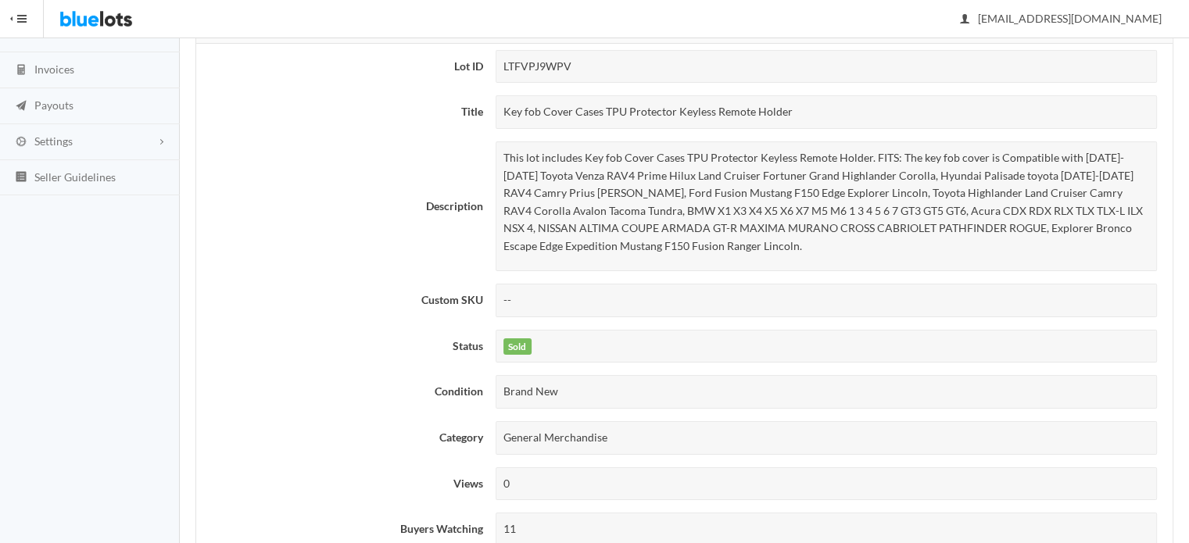
scroll to position [156, 0]
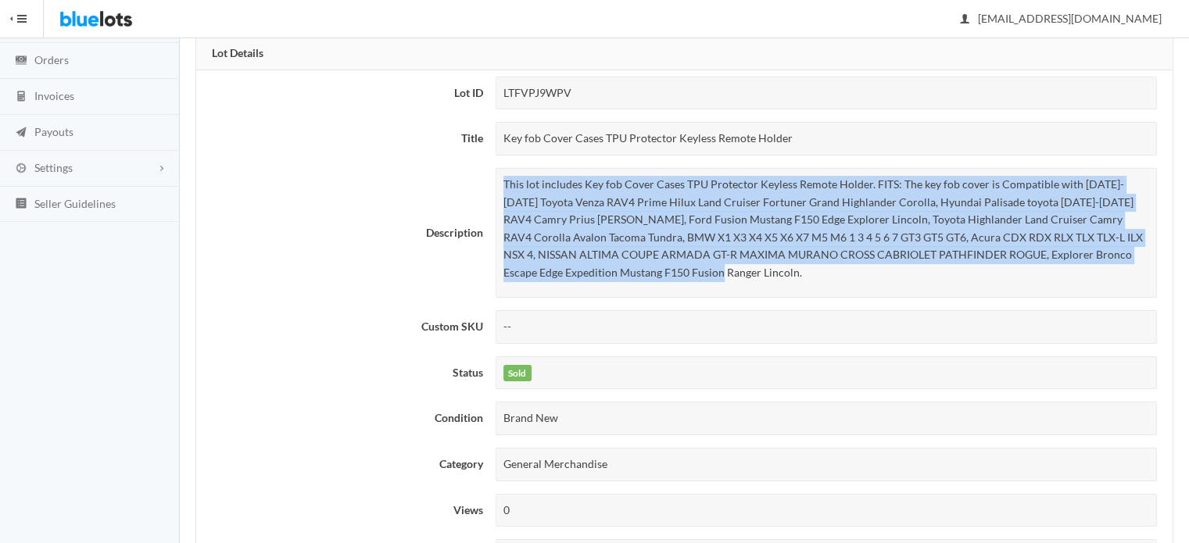
drag, startPoint x: 502, startPoint y: 184, endPoint x: 737, endPoint y: 266, distance: 249.3
click at [737, 266] on div "This lot includes Key fob Cover Cases TPU Protector Keyless Remote Holder. FITS…" at bounding box center [827, 233] width 662 height 130
copy p "This lot includes Key fob Cover Cases TPU Protector Keyless Remote Holder. FITS…"
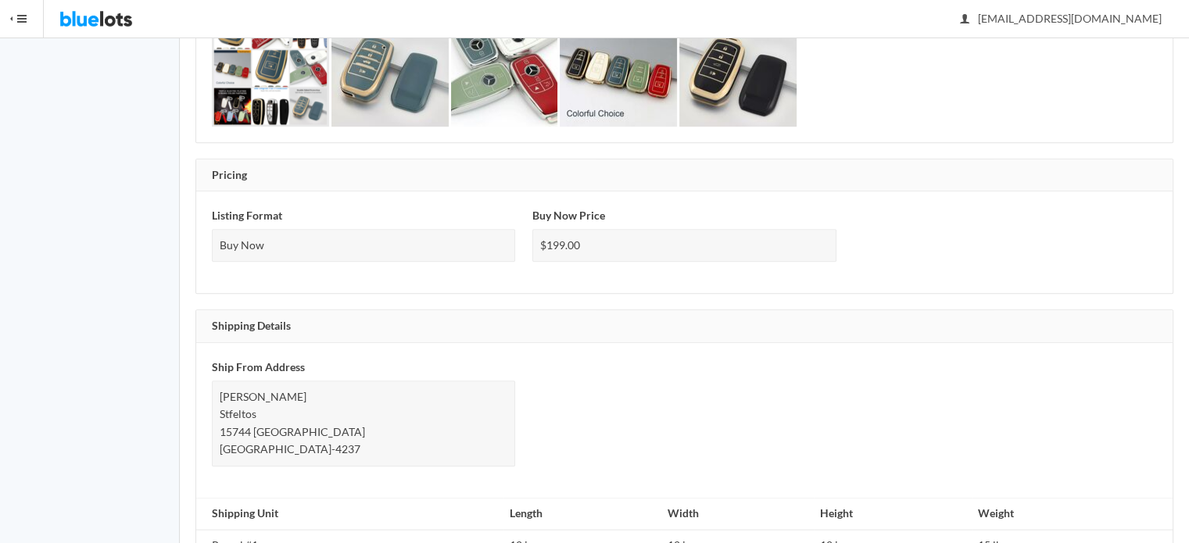
scroll to position [657, 0]
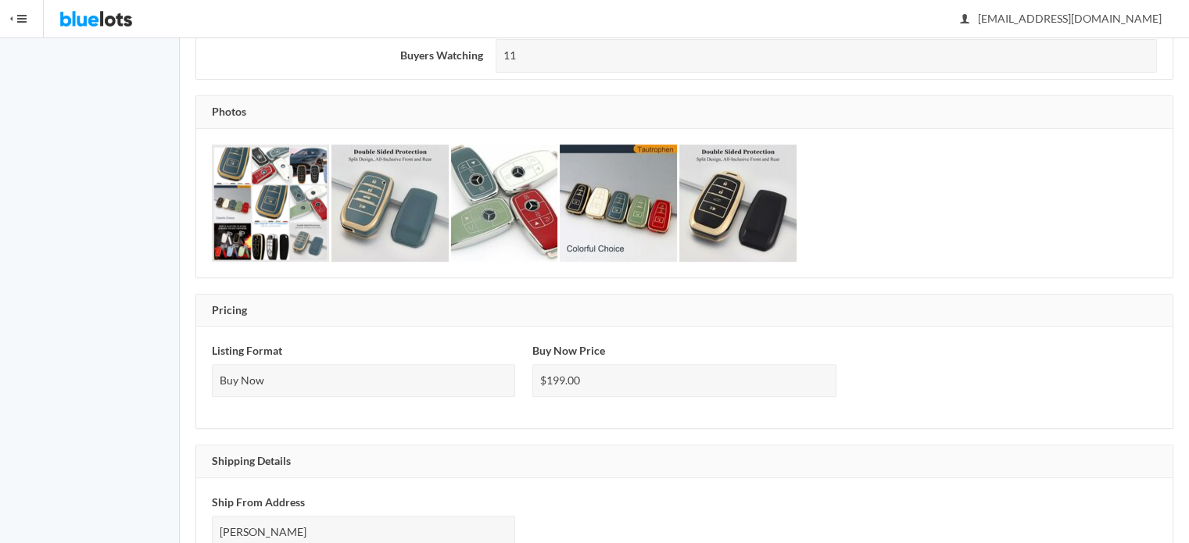
click at [271, 193] on img at bounding box center [270, 203] width 117 height 117
click at [397, 163] on img at bounding box center [390, 203] width 117 height 117
click at [526, 228] on img at bounding box center [504, 203] width 106 height 117
click at [659, 201] on img at bounding box center [618, 203] width 117 height 117
click at [744, 196] on img at bounding box center [738, 203] width 117 height 117
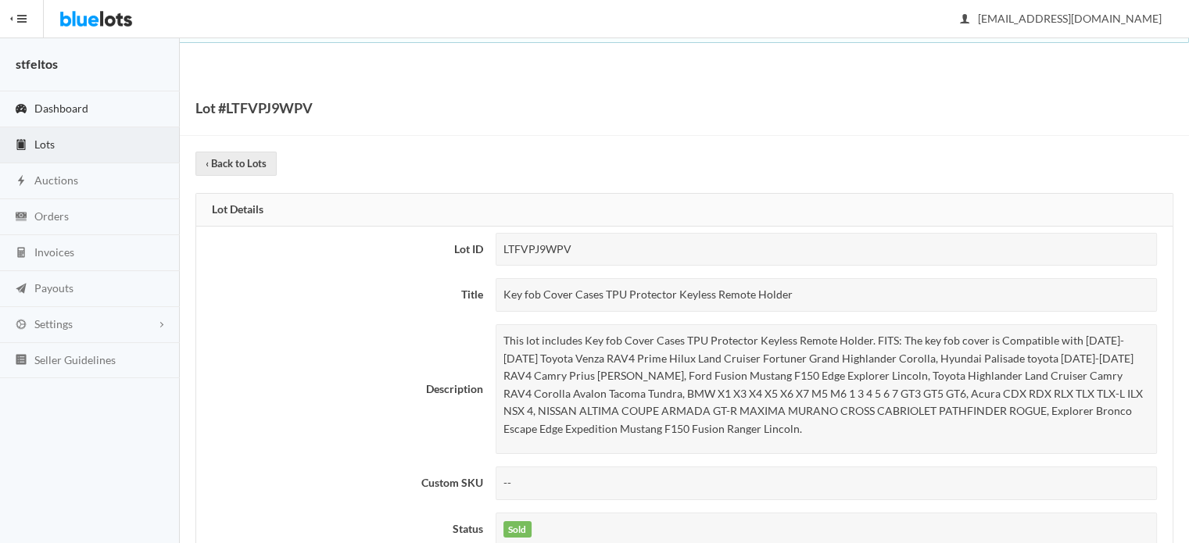
click at [64, 114] on span "Dashboard" at bounding box center [61, 108] width 54 height 13
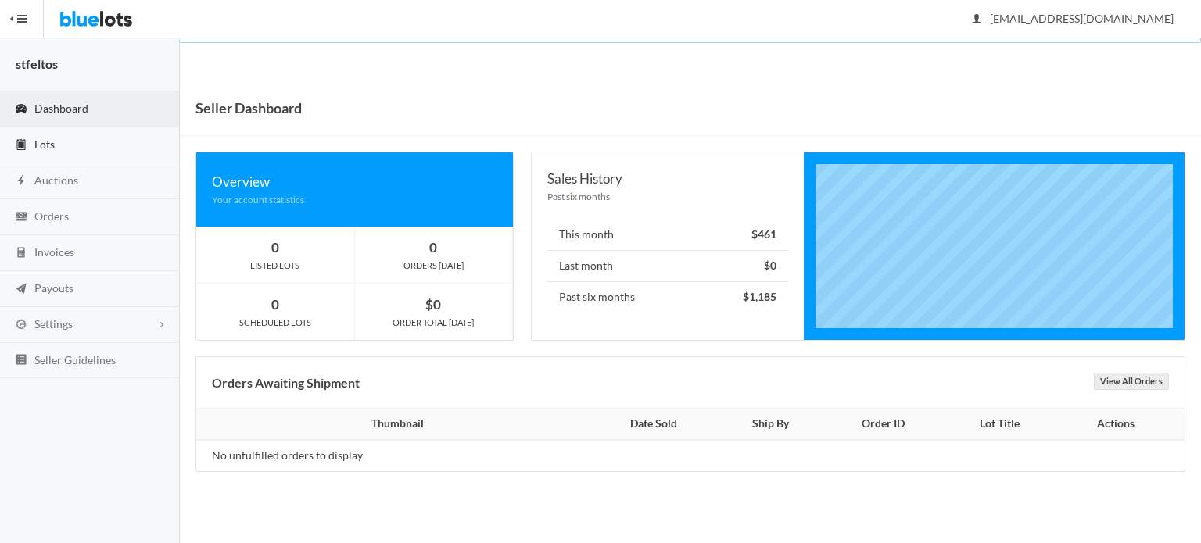
click at [58, 149] on link "Lots" at bounding box center [90, 145] width 180 height 36
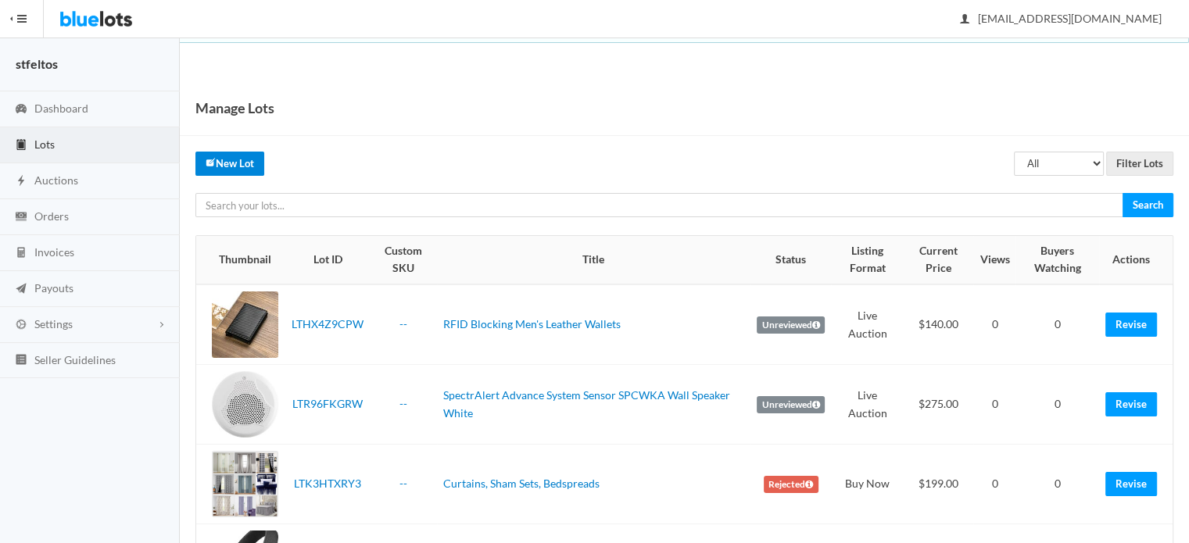
click at [237, 163] on link "New Lot" at bounding box center [229, 164] width 69 height 24
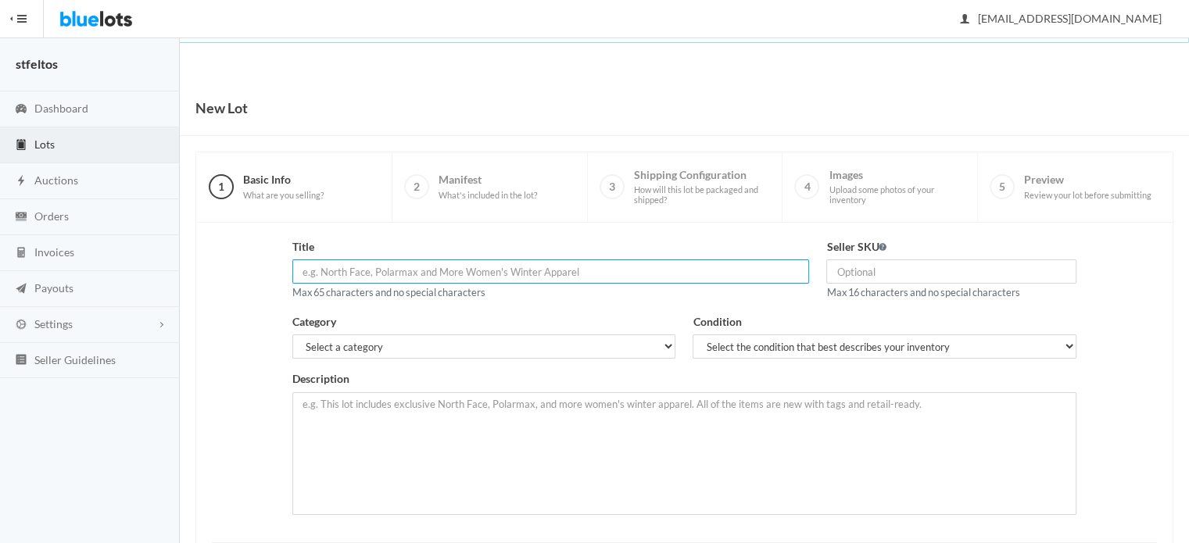
click at [442, 265] on input "text" at bounding box center [551, 272] width 518 height 24
paste input "Key fob Cover Cases TPU Protector Keyless Remote Holder"
type input "Key fob Cover Cases TPU Protector Keyless Remote Holder"
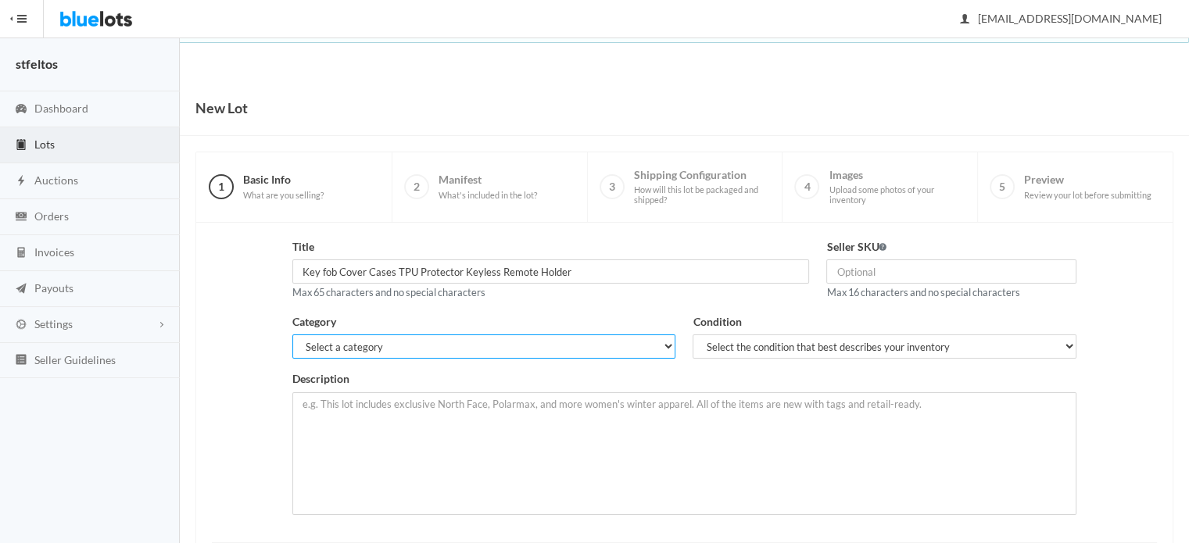
click at [616, 351] on select "Select a category Electronics Clothing, Shoes & Accessories Appliances Home & G…" at bounding box center [484, 347] width 384 height 24
click at [443, 346] on select "Select a category Electronics Clothing, Shoes & Accessories Appliances Home & G…" at bounding box center [484, 347] width 384 height 24
select select "9"
click at [292, 335] on select "Select a category Electronics Clothing, Shoes & Accessories Appliances Home & G…" at bounding box center [484, 347] width 384 height 24
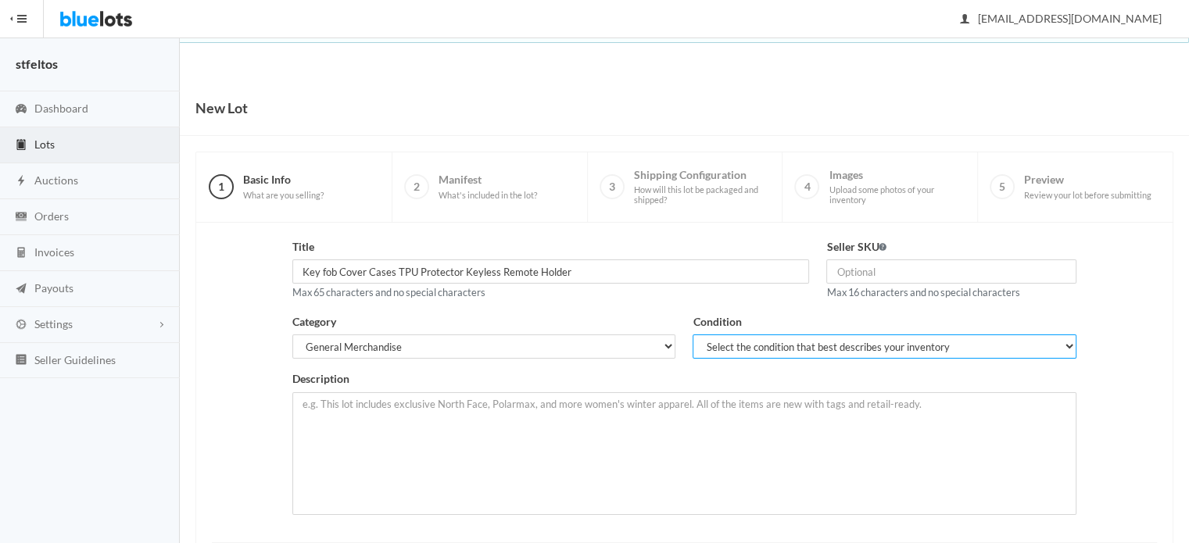
click at [787, 345] on select "Select the condition that best describes your inventory Brand New Shelf Pulls C…" at bounding box center [885, 347] width 384 height 24
select select "1"
click at [693, 335] on select "Select the condition that best describes your inventory Brand New Shelf Pulls C…" at bounding box center [885, 347] width 384 height 24
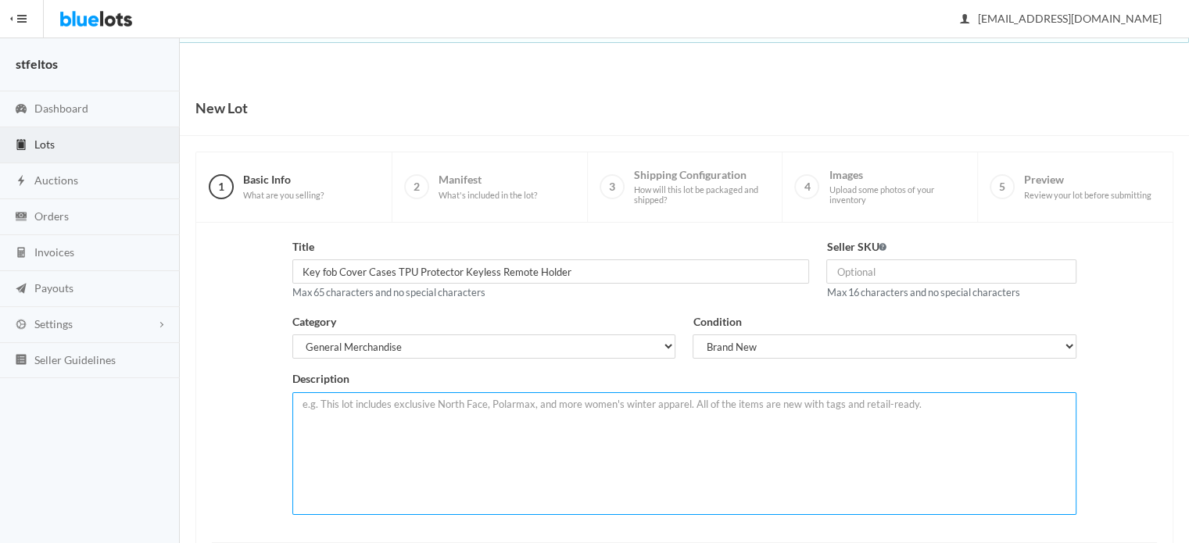
click at [457, 437] on textarea at bounding box center [684, 454] width 785 height 123
paste textarea "This lot includes Key fob Cover Cases TPU Protector Keyless Remote Holder. FITS…"
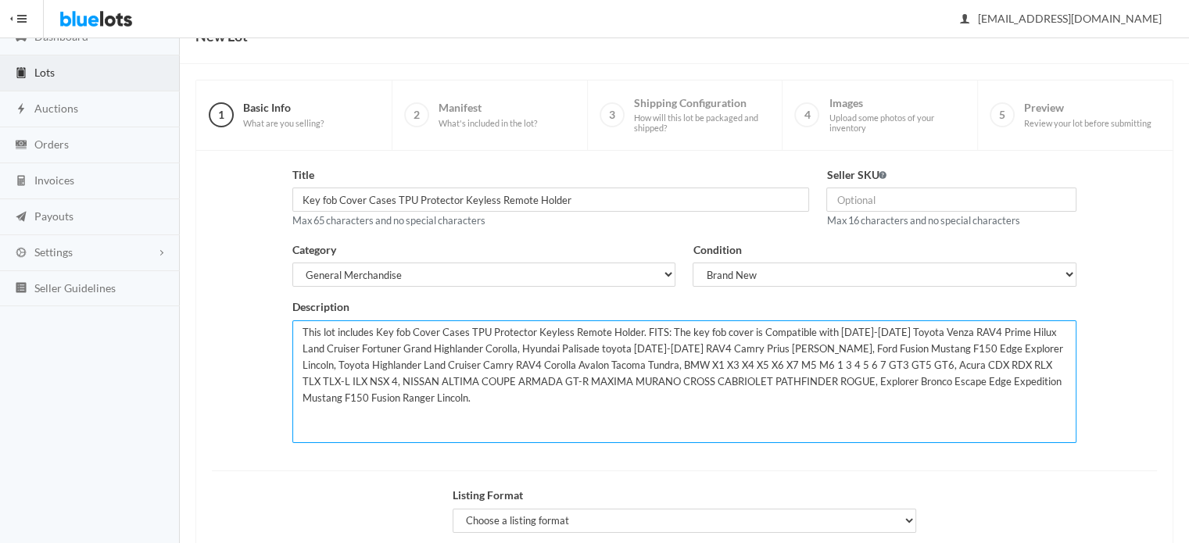
scroll to position [162, 0]
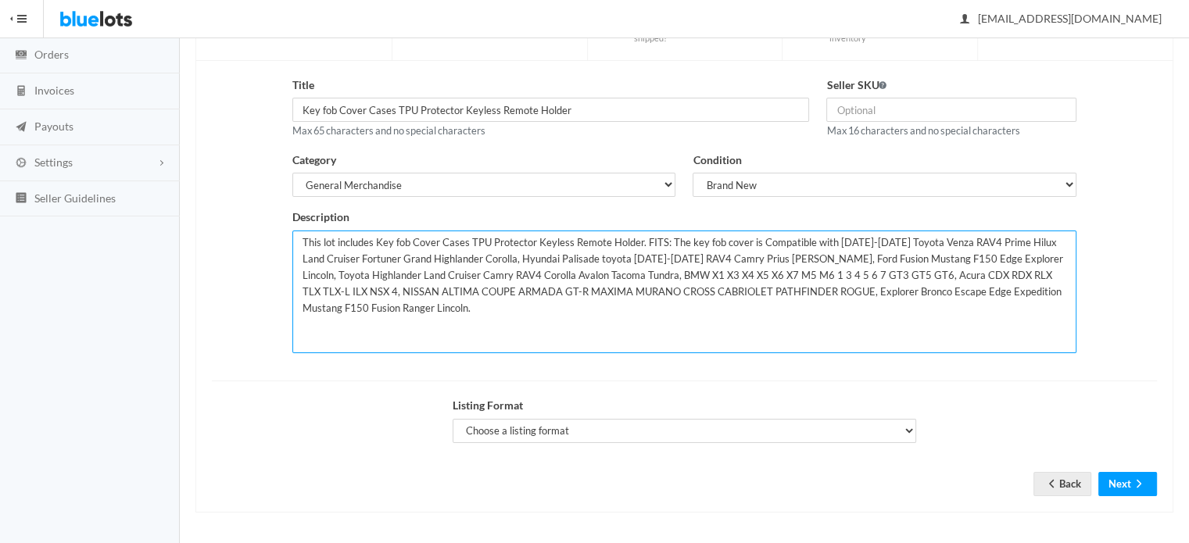
type textarea "This lot includes Key fob Cover Cases TPU Protector Keyless Remote Holder. FITS…"
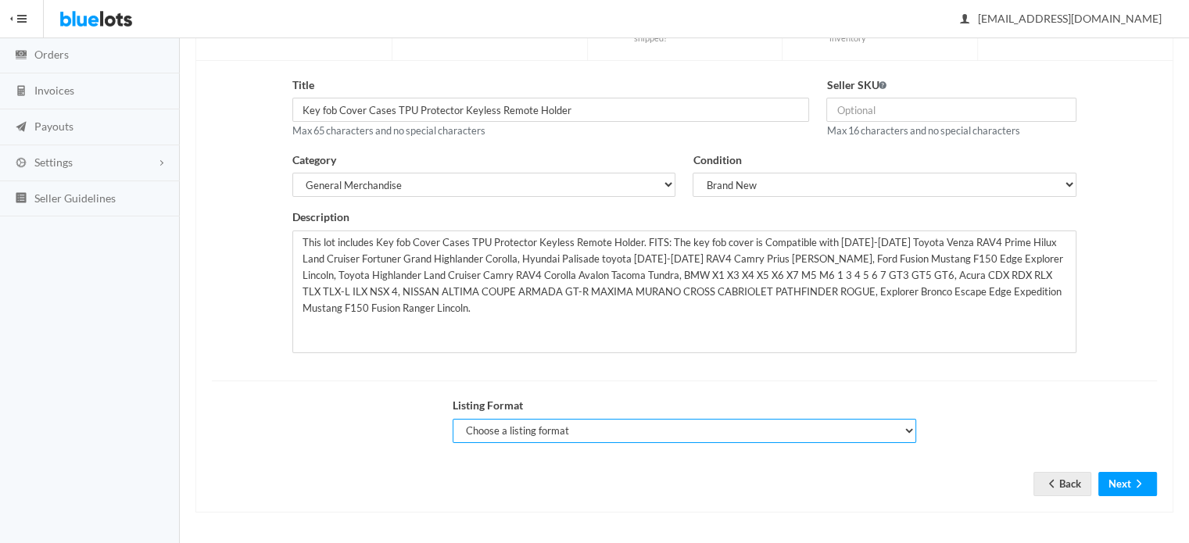
click at [551, 432] on select "Choose a listing format Auction Buy Now" at bounding box center [685, 431] width 464 height 24
click at [560, 435] on select "Choose a listing format Auction Buy Now" at bounding box center [685, 431] width 464 height 24
select select "false"
click at [453, 419] on select "Choose a listing format Auction Buy Now" at bounding box center [685, 431] width 464 height 24
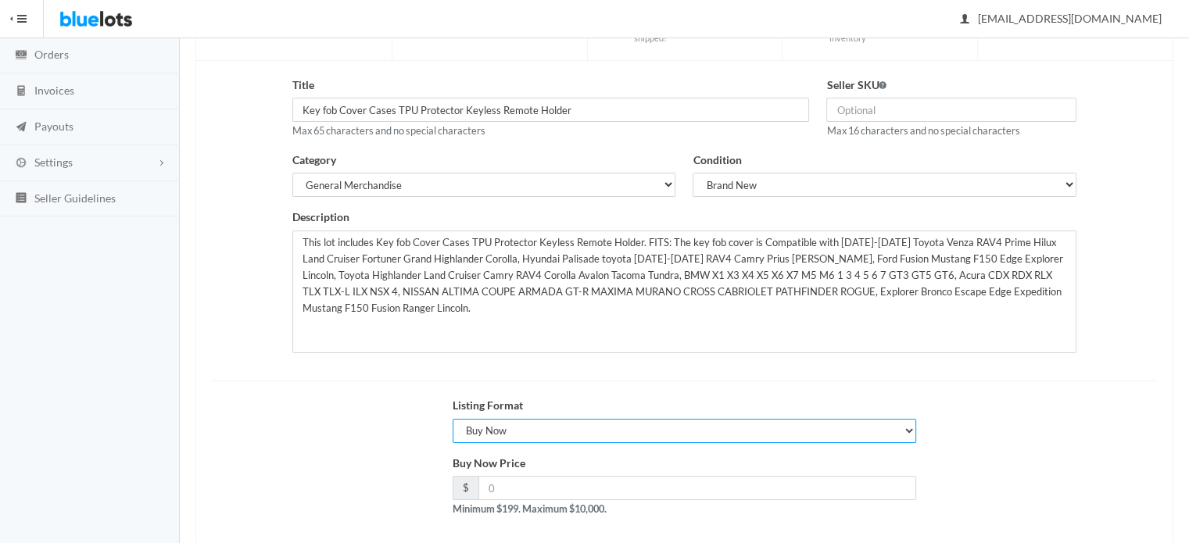
scroll to position [237, 0]
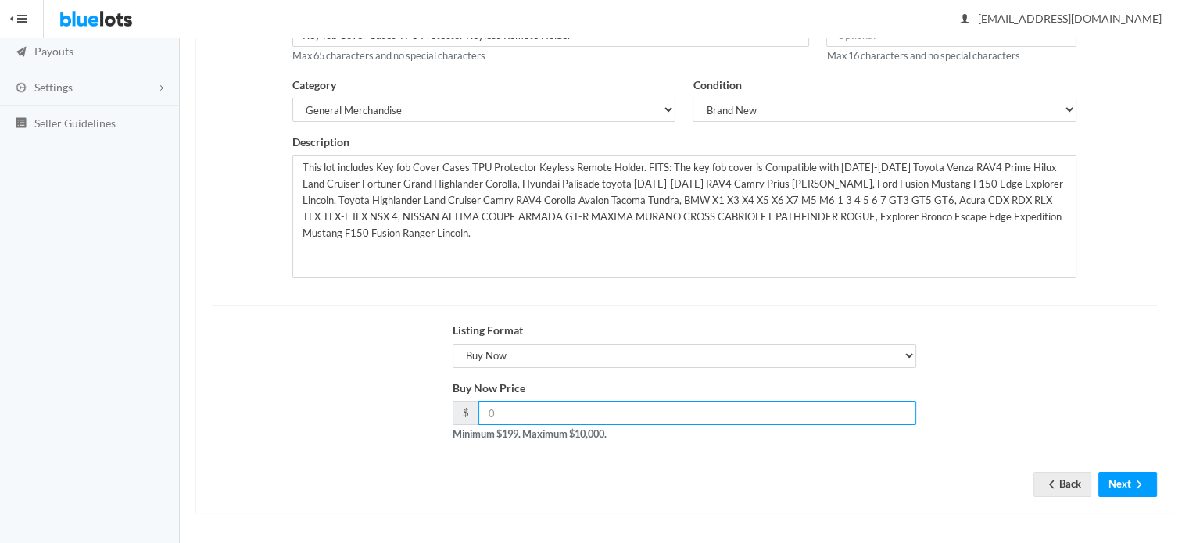
click at [615, 412] on input "number" at bounding box center [698, 413] width 439 height 24
type input "199"
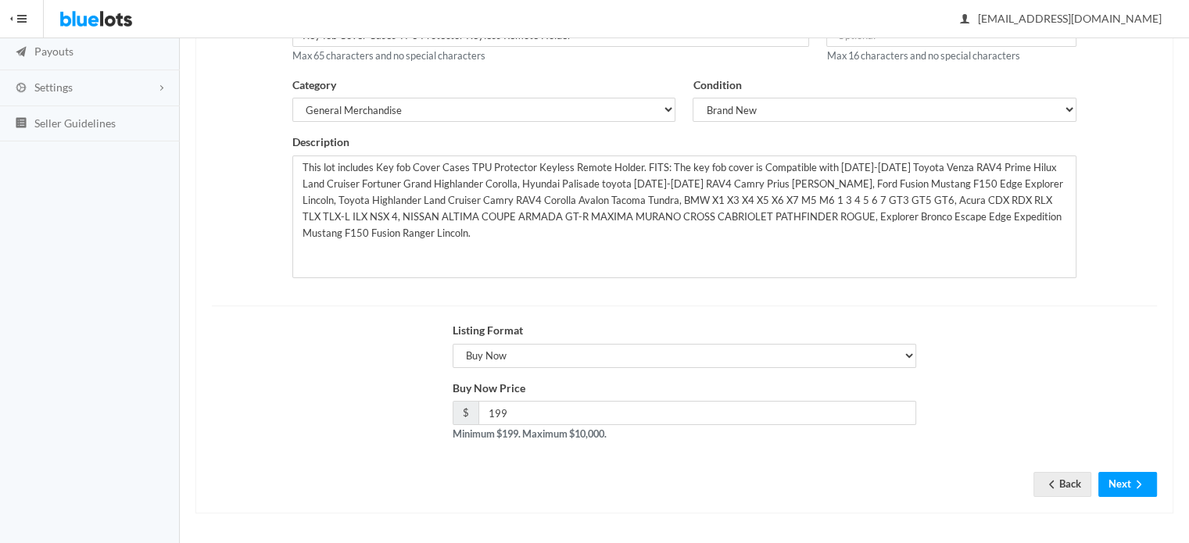
click at [1045, 328] on div "Listing Format Choose a listing format Auction Buy Now" at bounding box center [684, 351] width 963 height 58
click at [1134, 485] on icon "arrow forward" at bounding box center [1140, 485] width 16 height 13
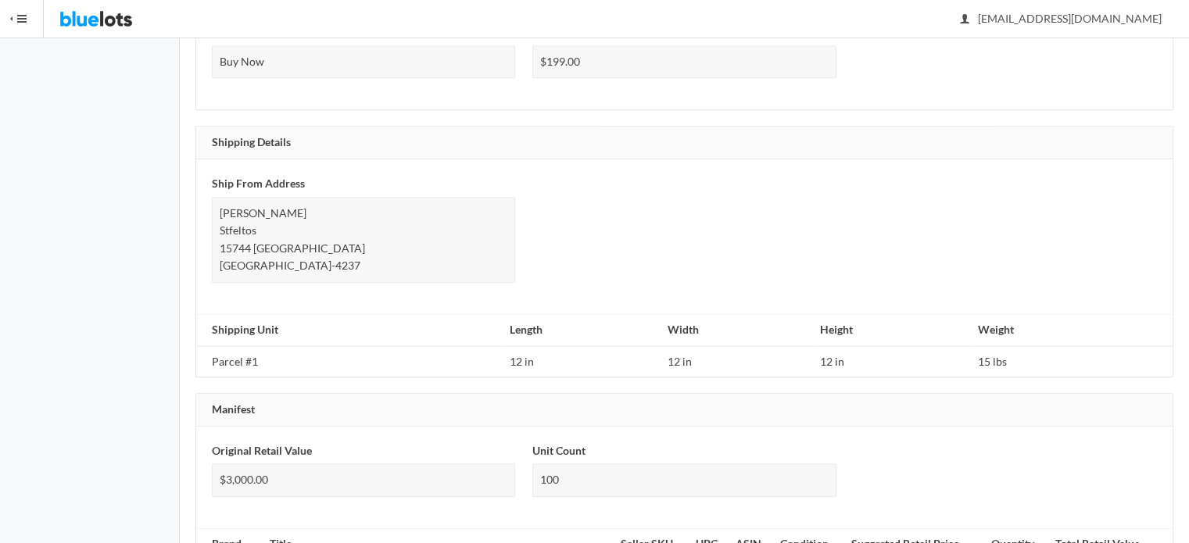
scroll to position [1048, 0]
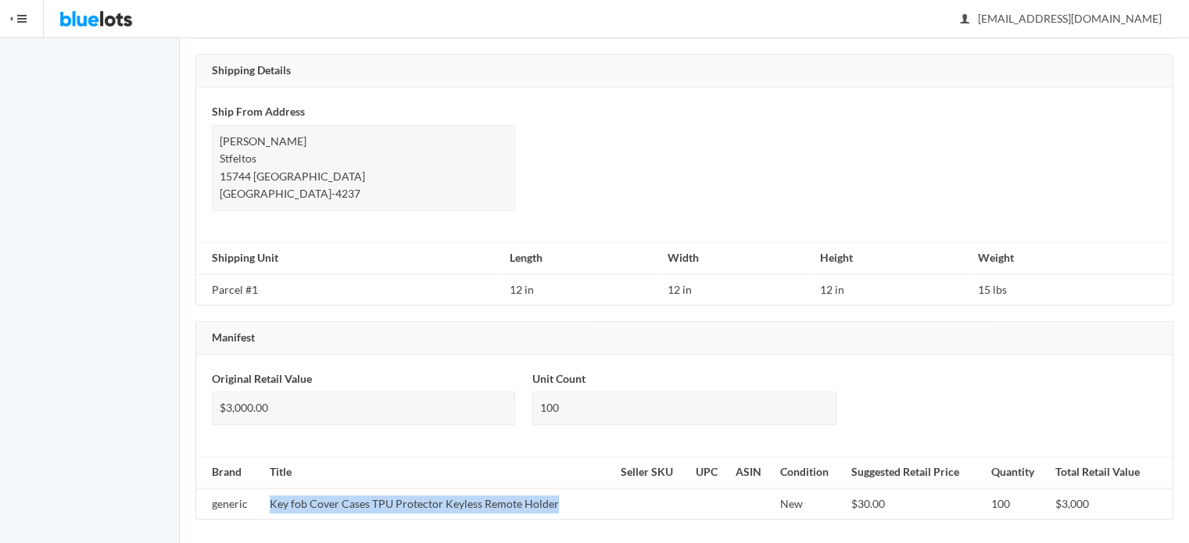
drag, startPoint x: 558, startPoint y: 497, endPoint x: 271, endPoint y: 493, distance: 287.0
click at [271, 493] on td "Key fob Cover Cases TPU Protector Keyless Remote Holder" at bounding box center [439, 504] width 350 height 31
copy td "Key fob Cover Cases TPU Protector Keyless Remote Holder"
click at [697, 382] on div "Unit Count 100" at bounding box center [684, 398] width 303 height 55
click at [653, 401] on div "100" at bounding box center [684, 409] width 303 height 34
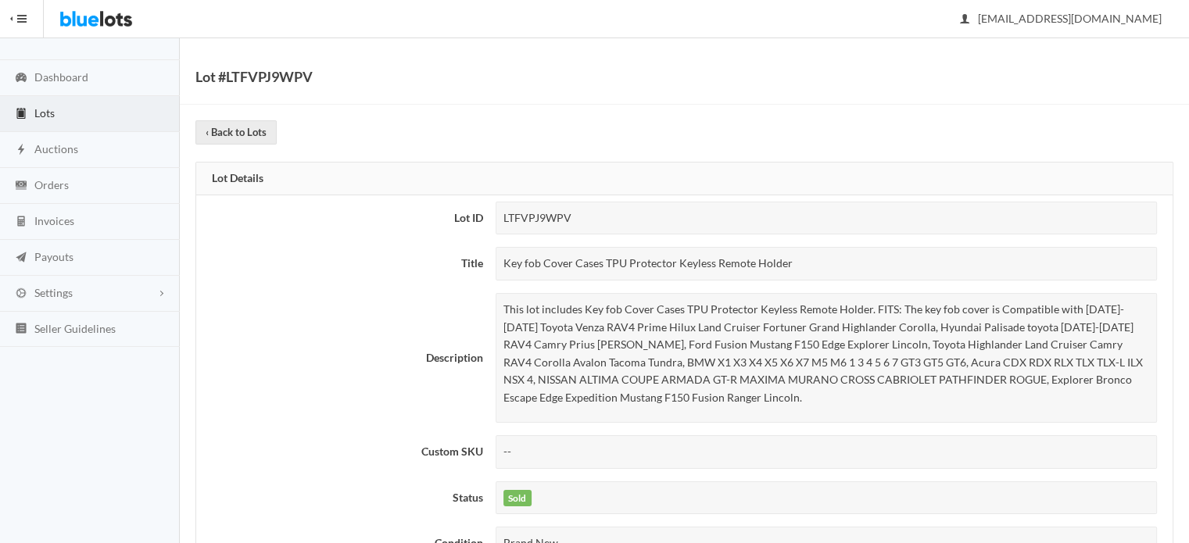
scroll to position [0, 0]
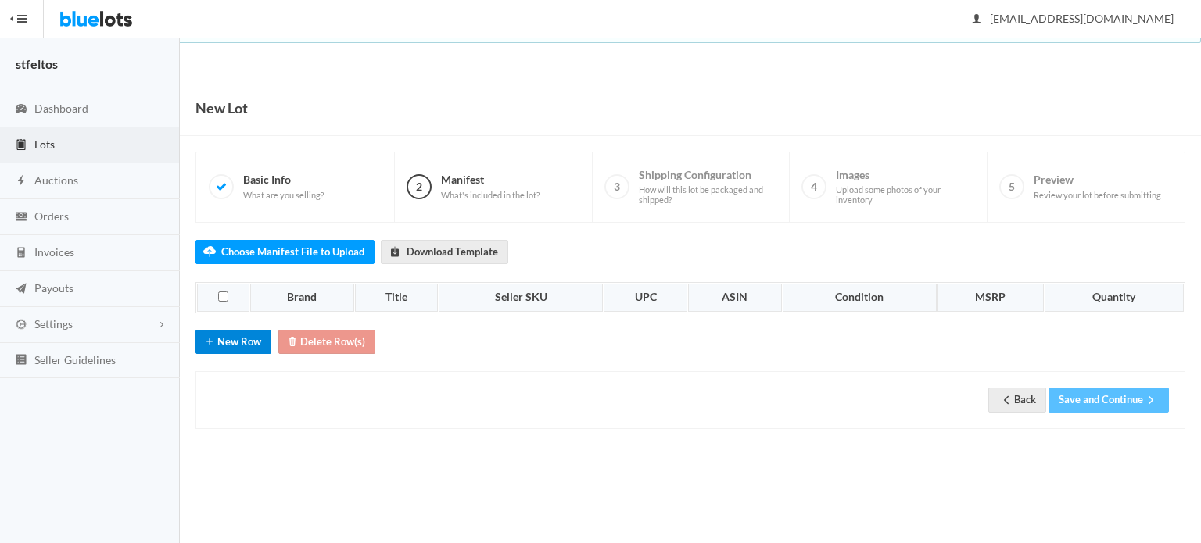
click at [230, 337] on button "New Row" at bounding box center [233, 342] width 76 height 24
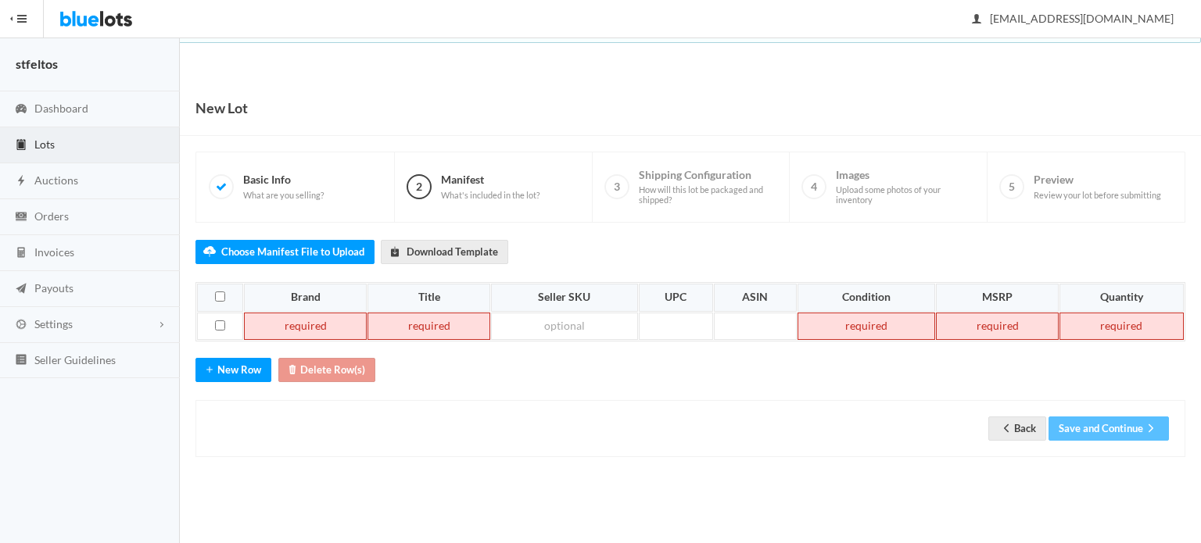
click at [292, 324] on td at bounding box center [305, 327] width 123 height 28
paste td
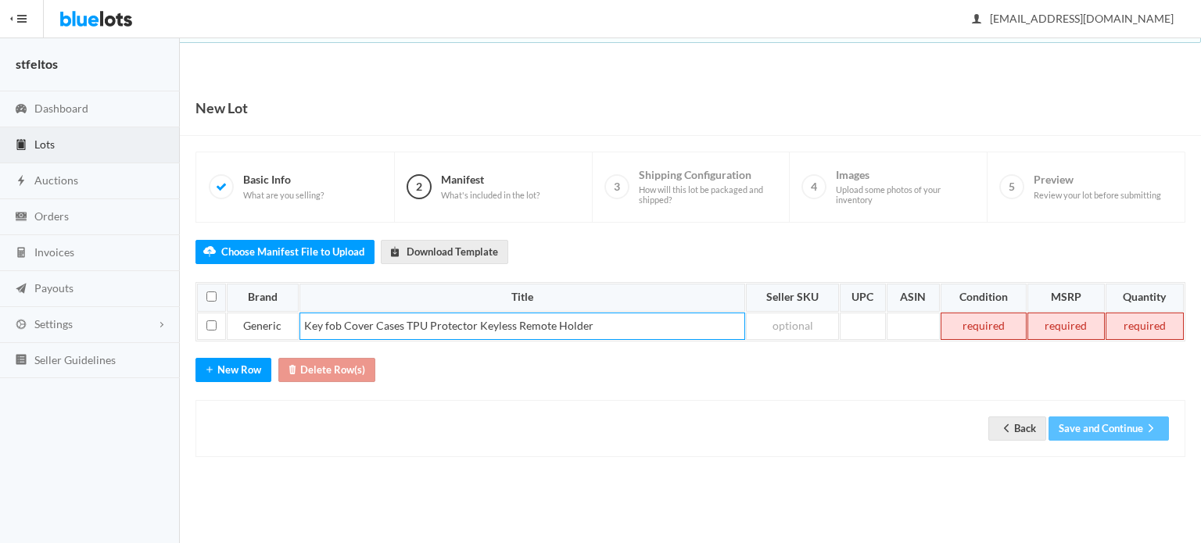
click at [988, 328] on td at bounding box center [984, 327] width 87 height 28
click at [1079, 325] on td at bounding box center [1066, 327] width 77 height 28
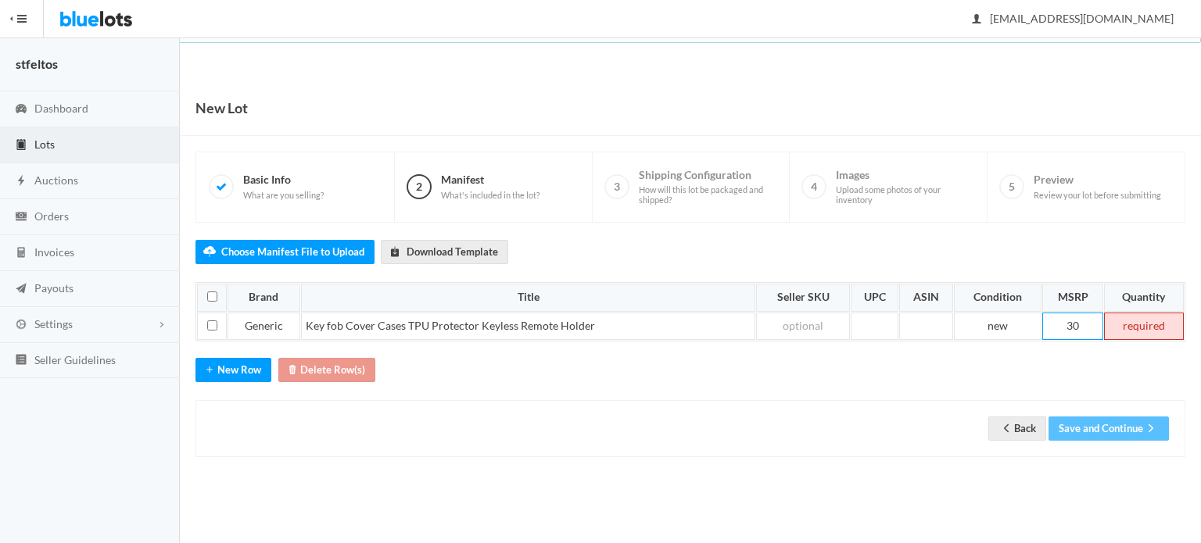
click at [1138, 318] on td at bounding box center [1144, 327] width 80 height 28
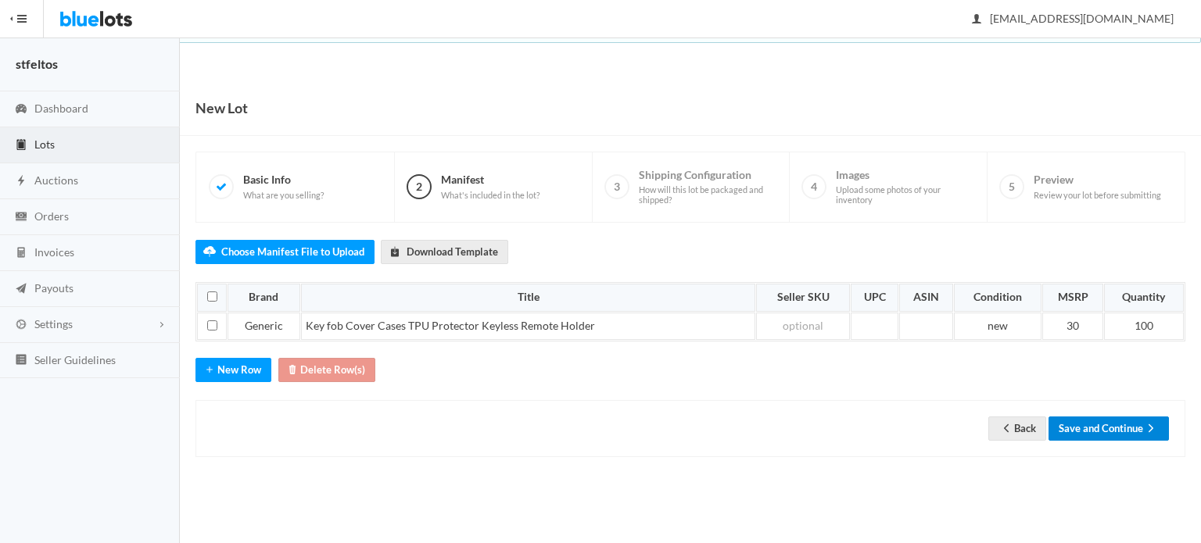
click at [1117, 431] on button "Save and Continue" at bounding box center [1109, 429] width 120 height 24
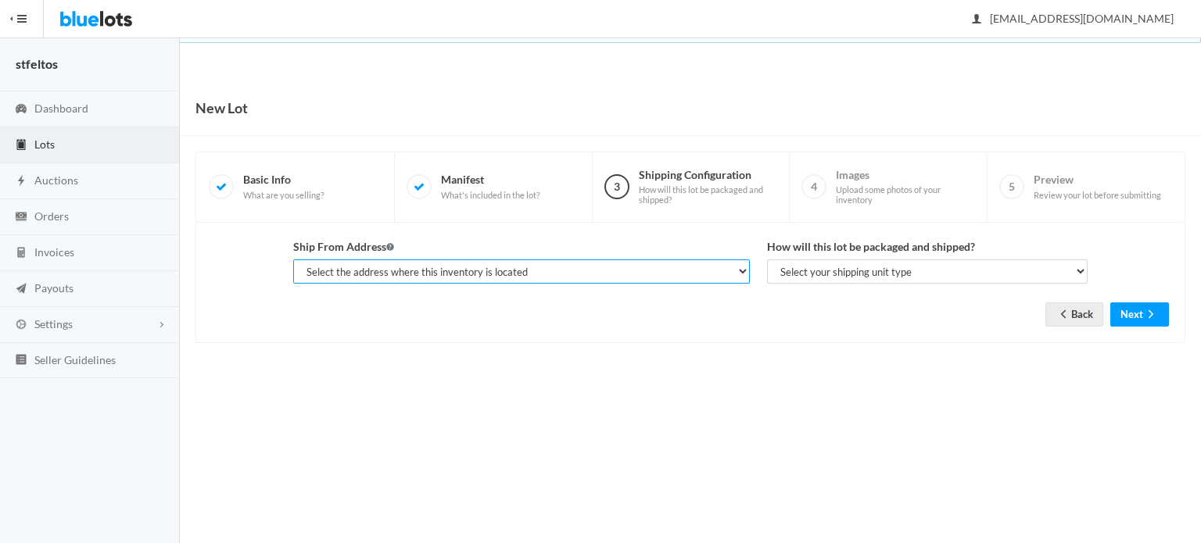
click at [604, 281] on select "Select the address where this inventory is located [PERSON_NAME], Stfeltos, [ST…" at bounding box center [521, 272] width 457 height 24
select select "23897"
click at [293, 260] on select "Select the address where this inventory is located [PERSON_NAME], Stfeltos, [ST…" at bounding box center [521, 272] width 457 height 24
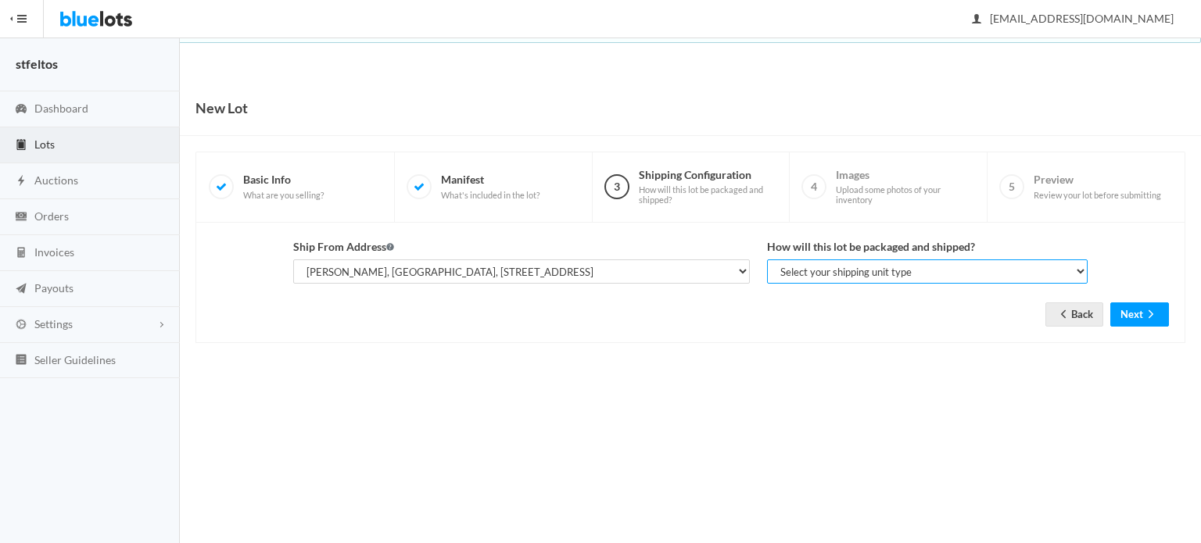
click at [819, 271] on select "Select your shipping unit type Parcel Pallet Truckload" at bounding box center [927, 272] width 321 height 24
select select "parcel"
click at [767, 260] on select "Select your shipping unit type Parcel Pallet Truckload" at bounding box center [927, 272] width 321 height 24
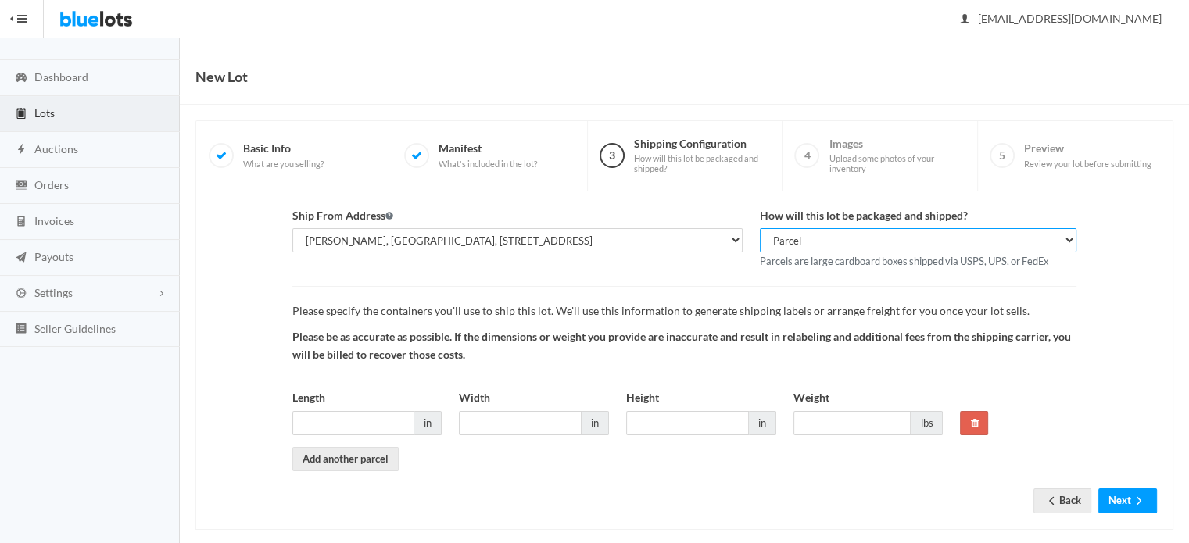
scroll to position [48, 0]
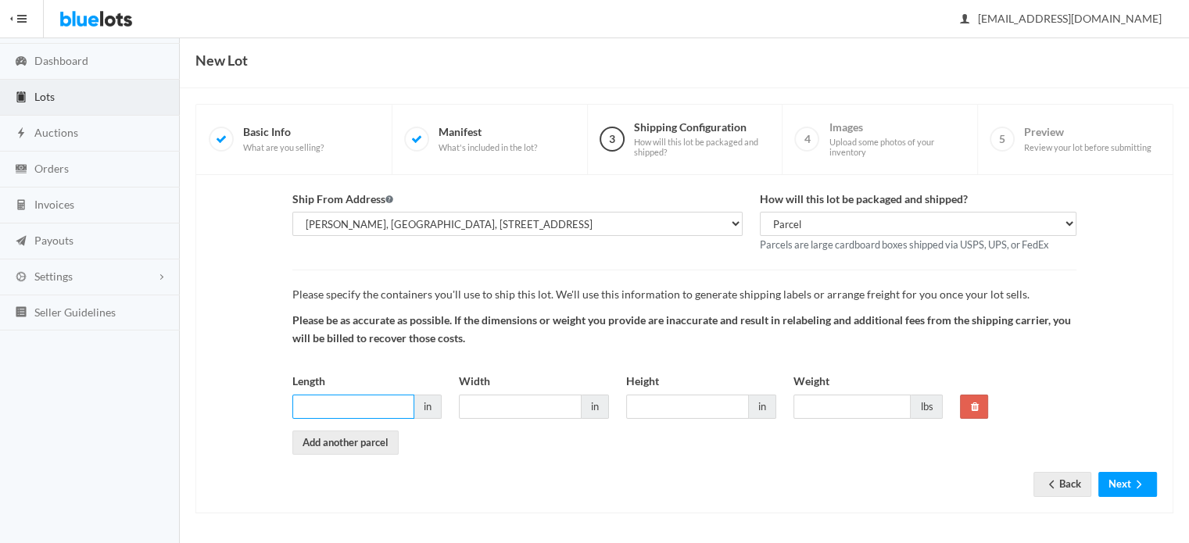
click at [393, 411] on input "Length" at bounding box center [353, 407] width 123 height 24
type input "12"
type input "15"
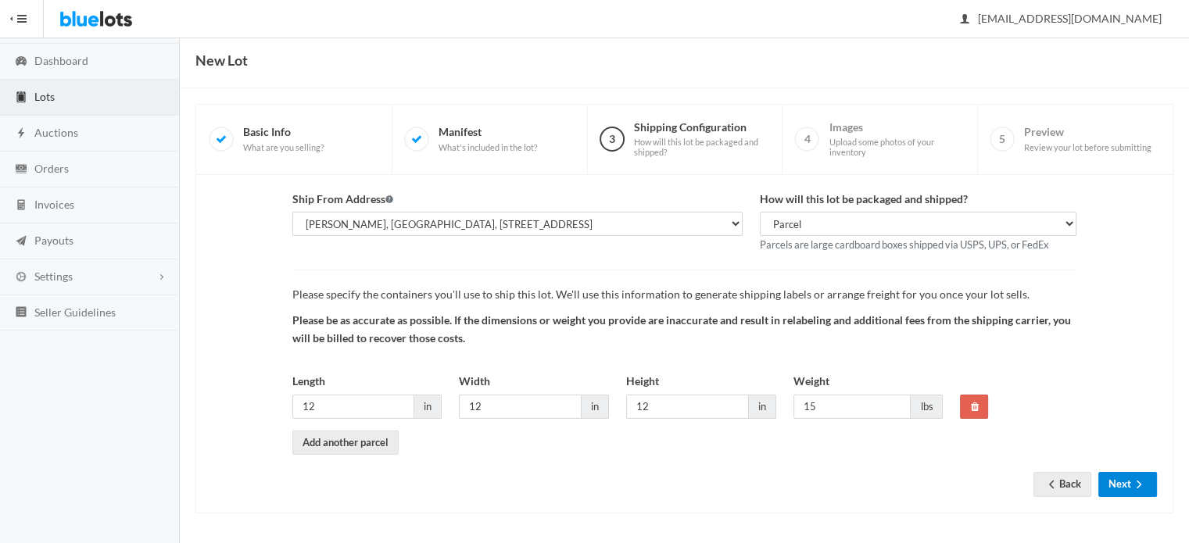
click at [1132, 475] on button "Next" at bounding box center [1128, 484] width 59 height 24
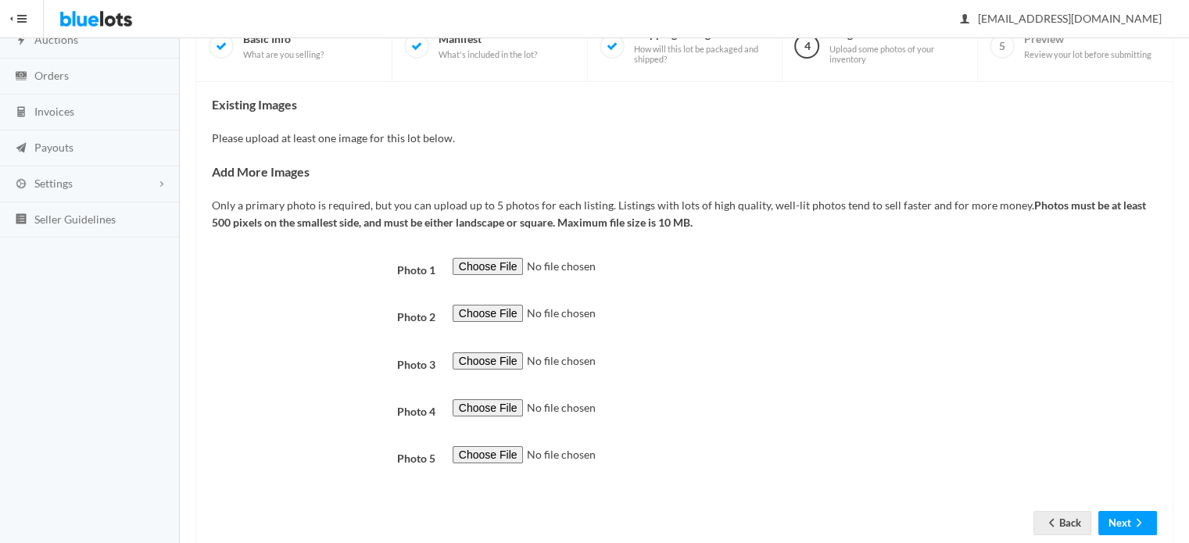
scroll to position [180, 0]
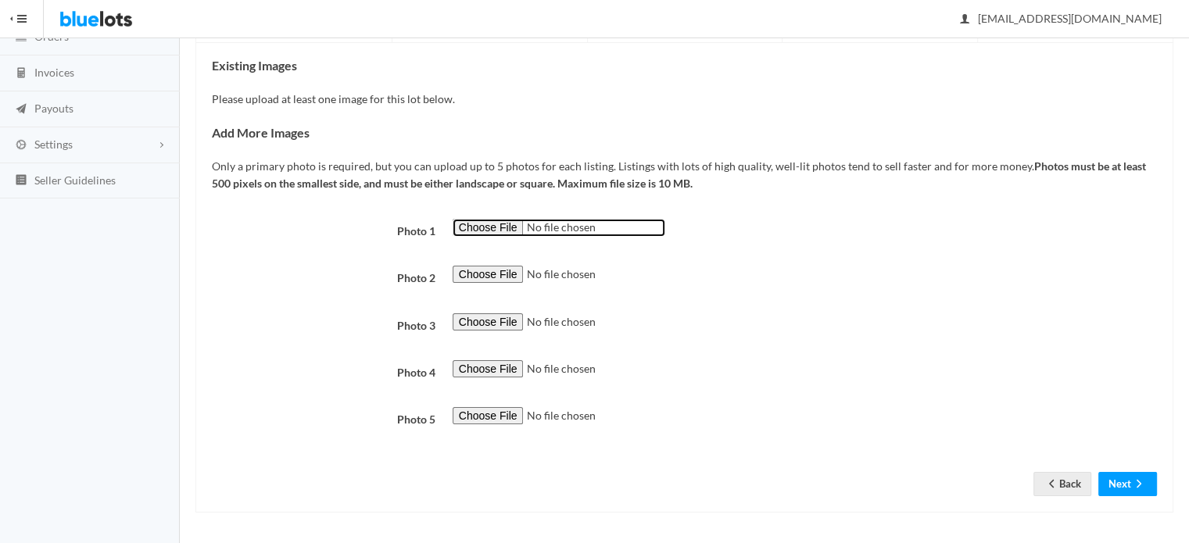
click at [504, 221] on input "file" at bounding box center [559, 228] width 213 height 18
type input "C:\fakepath\2cd2b715-41ba-46e8-8819-04e63cb35b5b-1735282880.png"
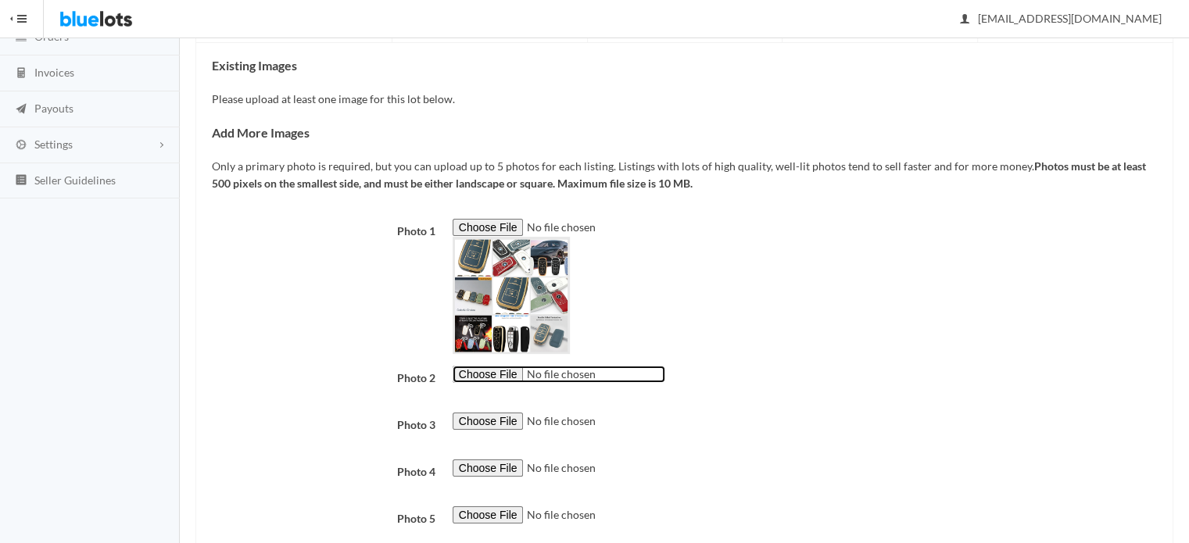
click at [498, 380] on input "file" at bounding box center [559, 375] width 213 height 18
type input "C:\fakepath\9237f475-2a53-4eae-87c7-bd8e91d44e6d-1735282881.jpg"
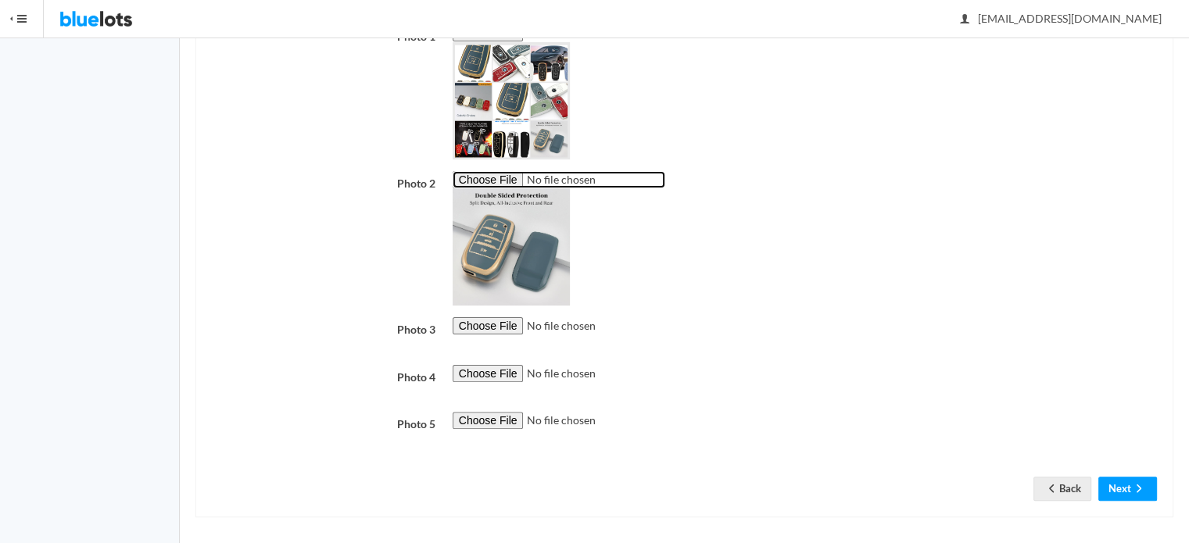
scroll to position [378, 0]
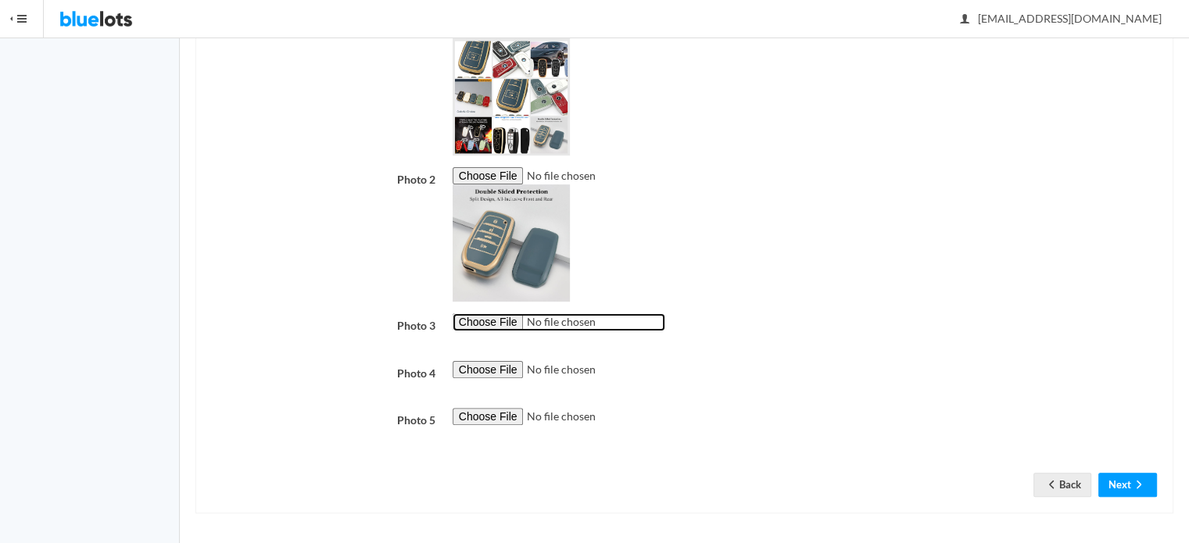
click at [490, 320] on input "file" at bounding box center [559, 323] width 213 height 18
type input "C:\fakepath\123685ee-1e8d-410c-9916-30b48661294c-1735282882.jpg"
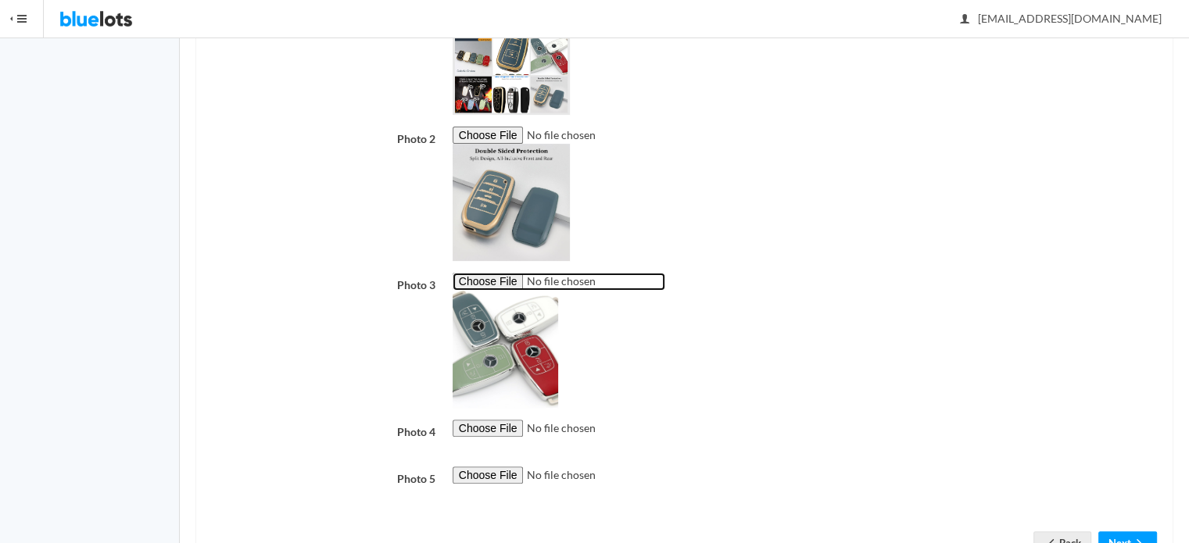
scroll to position [479, 0]
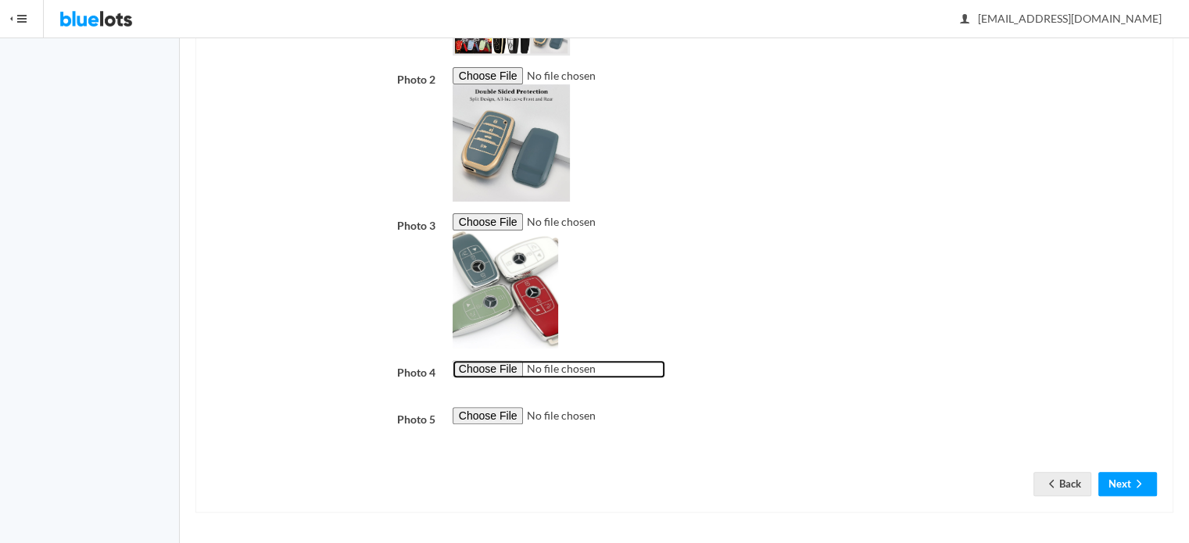
click at [479, 365] on input "file" at bounding box center [559, 369] width 213 height 18
type input "C:\fakepath\c784885d-ba9d-4769-8a29-bf067f7fa905-1735282882.jpg"
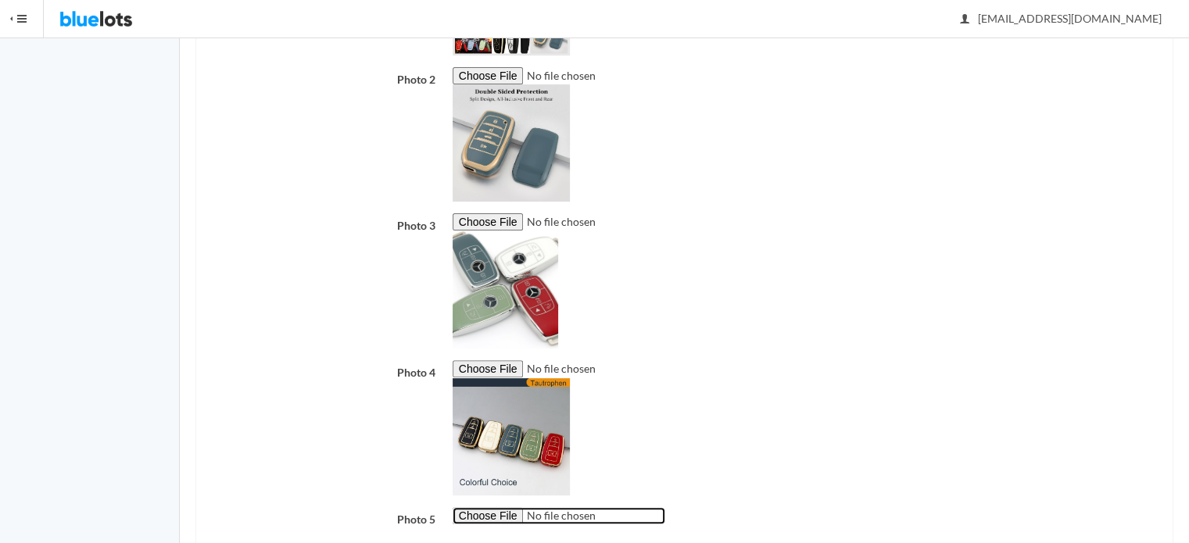
click at [516, 512] on input "file" at bounding box center [559, 516] width 213 height 18
type input "C:\fakepath\494b6c69-c2eb-4b86-bab8-a022cb6359bc-1735282883.jpg"
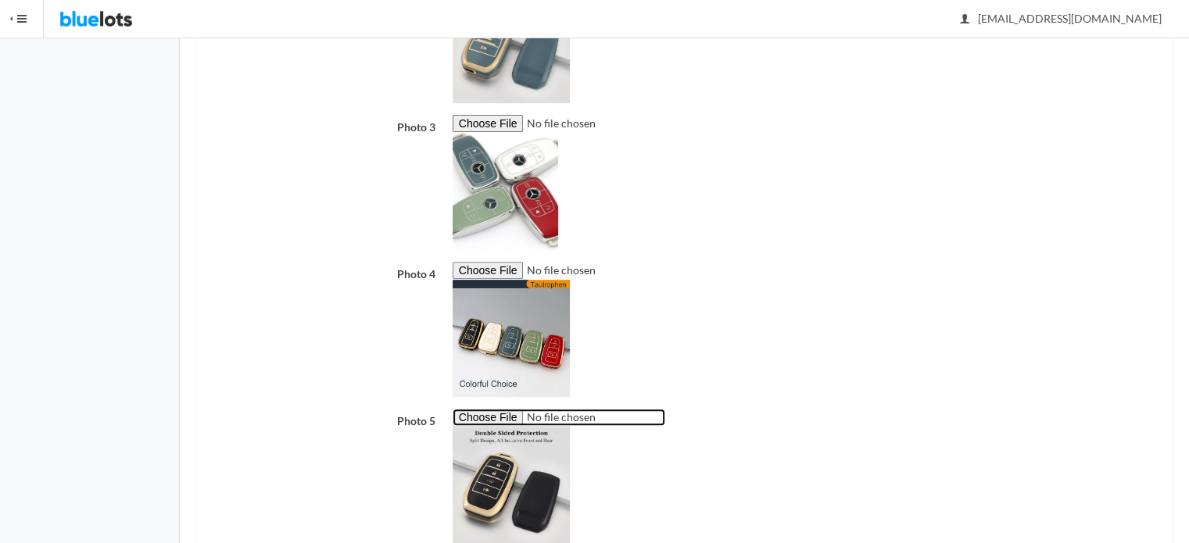
scroll to position [678, 0]
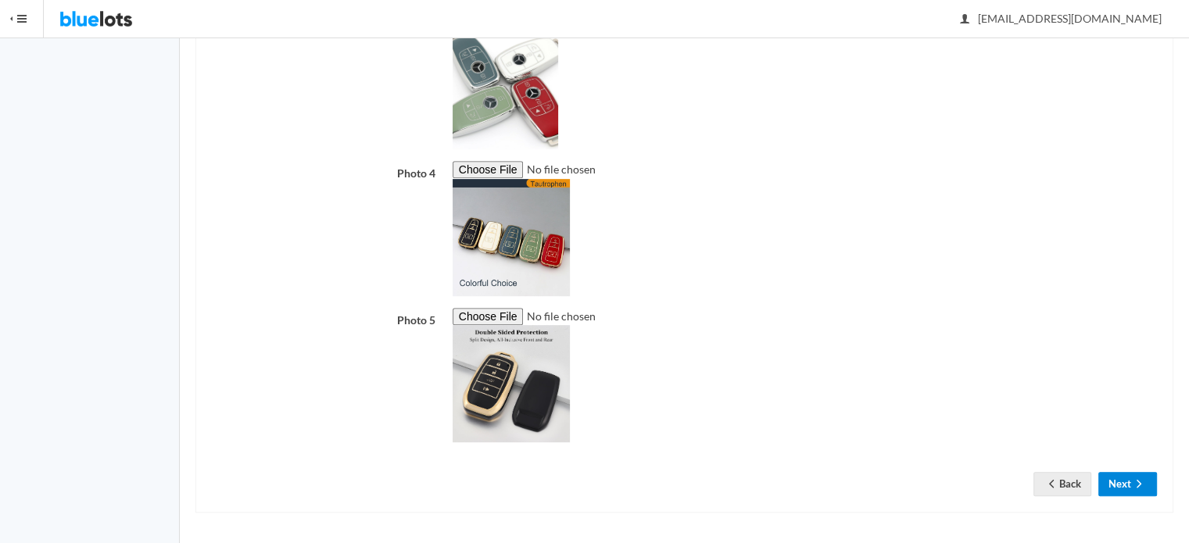
click at [1136, 480] on icon "arrow forward" at bounding box center [1140, 484] width 16 height 13
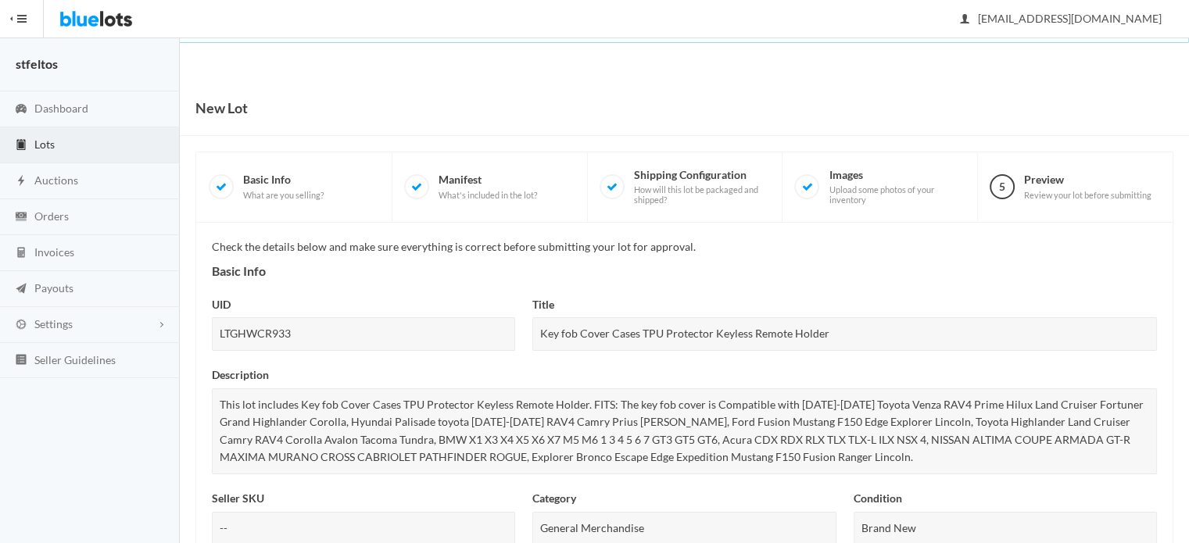
click at [875, 296] on div "Title Key fob Cover Cases TPU Protector Keyless Remote Holder" at bounding box center [845, 323] width 625 height 55
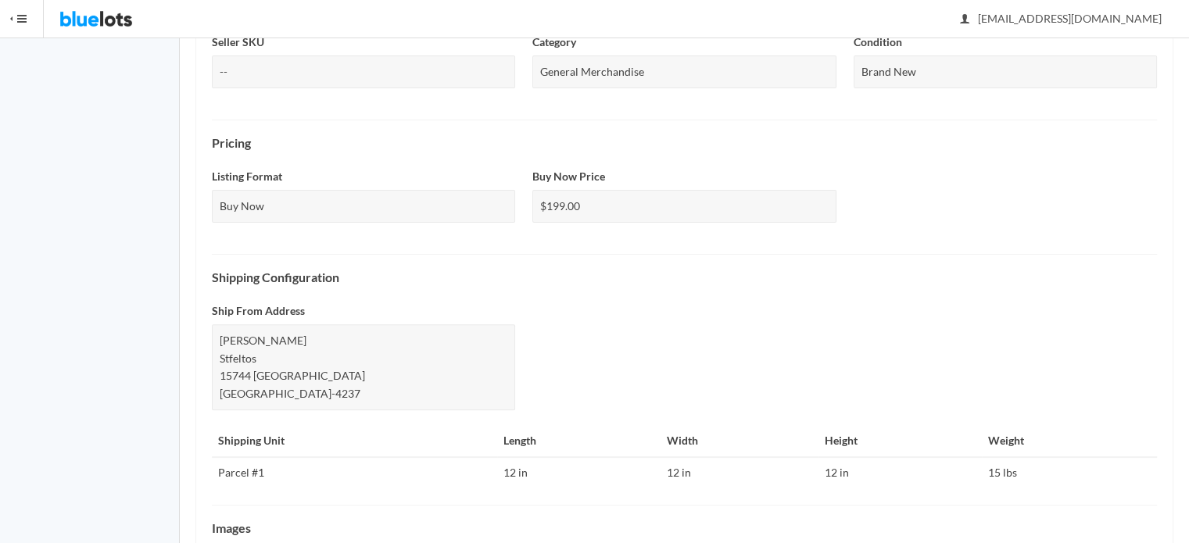
scroll to position [660, 0]
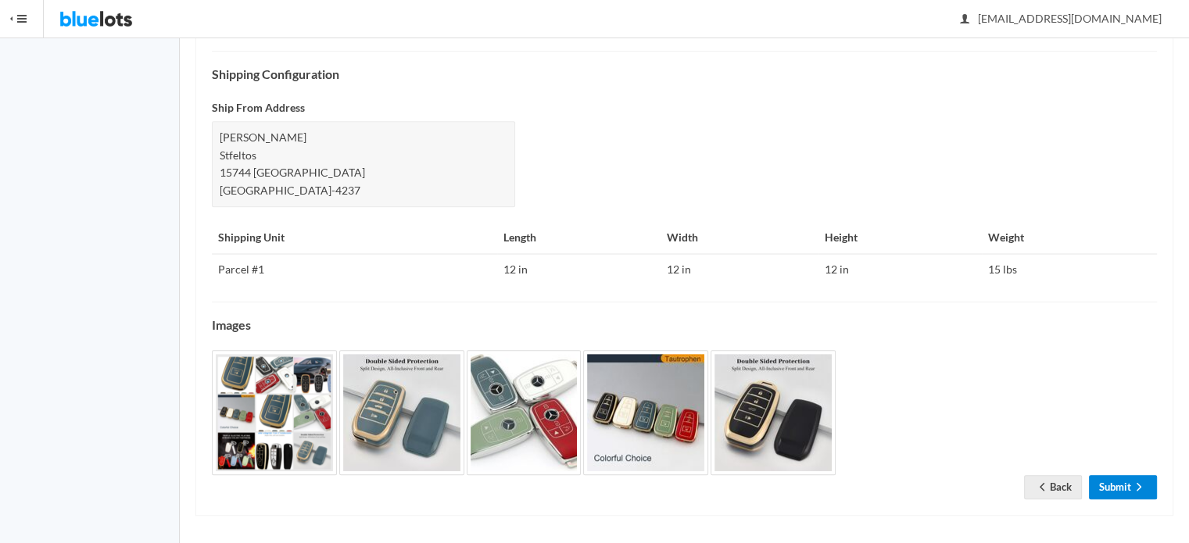
click at [1104, 493] on link "Submit" at bounding box center [1123, 487] width 68 height 24
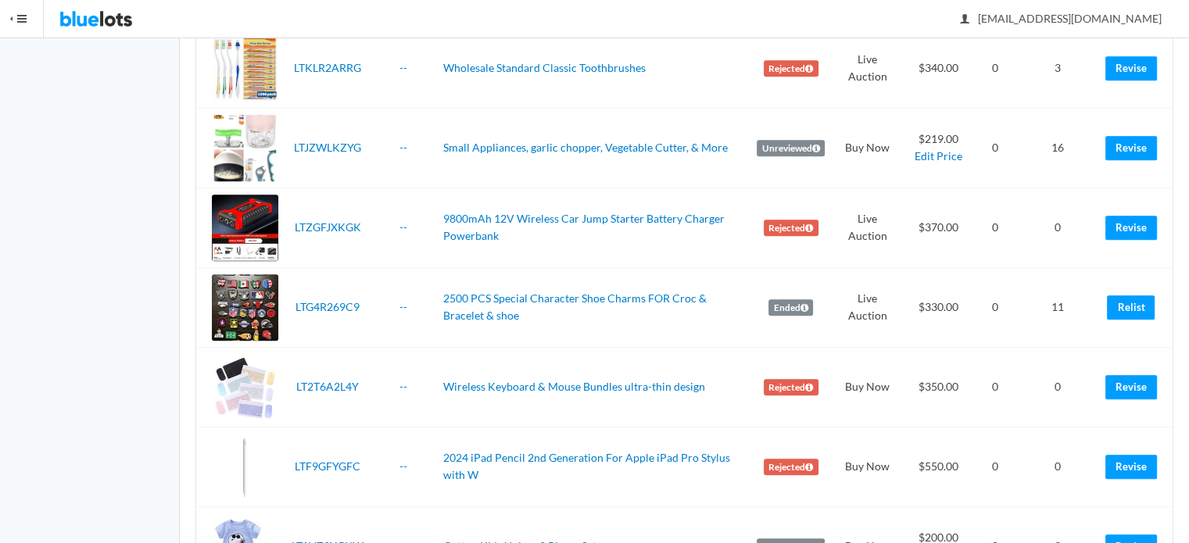
scroll to position [1195, 0]
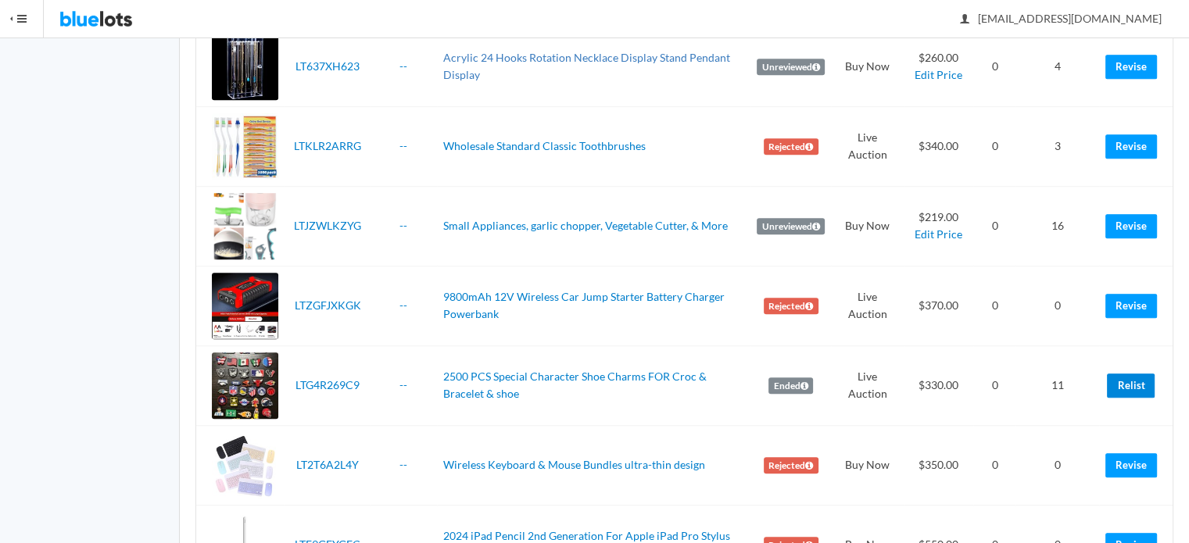
drag, startPoint x: 1130, startPoint y: 386, endPoint x: 654, endPoint y: 55, distance: 579.8
click at [1130, 386] on link "Relist" at bounding box center [1131, 386] width 48 height 24
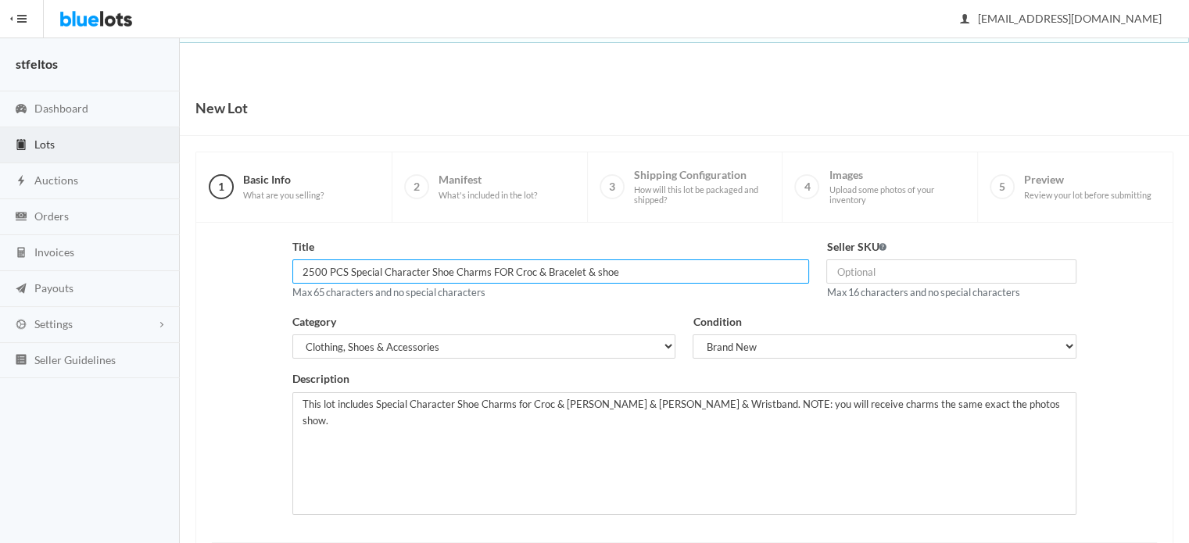
click at [307, 274] on input "2500 PCS Special Character Shoe Charms FOR Croc & Bracelet & shoe" at bounding box center [551, 272] width 518 height 24
type input "1500 PCS Special Character Shoe Charms FOR Croc & Bracelet & shoe"
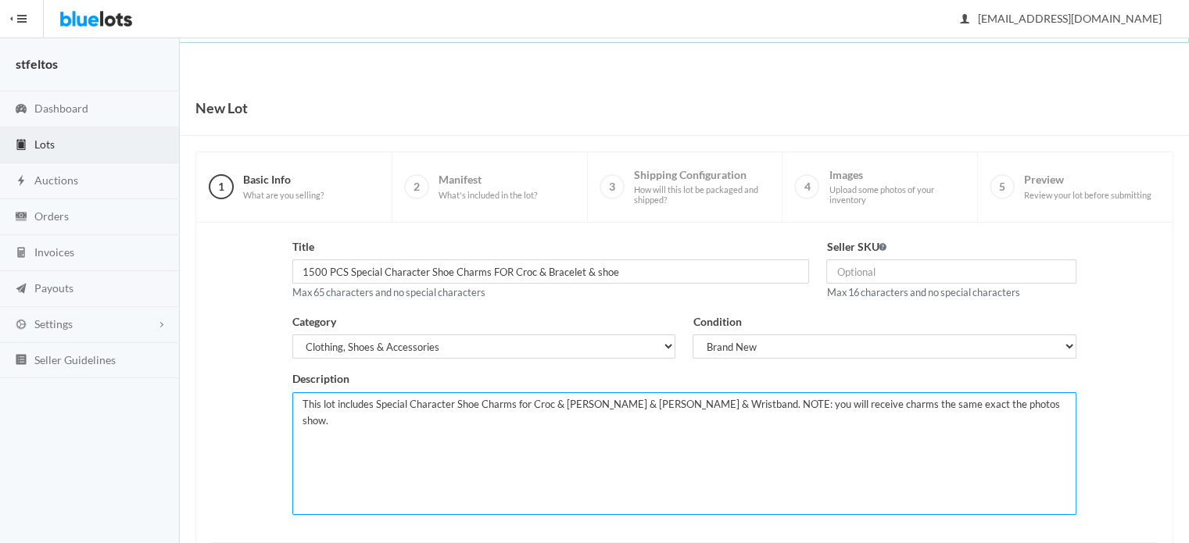
click at [472, 428] on textarea "This lot includes Special Character Shoe Charms for Croc & Bracelet & Shoe & Wr…" at bounding box center [684, 454] width 785 height 123
paste textarea "This lot includes Special Character Shoe Charms for Croc & Bracelet & Shoe & Wr…"
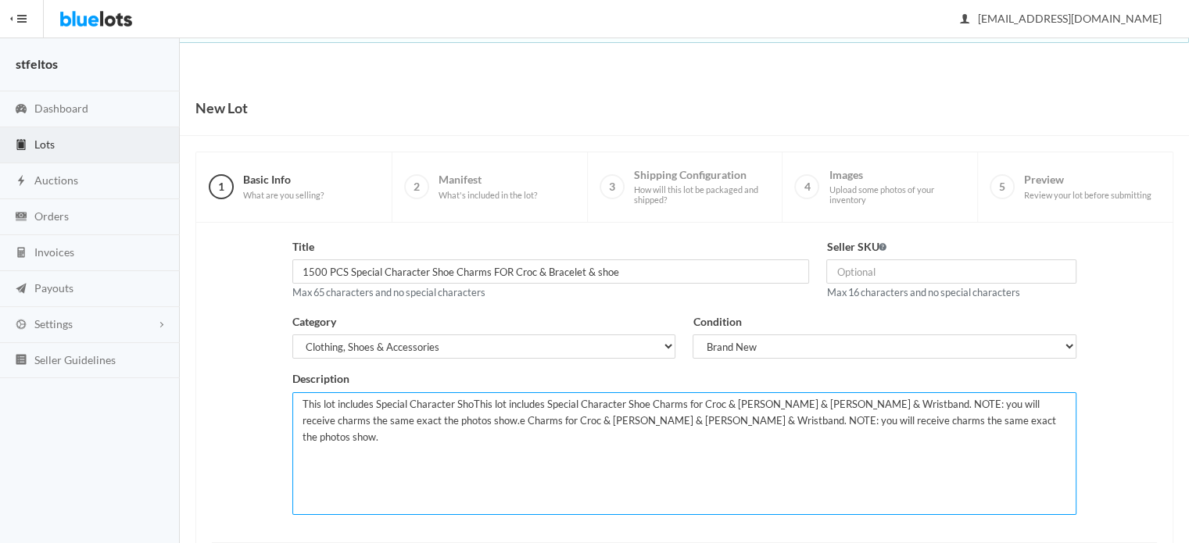
type textarea "This lot includes Special Character ShoThis lot includes Special Character Shoe…"
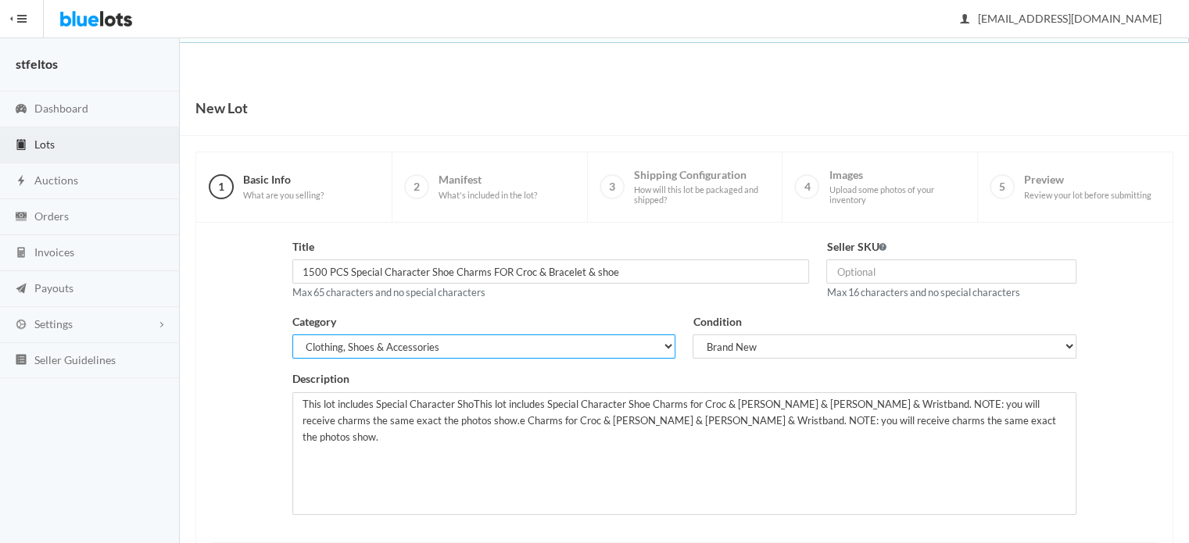
click at [479, 352] on select "Electronics Clothing, Shoes & Accessories Appliances Home & Garden Sporting Goo…" at bounding box center [484, 347] width 384 height 24
click at [480, 355] on select "Electronics Clothing, Shoes & Accessories Appliances Home & Garden Sporting Goo…" at bounding box center [484, 347] width 384 height 24
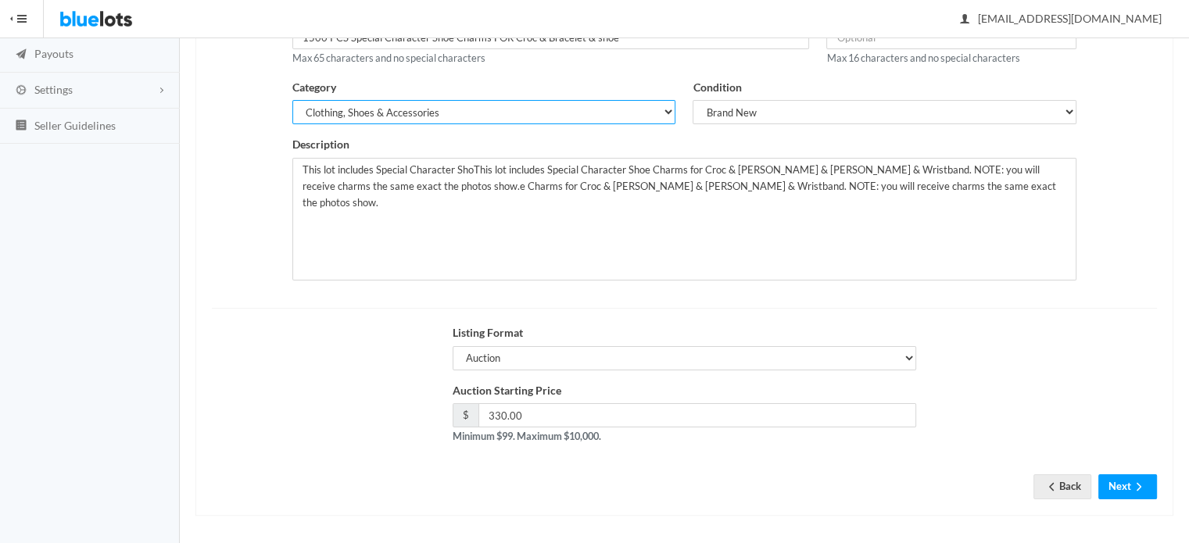
scroll to position [237, 0]
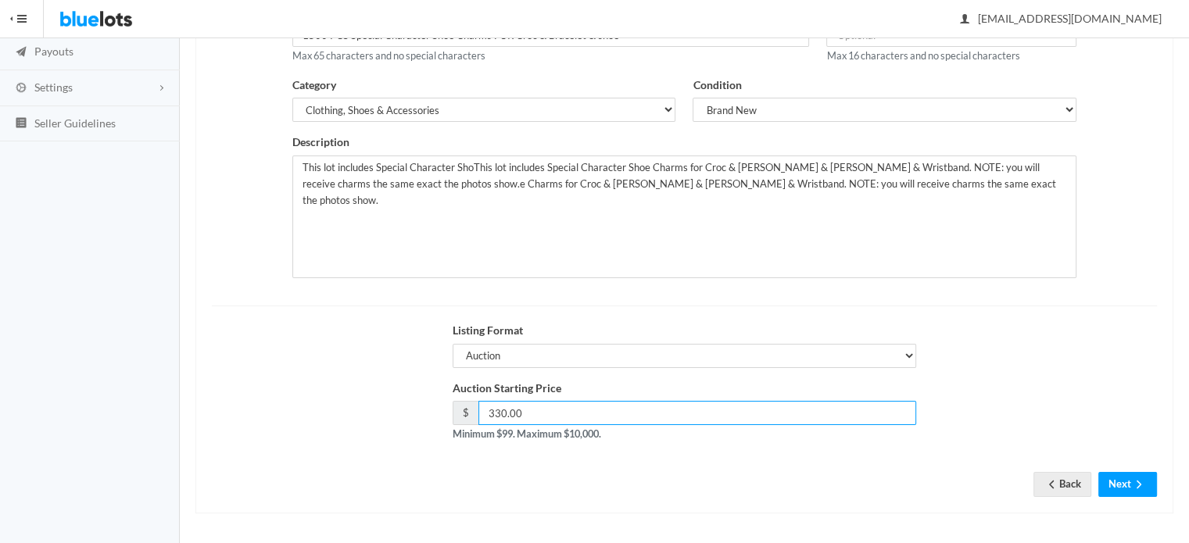
click at [719, 416] on input "330.00" at bounding box center [698, 413] width 439 height 24
type input "3"
type input "199"
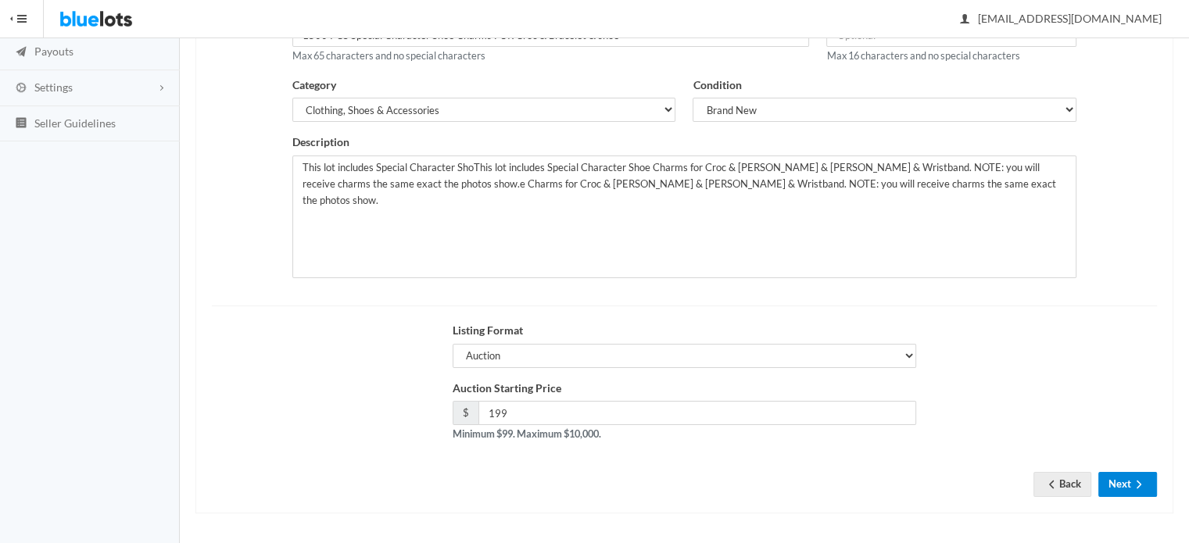
click at [1136, 482] on icon "arrow forward" at bounding box center [1140, 485] width 16 height 13
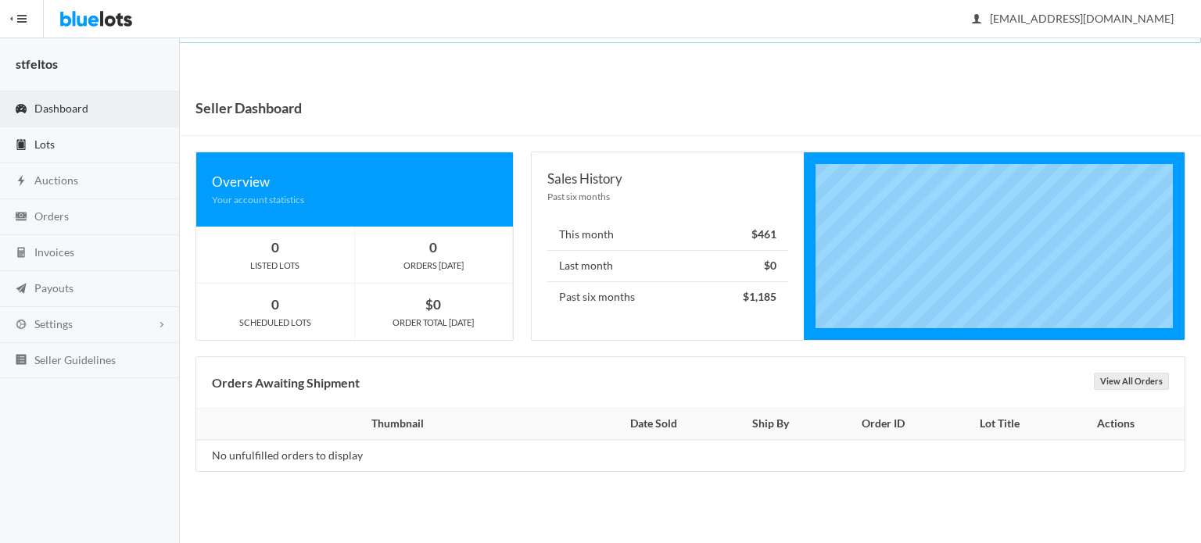
click at [80, 152] on link "Lots" at bounding box center [90, 145] width 180 height 36
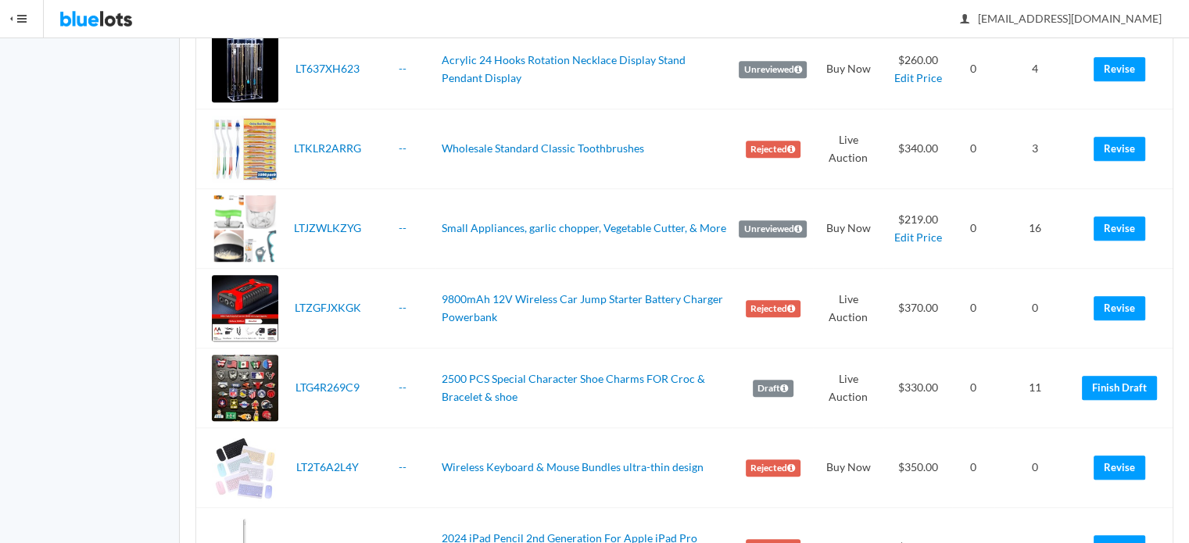
scroll to position [1173, 0]
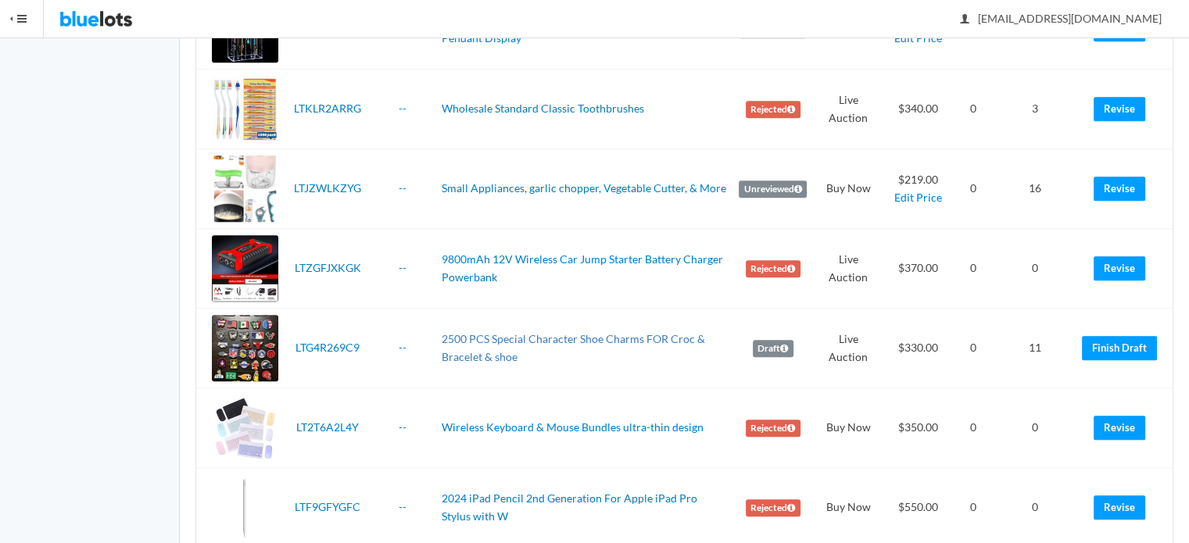
click at [542, 332] on link "2500 PCS Special Character Shoe Charms FOR Croc & Bracelet & shoe" at bounding box center [574, 347] width 264 height 31
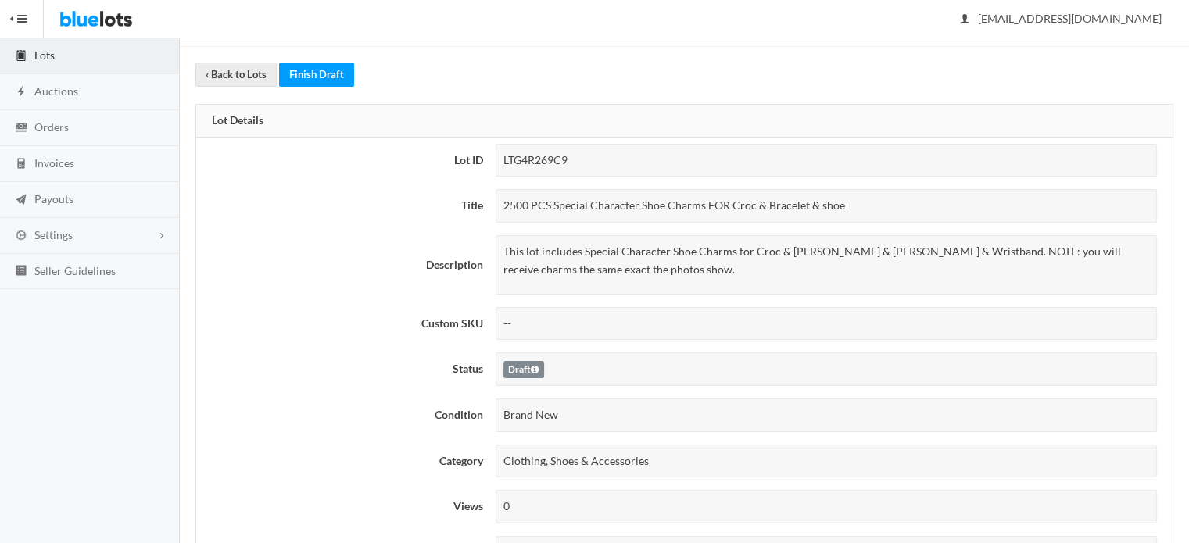
scroll to position [156, 0]
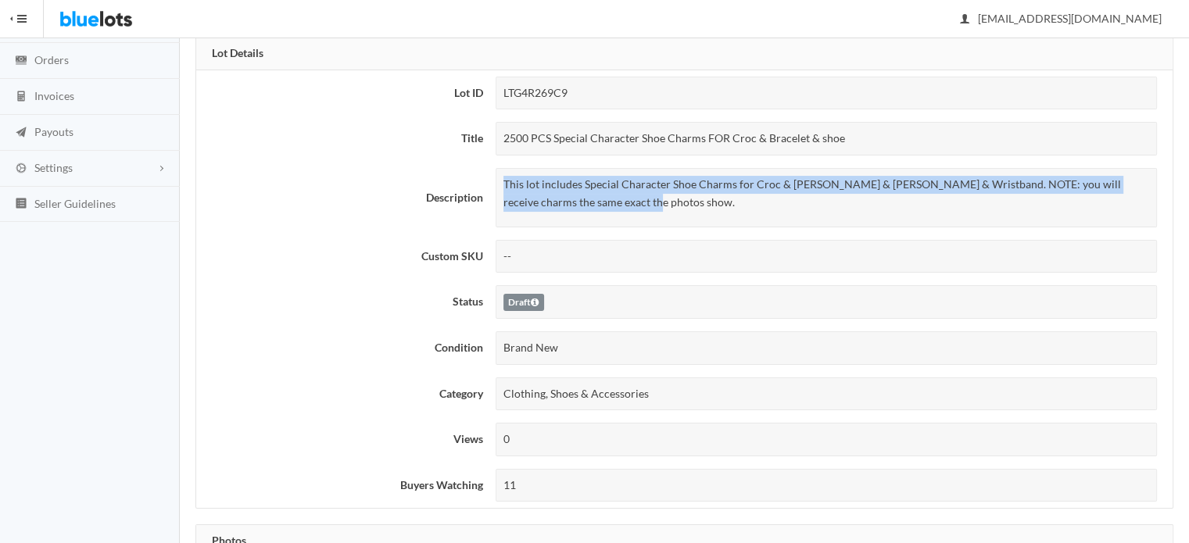
drag, startPoint x: 504, startPoint y: 181, endPoint x: 630, endPoint y: 201, distance: 128.3
click at [630, 201] on p "This lot includes Special Character Shoe Charms for Croc & [PERSON_NAME] & [PER…" at bounding box center [827, 193] width 646 height 35
copy p "This lot includes Special Character Shoe Charms for Croc & [PERSON_NAME] & [PER…"
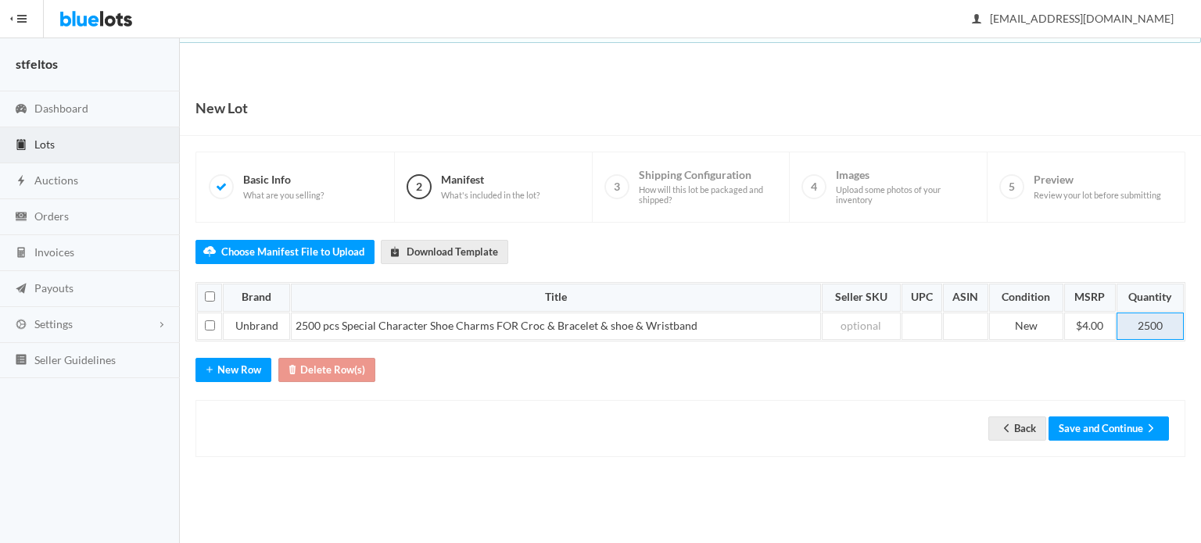
click at [1153, 325] on td "2500" at bounding box center [1150, 327] width 67 height 28
click at [1107, 460] on div "New Lot 1 Basic Info What are you selling? 2 Manifest What's included in the lo…" at bounding box center [690, 286] width 1021 height 410
click at [1110, 420] on button "Save and Continue" at bounding box center [1109, 429] width 120 height 24
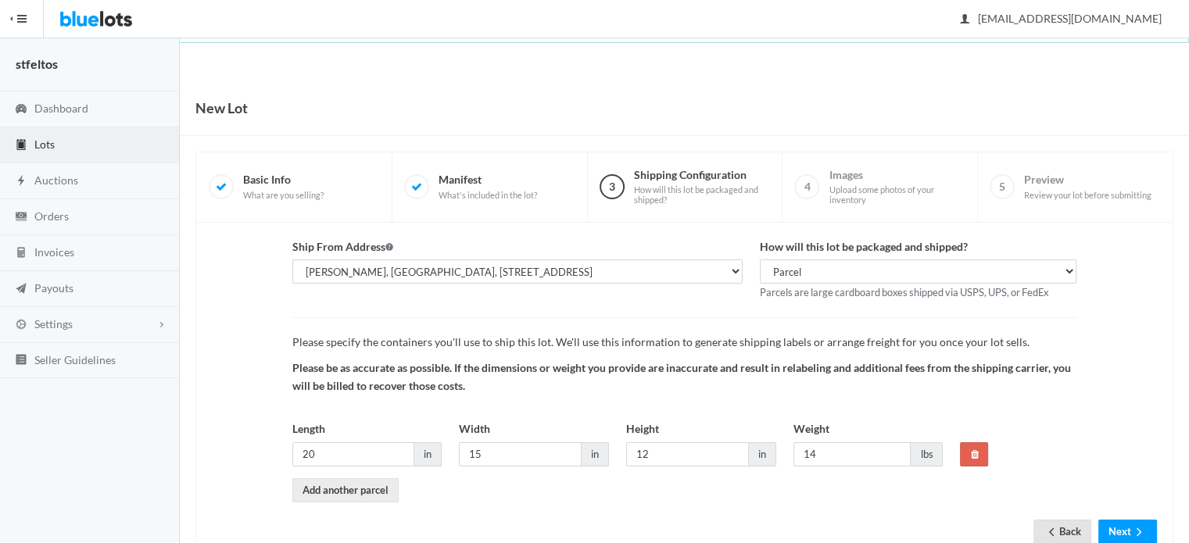
click at [1069, 528] on link "Back" at bounding box center [1063, 532] width 58 height 24
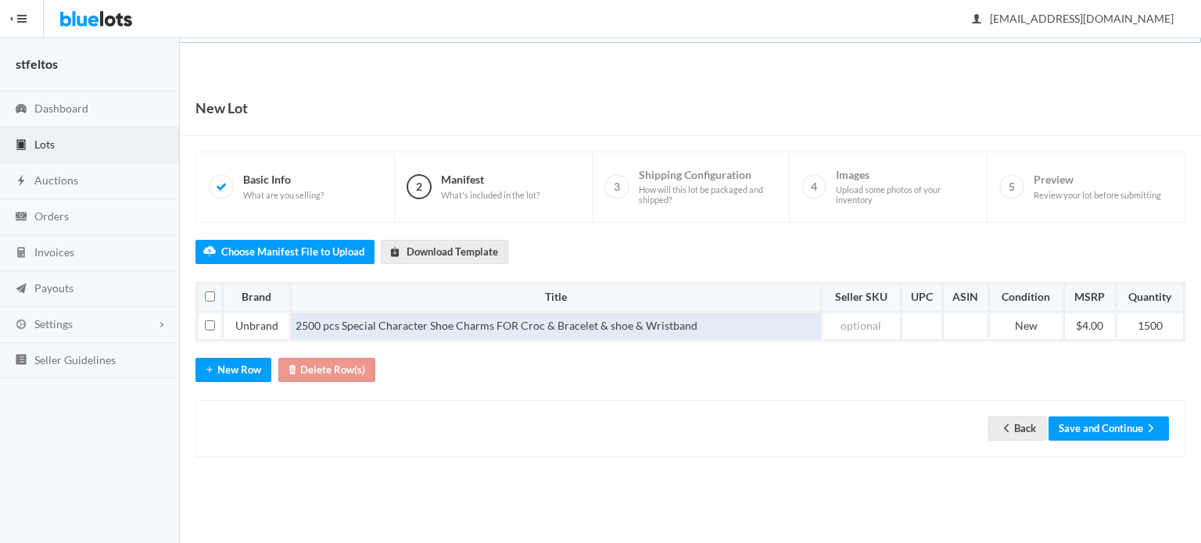
click at [299, 325] on td "2500 pcs Special Character Shoe Charms FOR Croc & Bracelet & shoe & Wristband" at bounding box center [555, 327] width 529 height 28
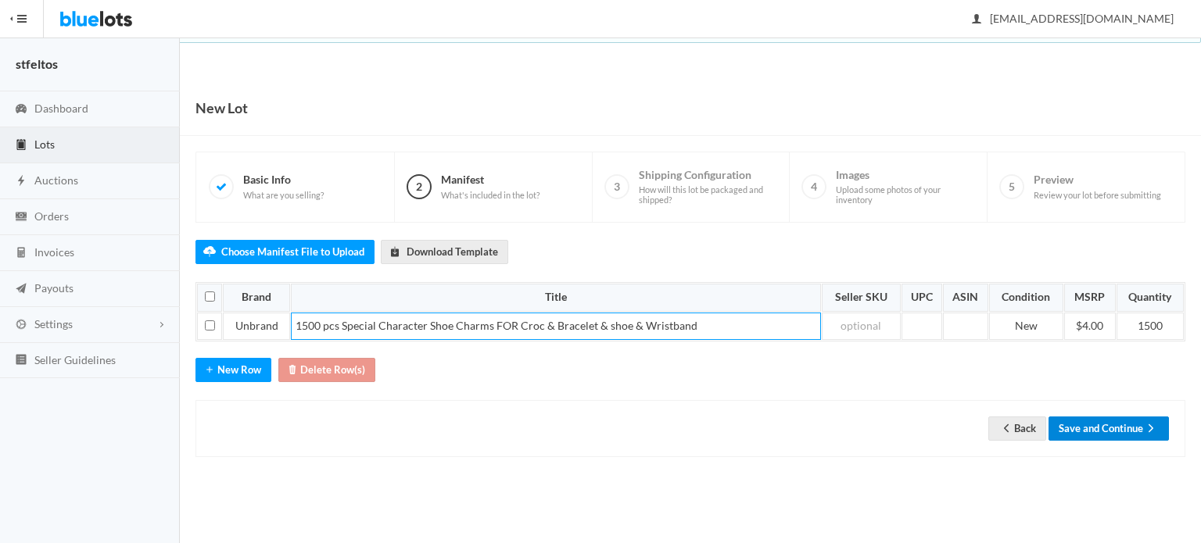
click at [1132, 424] on button "Save and Continue" at bounding box center [1109, 429] width 120 height 24
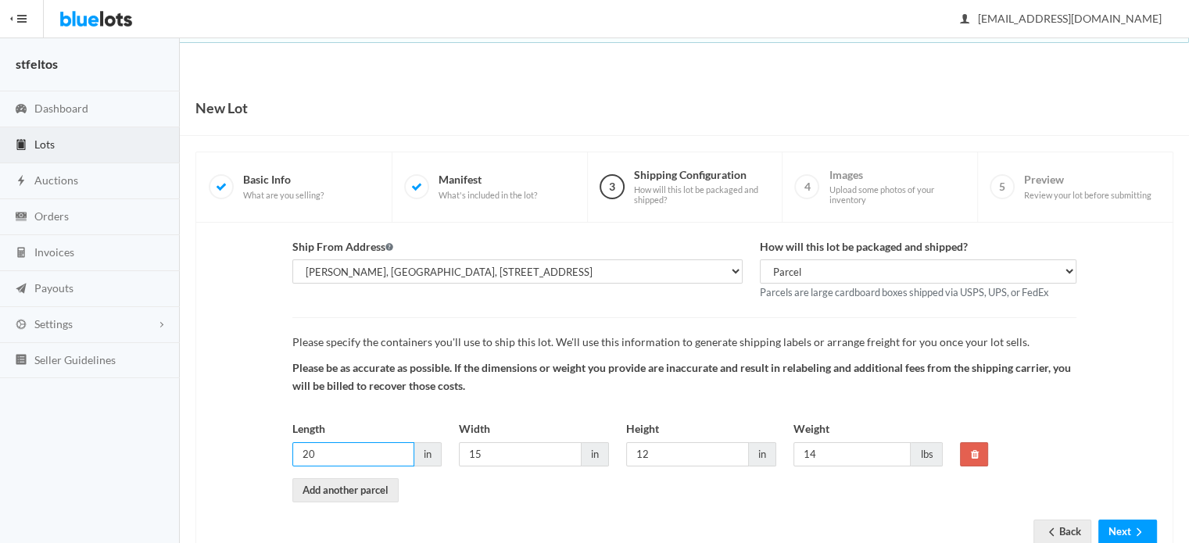
click at [353, 453] on input "20" at bounding box center [353, 455] width 123 height 24
type input "2"
type input "12"
type input "10"
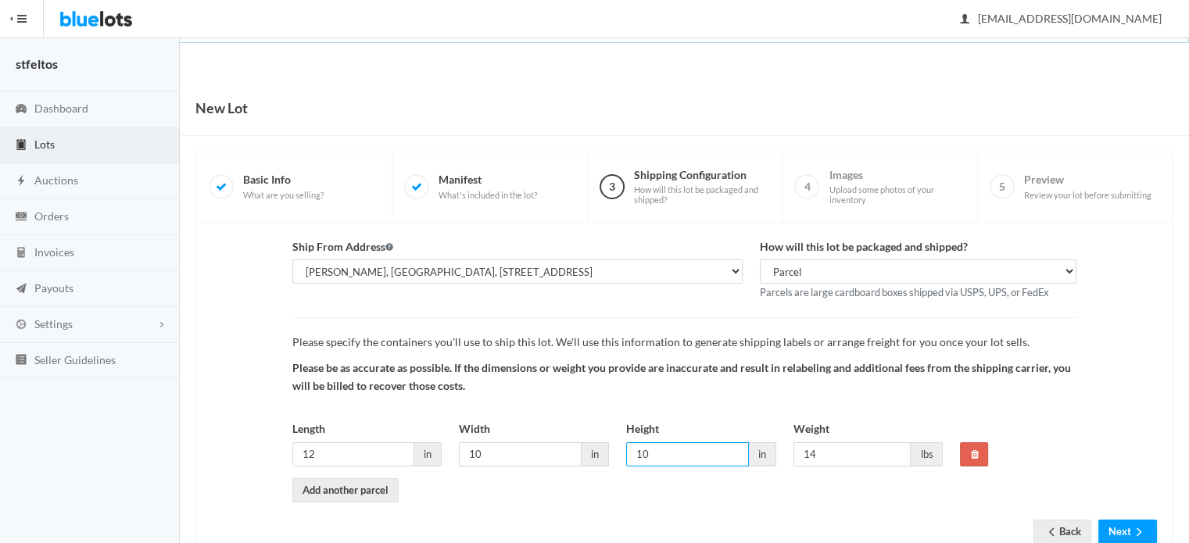
type input "10"
click at [1149, 456] on div "Ship From Address Mesheal Eskander, Stfeltos, 15744 Avenida del Corazon, Moreno…" at bounding box center [684, 371] width 963 height 264
click at [834, 447] on input "10" at bounding box center [853, 455] width 118 height 24
type input "1"
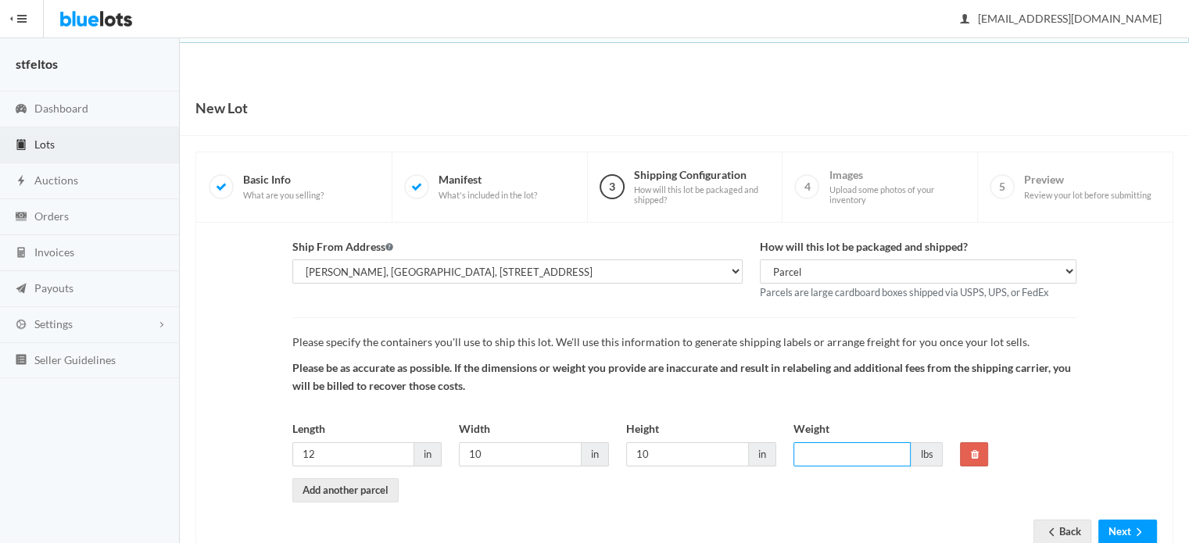
type input "8"
type input "9"
click at [879, 510] on form "Ship From Address Mesheal Eskander, Stfeltos, 15744 Avenida del Corazon, Moreno…" at bounding box center [684, 380] width 945 height 282
click at [1142, 530] on icon "arrow forward" at bounding box center [1140, 532] width 16 height 13
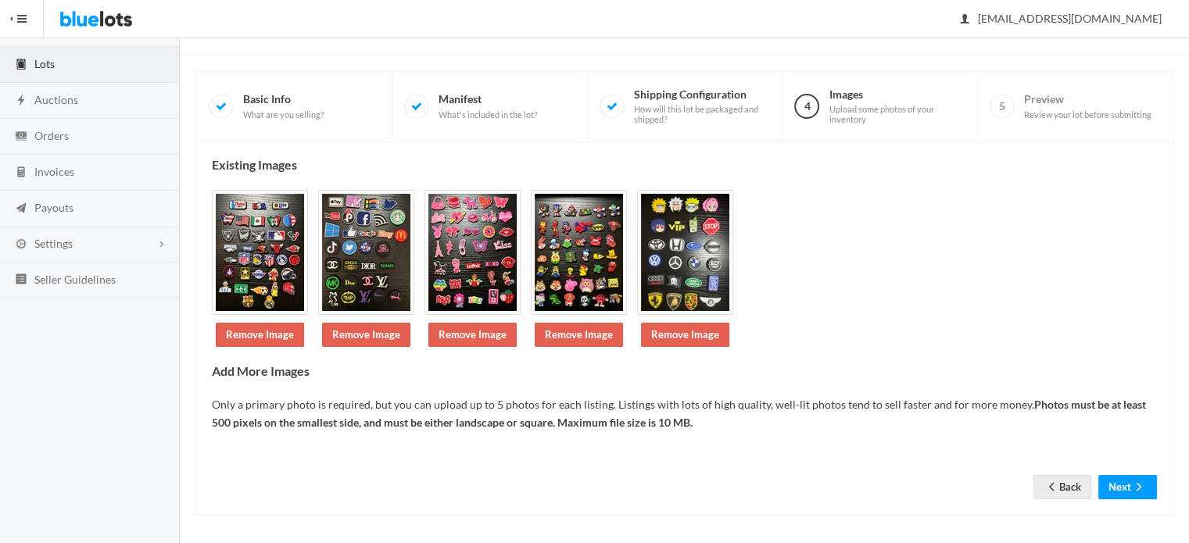
scroll to position [83, 0]
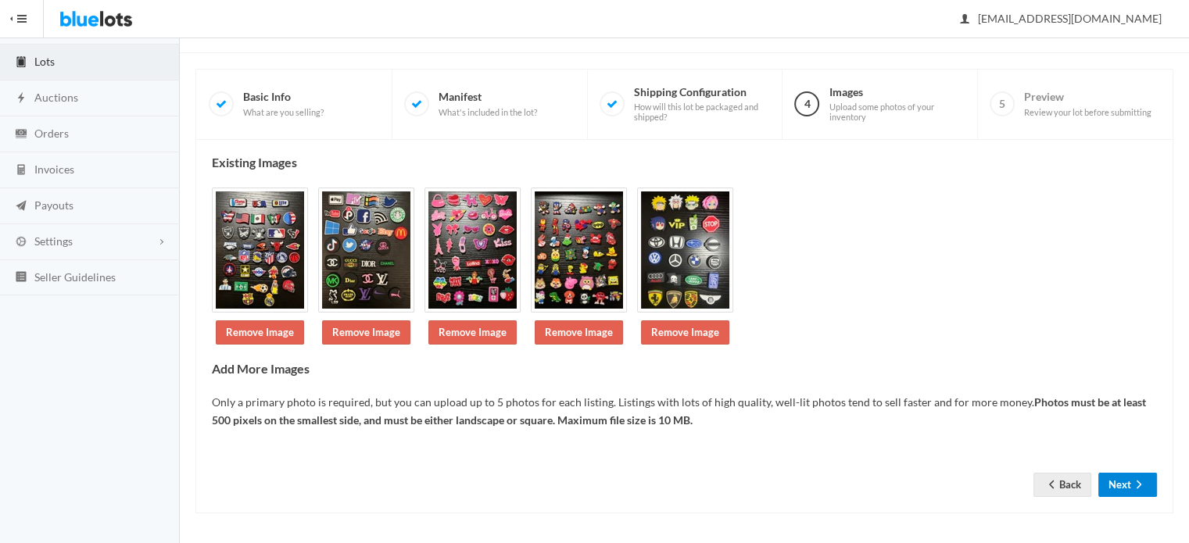
click at [1142, 483] on icon "arrow forward" at bounding box center [1140, 485] width 16 height 13
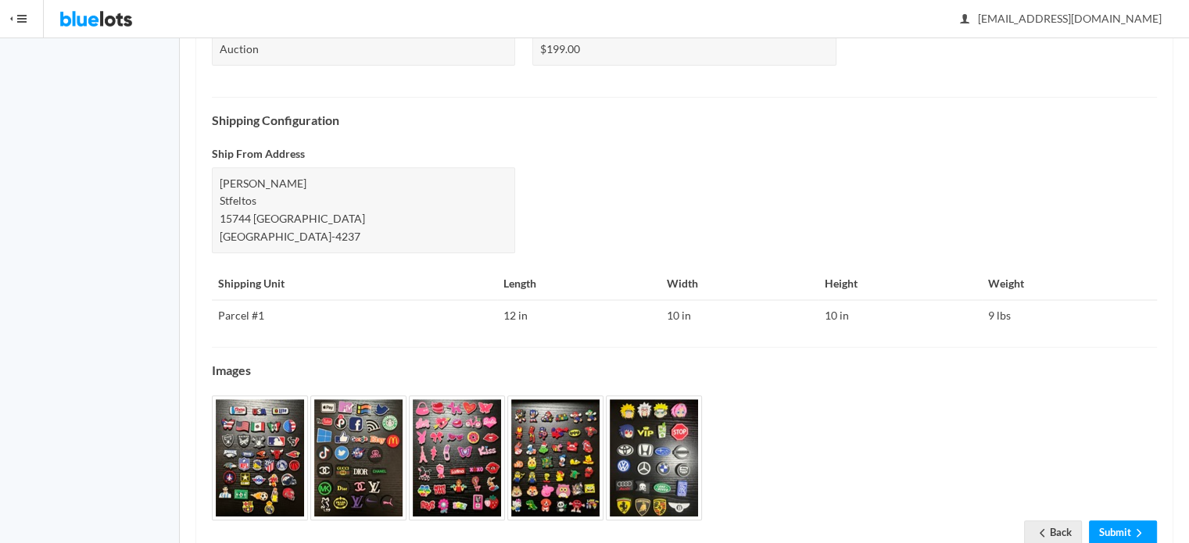
scroll to position [625, 0]
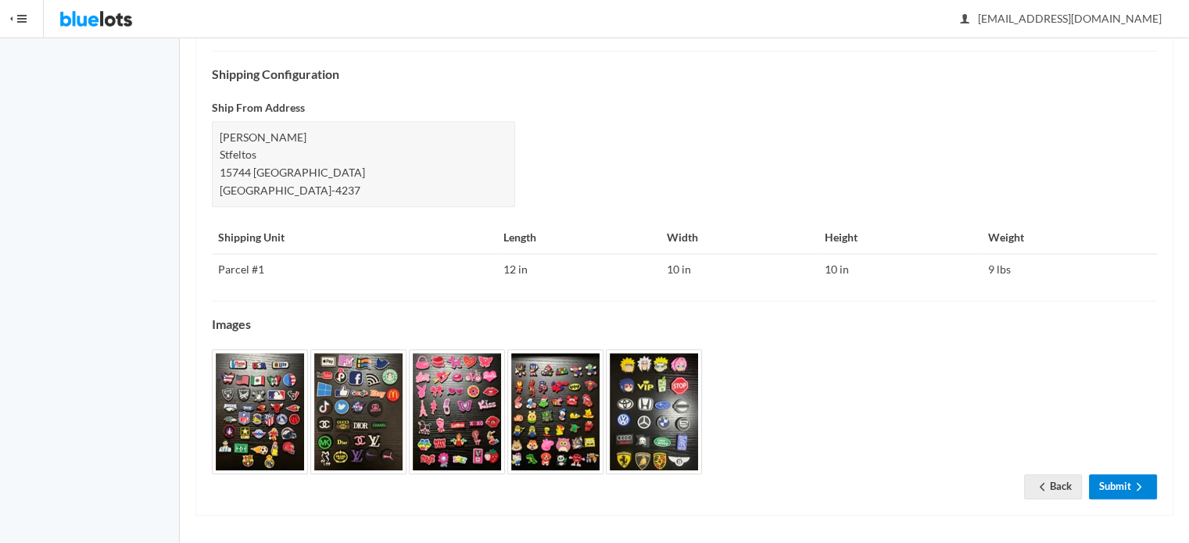
click at [1142, 481] on icon "arrow forward" at bounding box center [1140, 487] width 16 height 13
